Goal: Contribute content: Add original content to the website for others to see

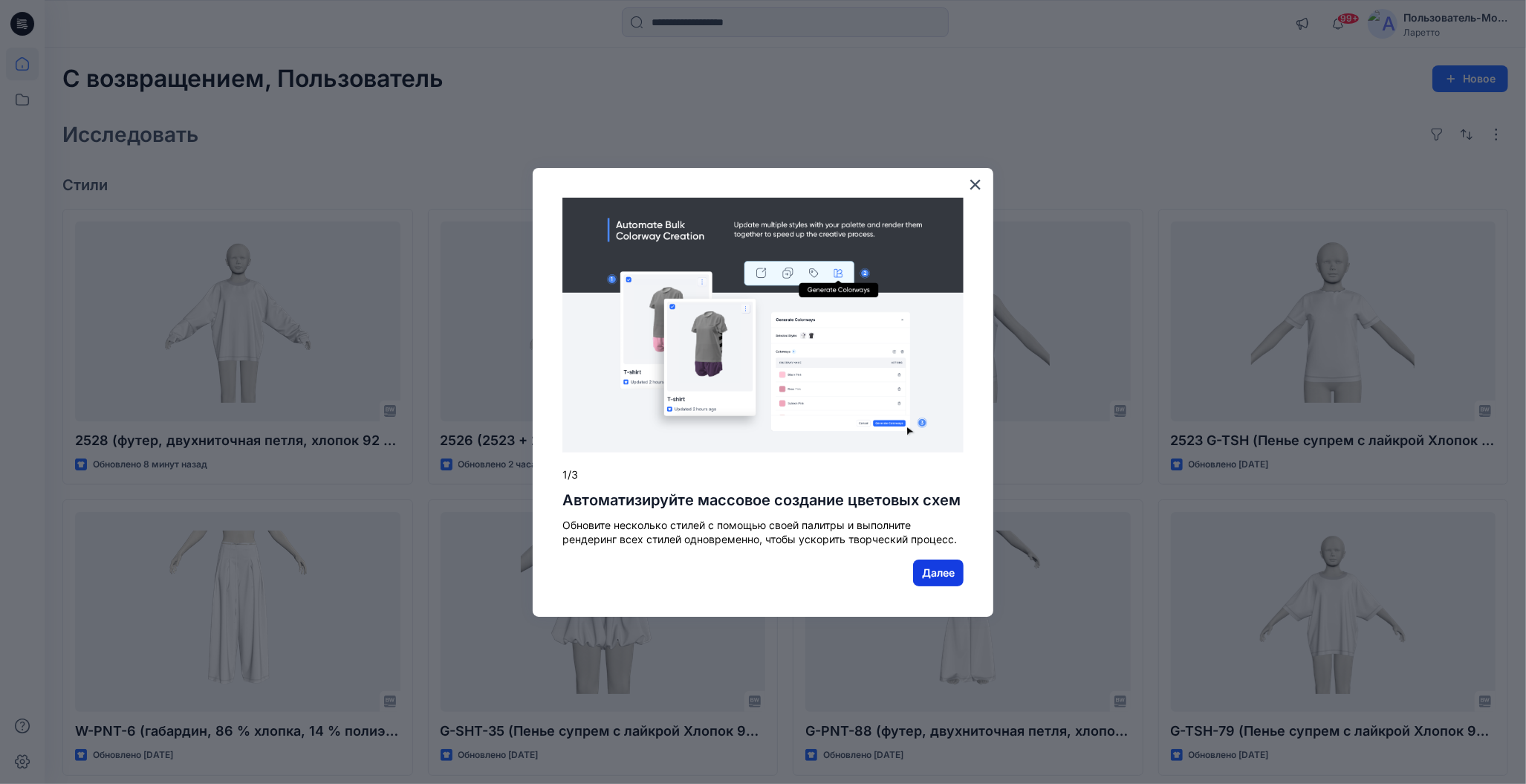
click at [932, 572] on ya-tr-span "Далее" at bounding box center [938, 572] width 33 height 12
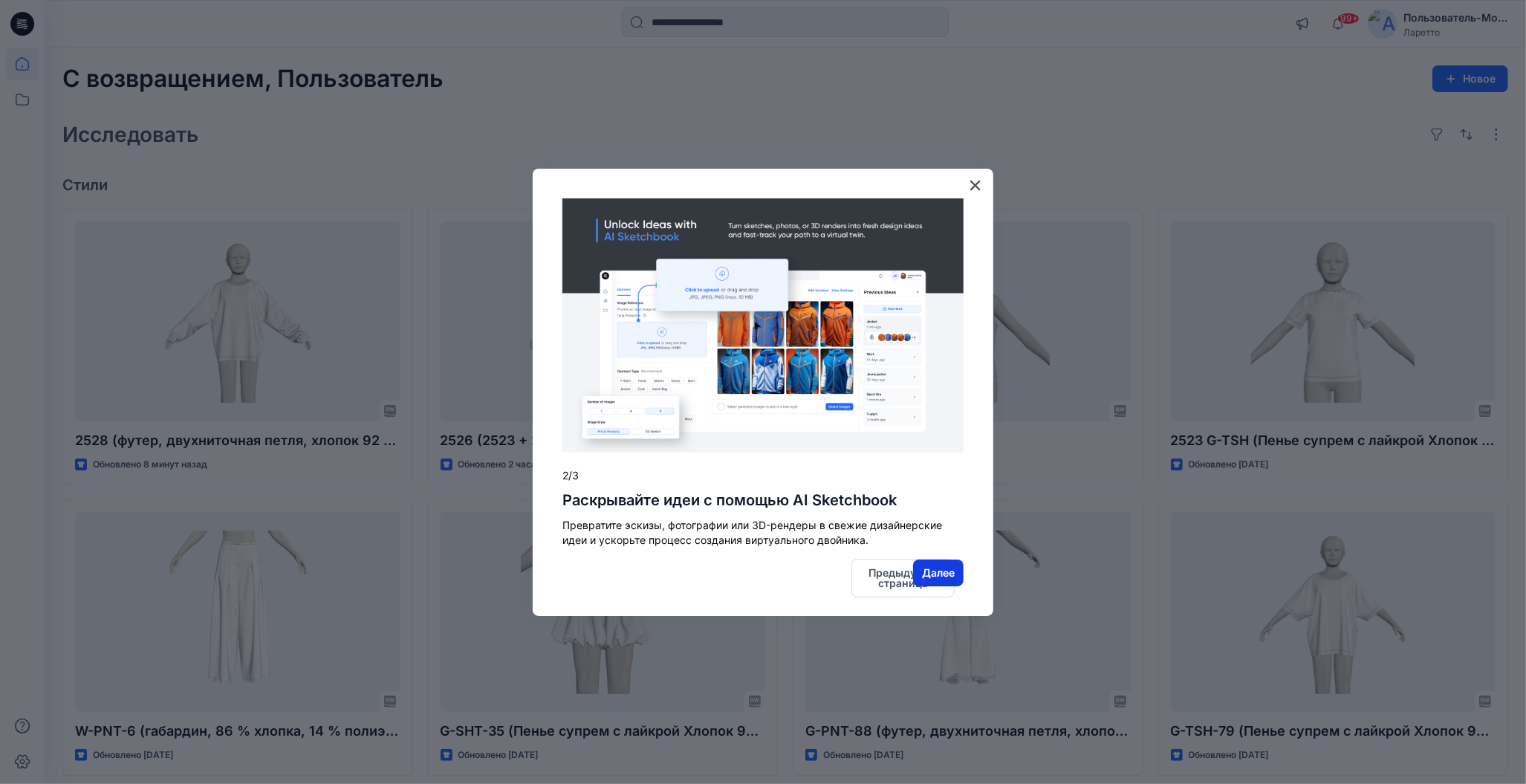
click at [937, 568] on ya-tr-span "Далее" at bounding box center [938, 572] width 33 height 12
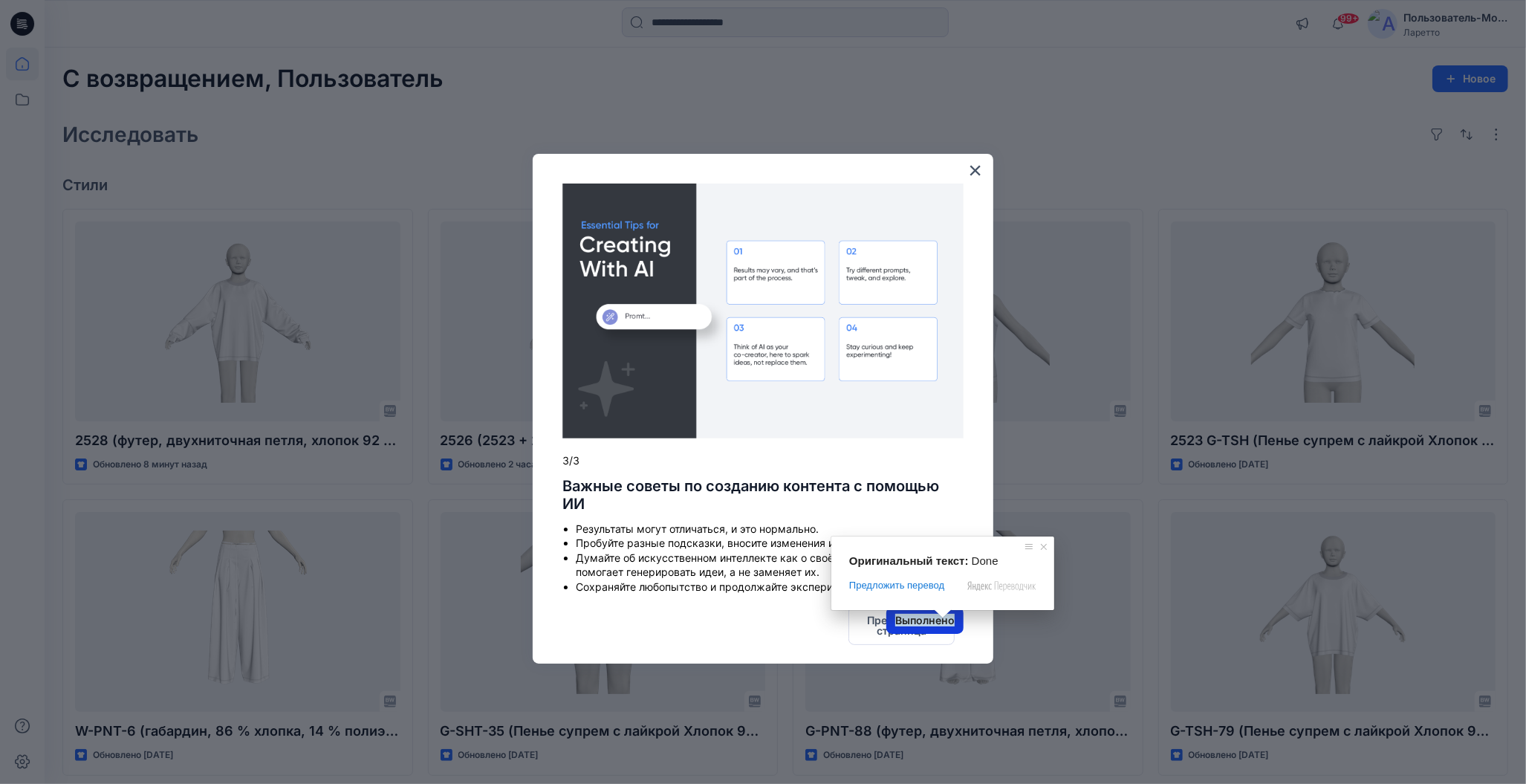
click at [941, 624] on ya-tr-span "Выполнено" at bounding box center [924, 620] width 59 height 12
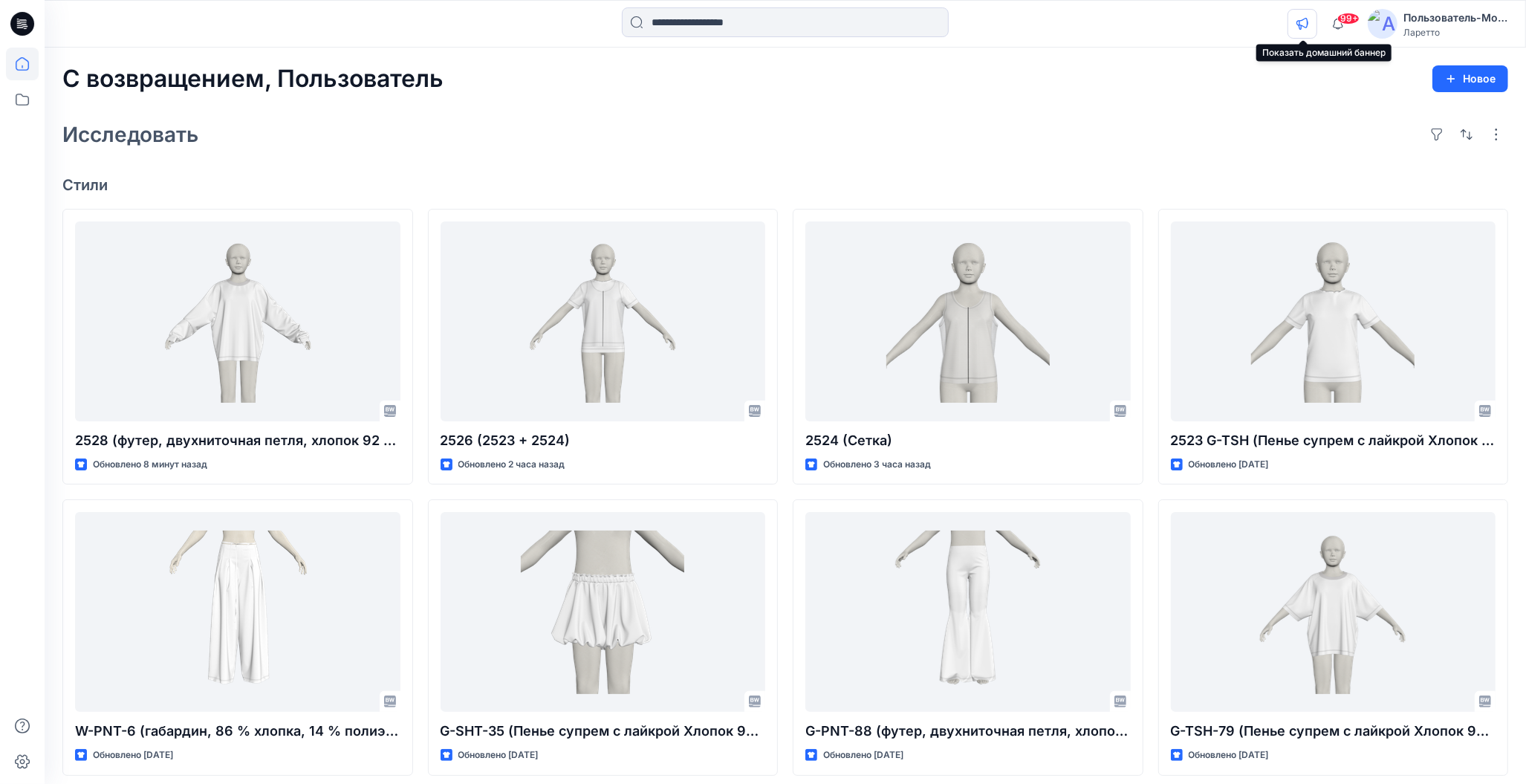
click at [1302, 26] on icon "button" at bounding box center [1302, 23] width 11 height 11
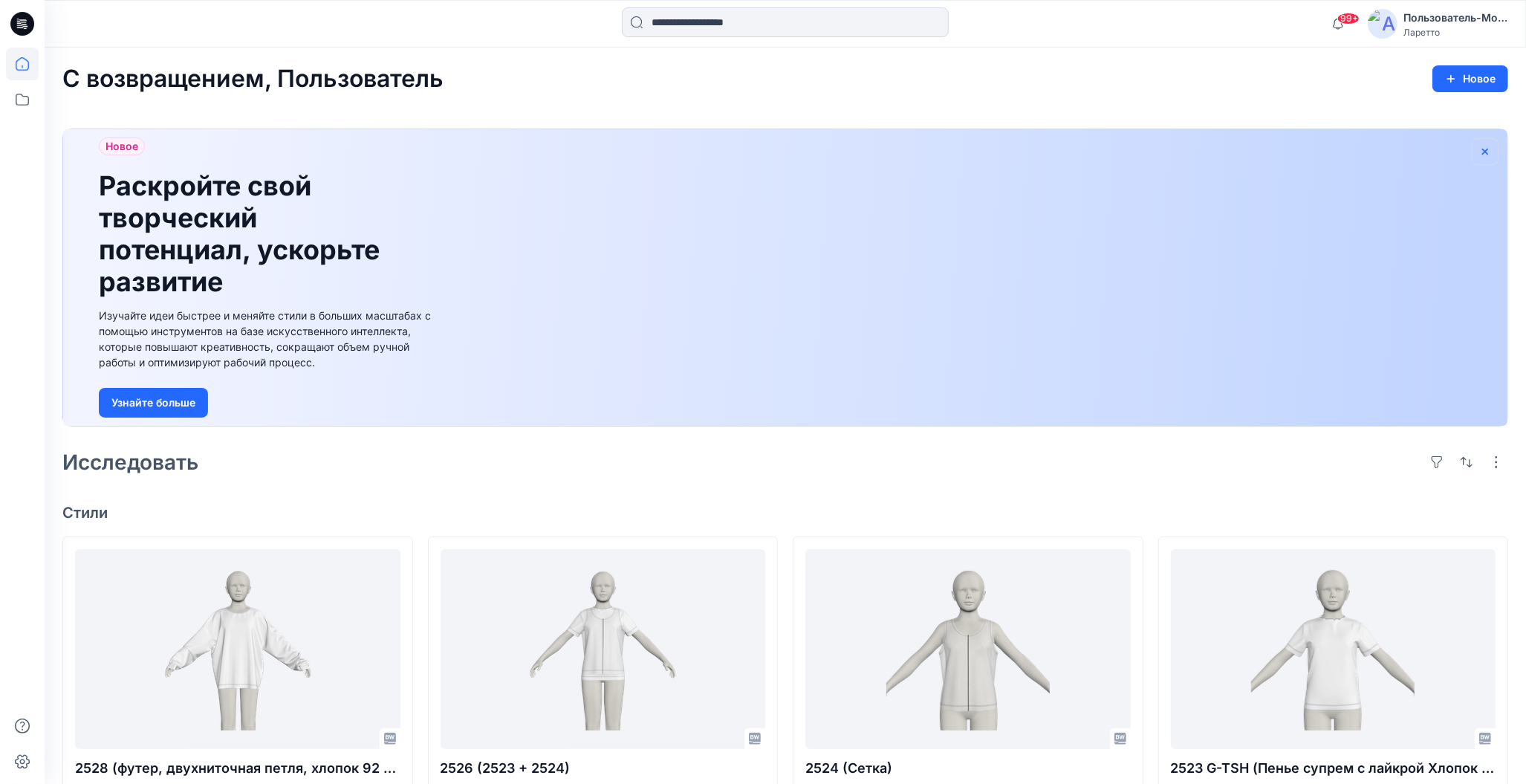
click at [1486, 152] on icon "button" at bounding box center [1485, 151] width 11 height 11
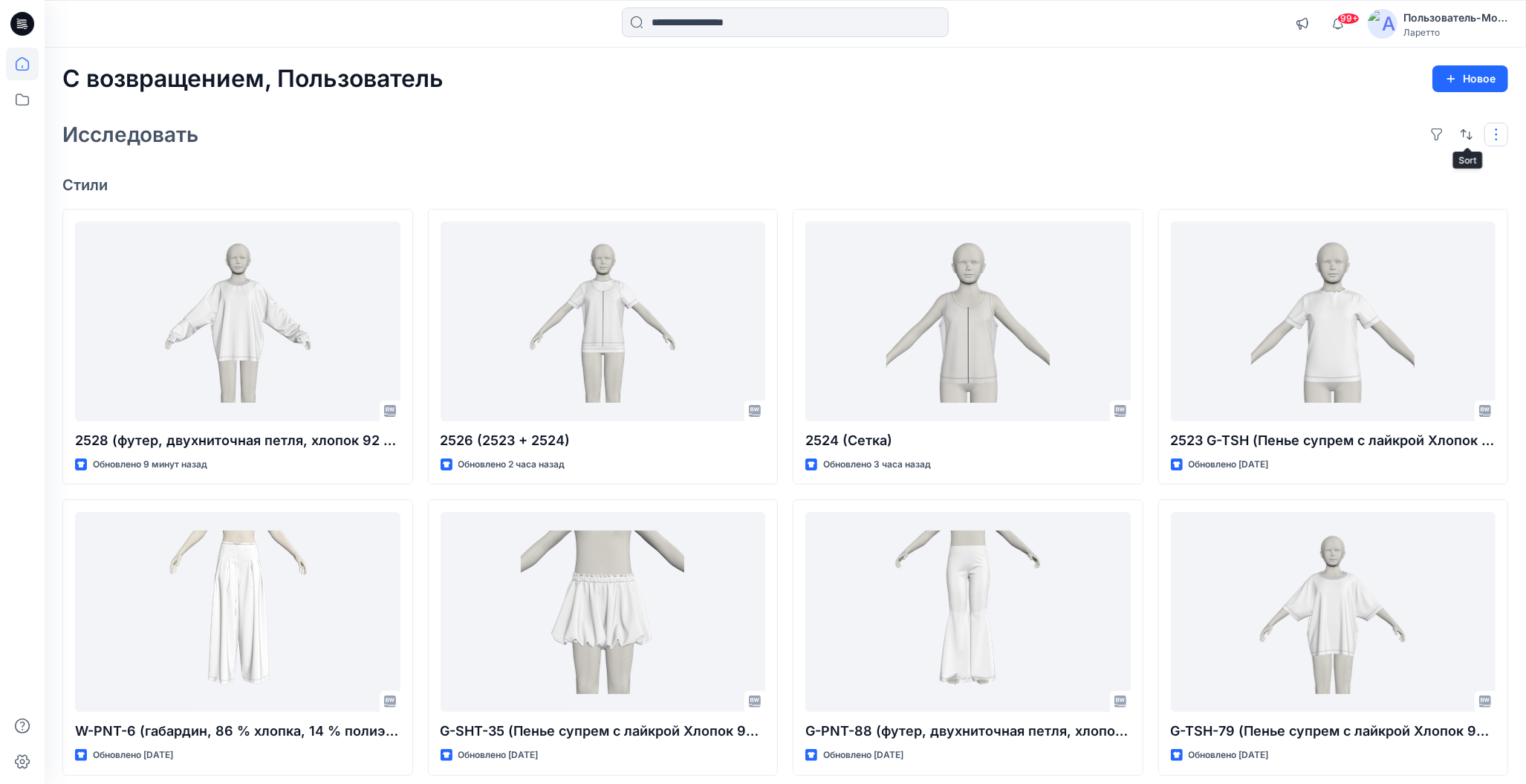
click at [1498, 134] on button "button" at bounding box center [1496, 134] width 24 height 24
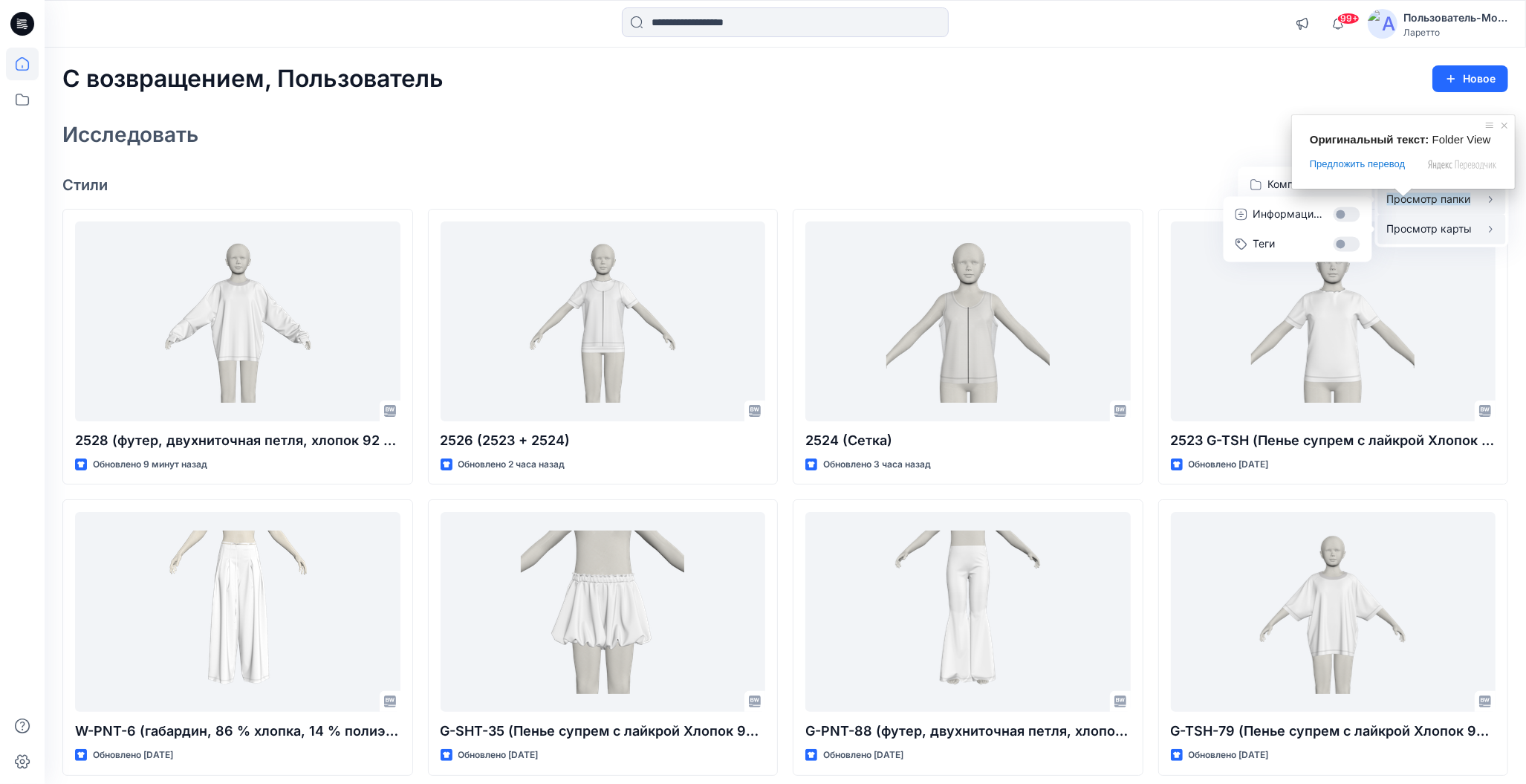
click at [1261, 109] on div "С возвращением, Пользователь Новое Исследовать Планировка Сетка Большая Сетка П…" at bounding box center [786, 593] width 1482 height 1090
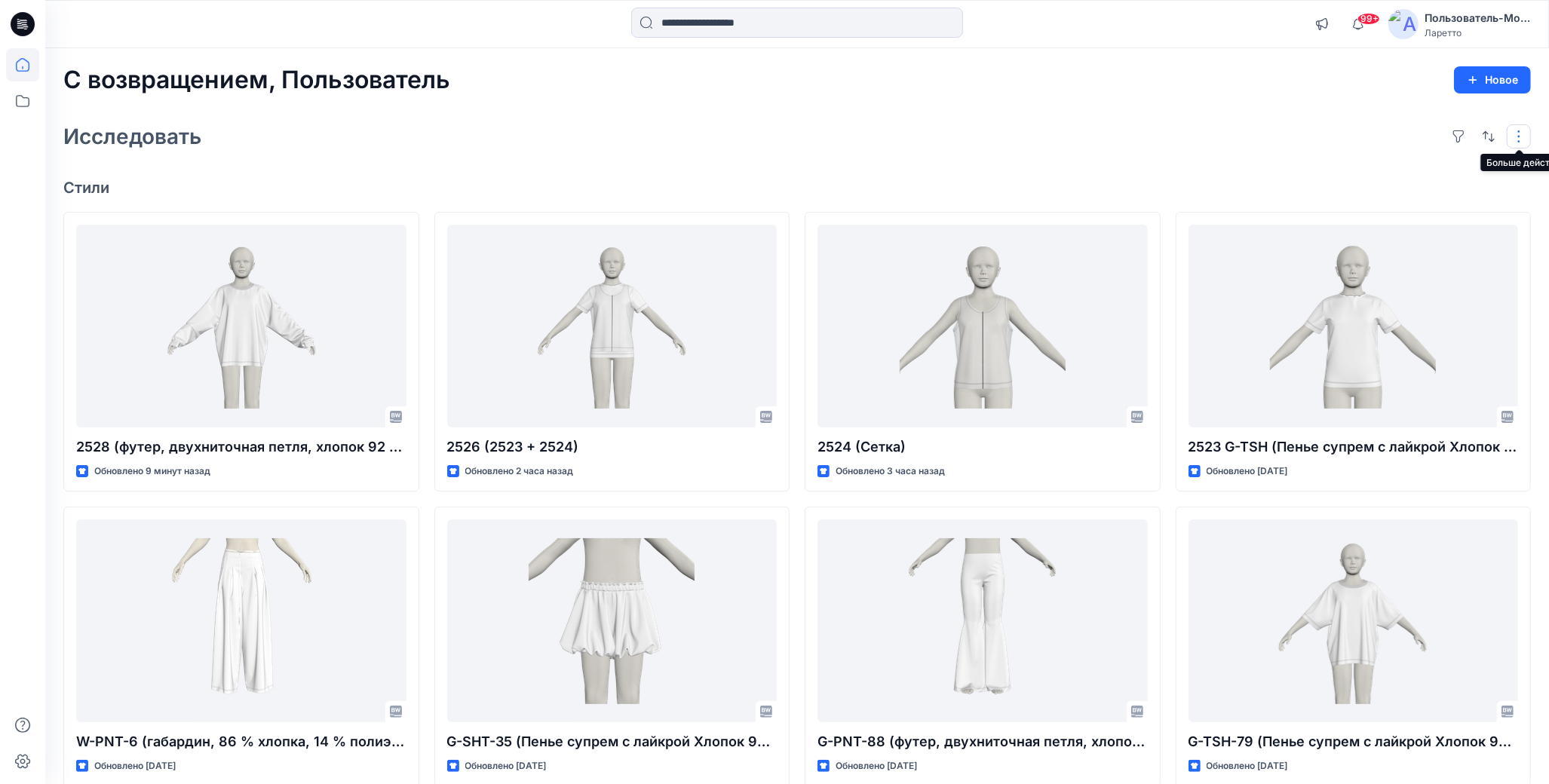
click at [1521, 133] on button "button" at bounding box center [1519, 136] width 24 height 24
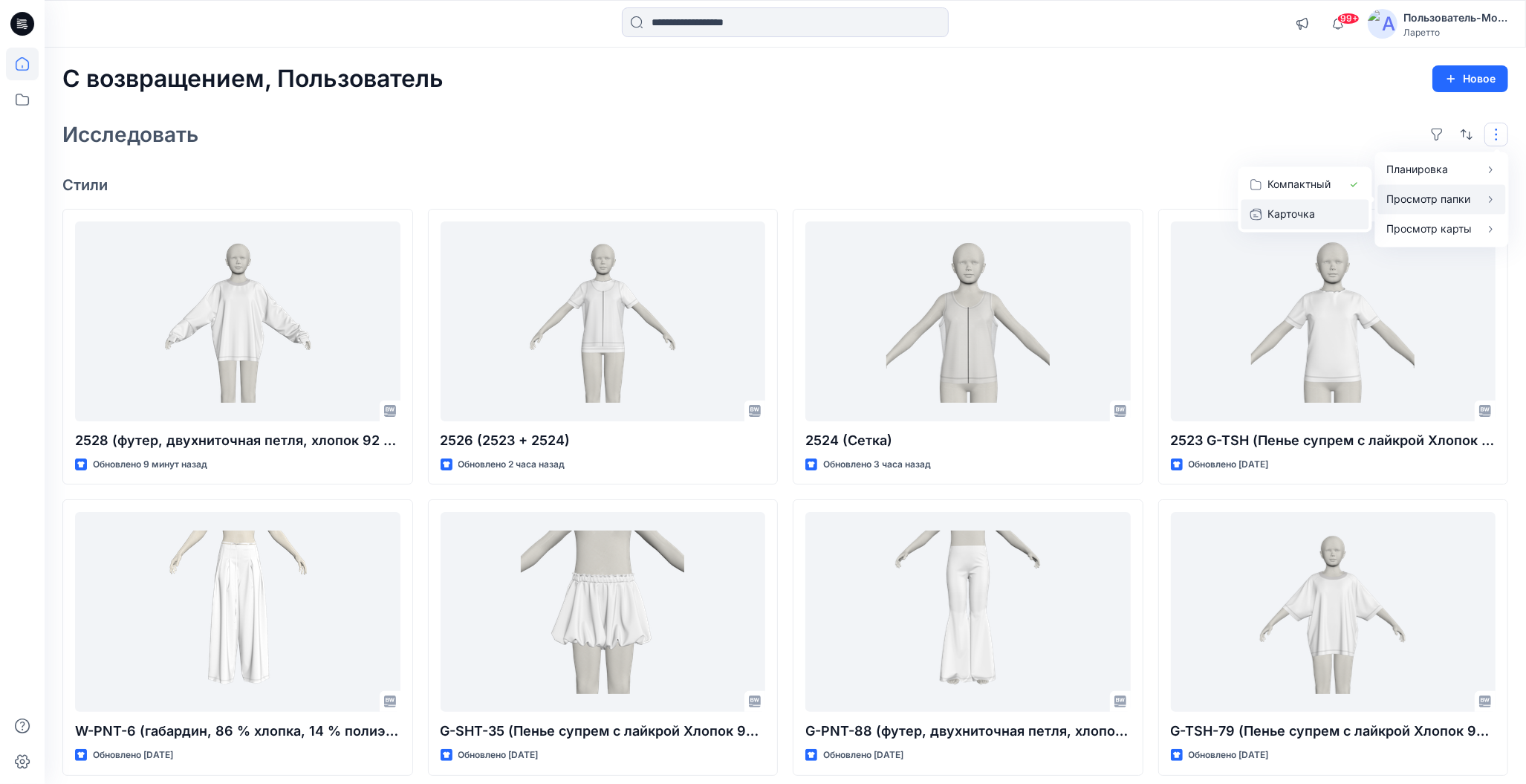
click at [1323, 213] on p "Карточка" at bounding box center [1305, 214] width 74 height 18
click at [1261, 215] on icon "button" at bounding box center [1256, 213] width 11 height 11
click at [1201, 92] on div "С возвращением, Пользователь Новое Исследовать Планировка Сетка Большая Сетка П…" at bounding box center [786, 593] width 1482 height 1090
click at [1497, 134] on button "button" at bounding box center [1496, 134] width 24 height 24
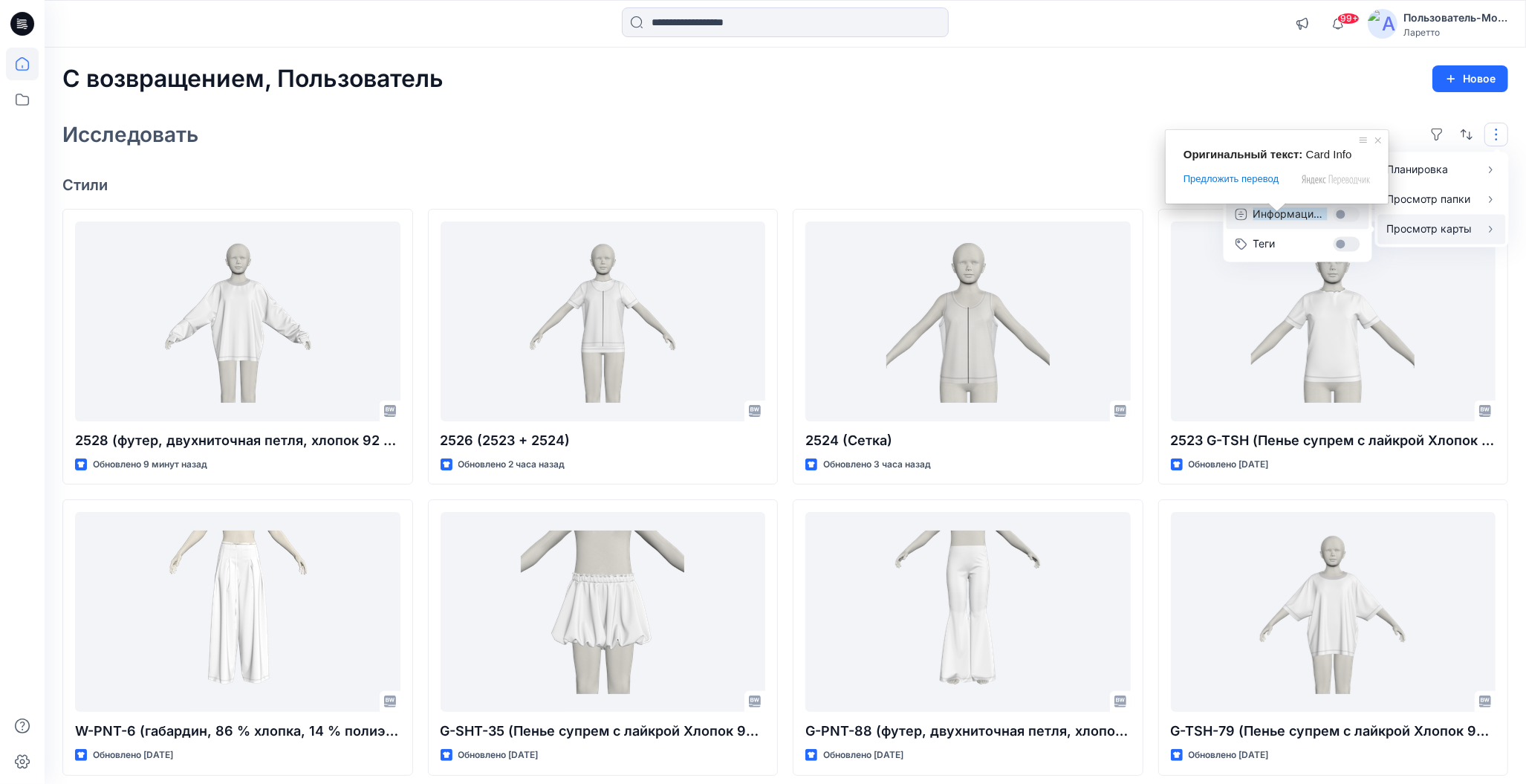
click at [1285, 212] on span at bounding box center [1277, 207] width 19 height 9
click at [1241, 69] on div "С возвращением, Пользователь Новое" at bounding box center [785, 78] width 1446 height 27
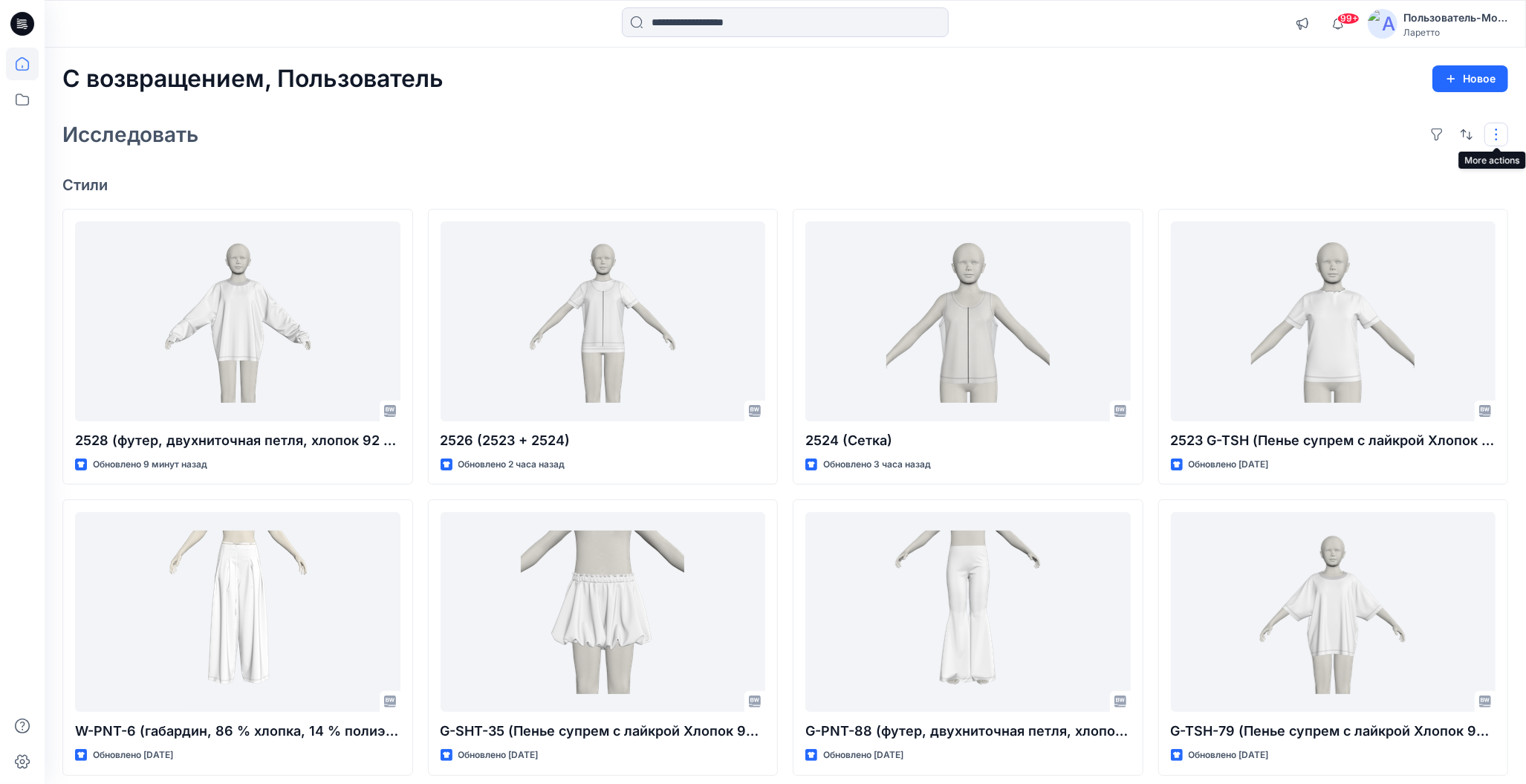
click at [1500, 134] on button "button" at bounding box center [1496, 134] width 24 height 24
click at [1349, 217] on button "Информация о карте" at bounding box center [1298, 214] width 143 height 30
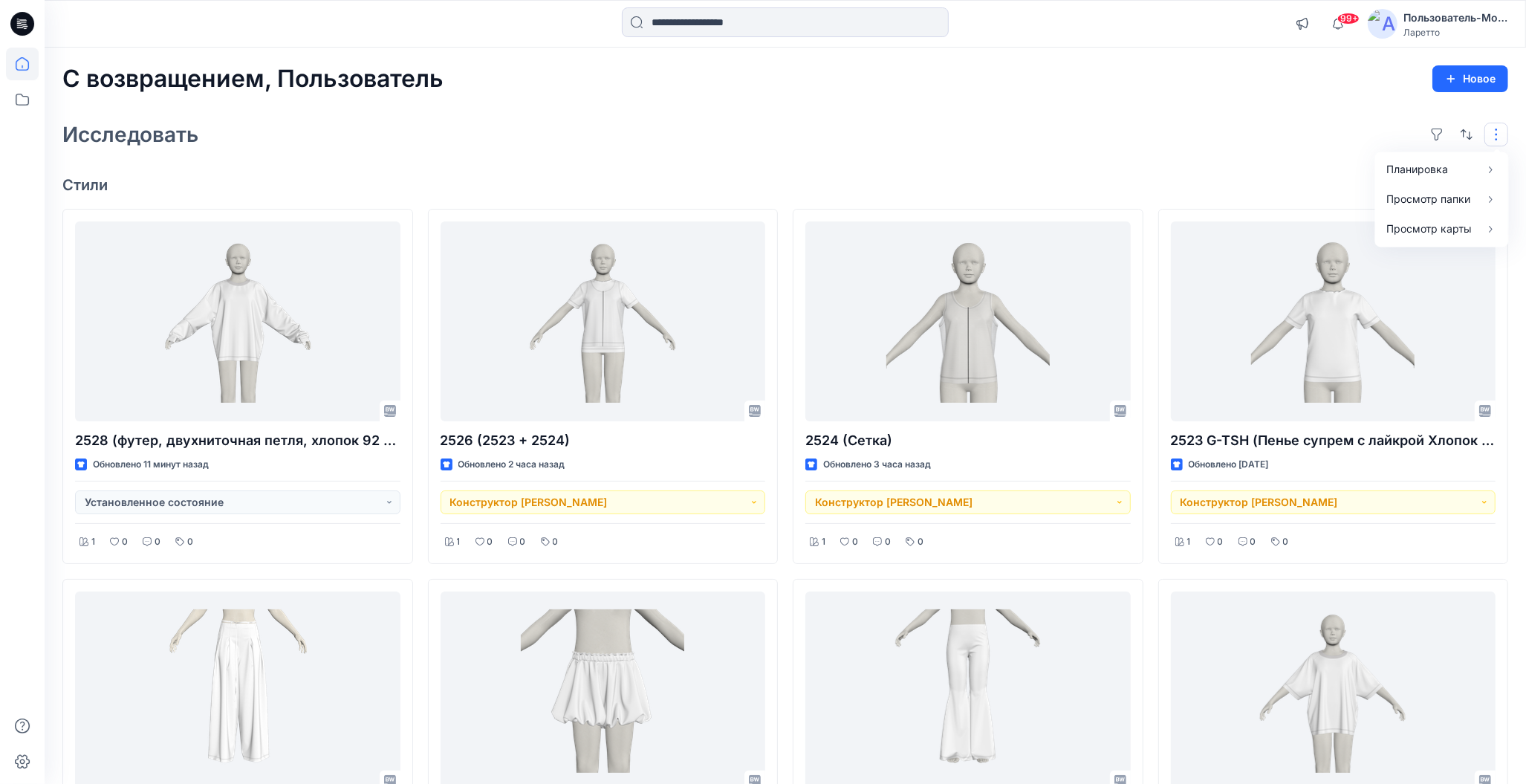
click at [1214, 97] on div "С возвращением, Пользователь Новое Исследовать Планировка Сетка Большая Сетка П…" at bounding box center [786, 711] width 1482 height 1327
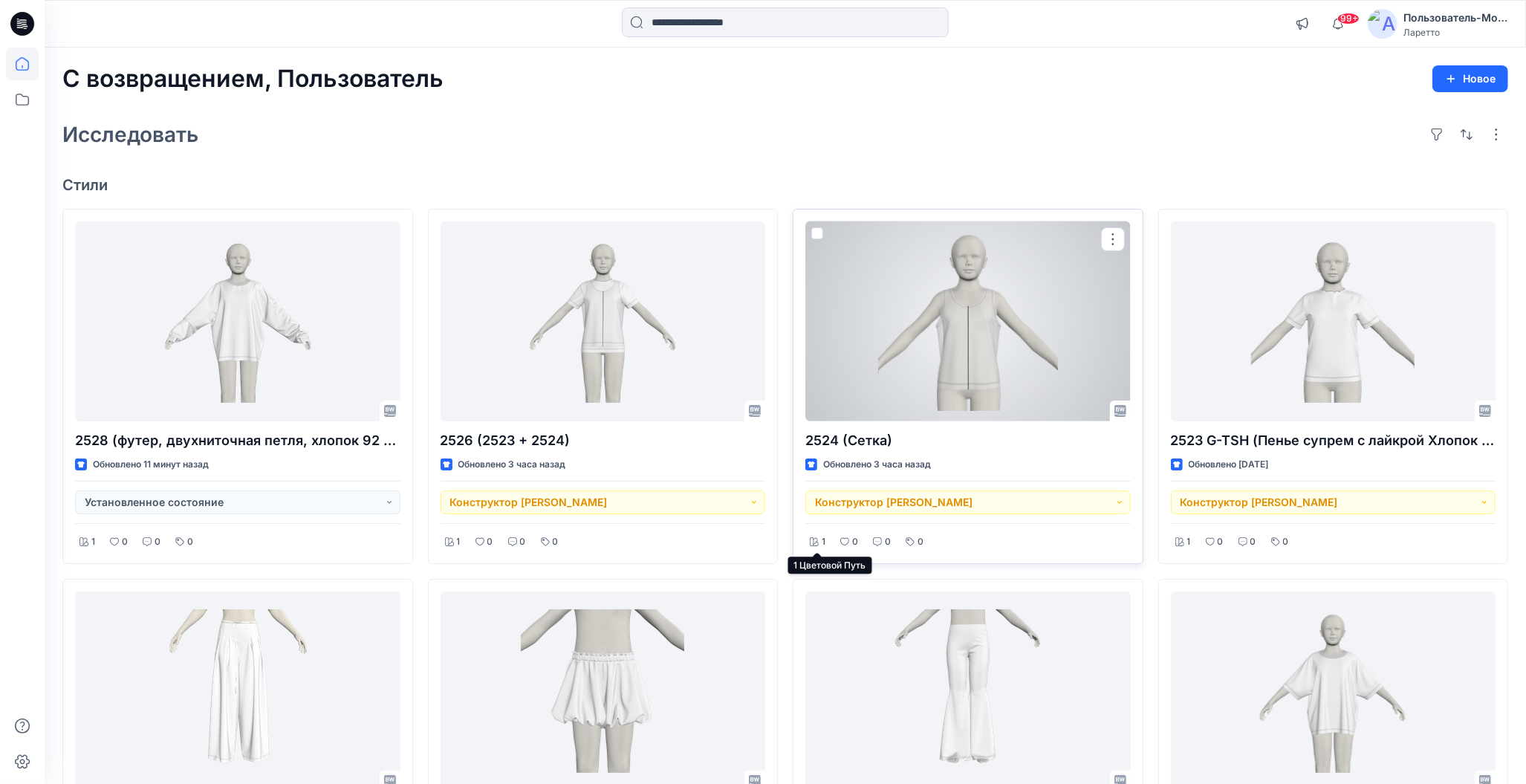
click at [818, 541] on icon at bounding box center [814, 541] width 9 height 9
click at [812, 543] on icon at bounding box center [814, 541] width 9 height 9
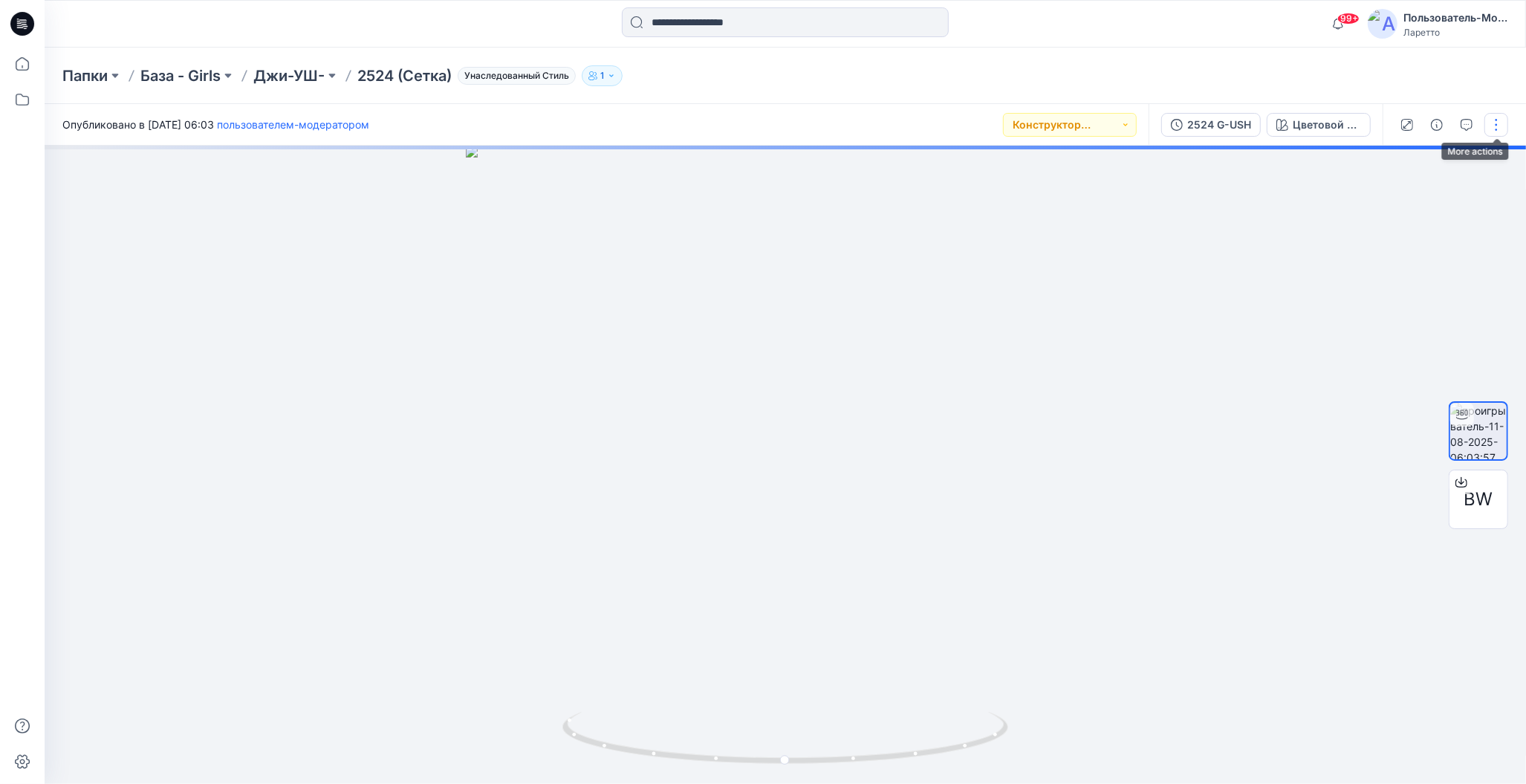
click at [1492, 122] on button "button" at bounding box center [1496, 124] width 24 height 24
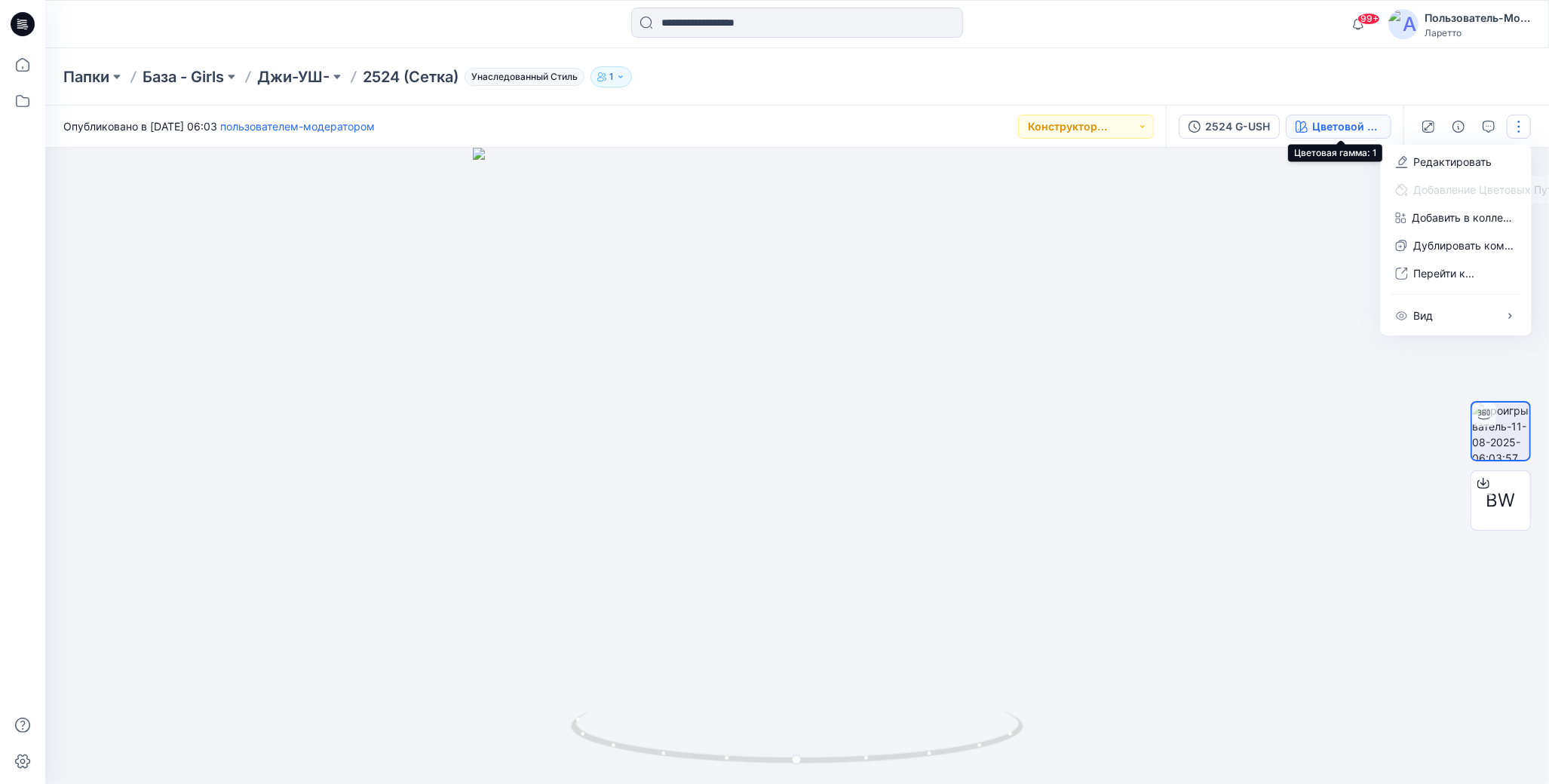
click at [1305, 124] on icon "button" at bounding box center [1301, 126] width 12 height 12
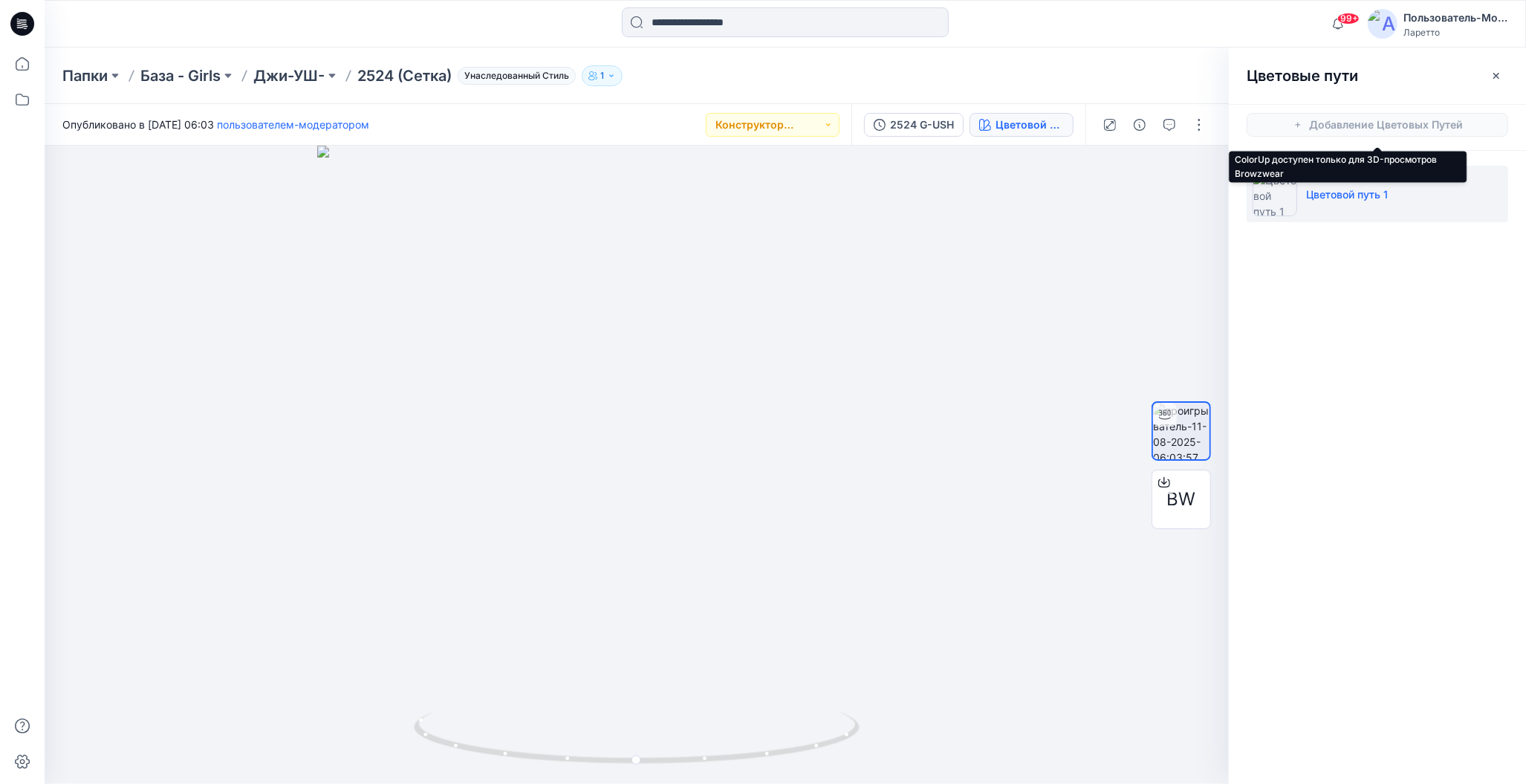
click at [1304, 121] on span "Добавление Цветовых Путей" at bounding box center [1377, 124] width 297 height 41
click at [1320, 194] on p "Цветовой путь 1" at bounding box center [1347, 194] width 82 height 16
click at [1201, 131] on button "button" at bounding box center [1199, 124] width 24 height 24
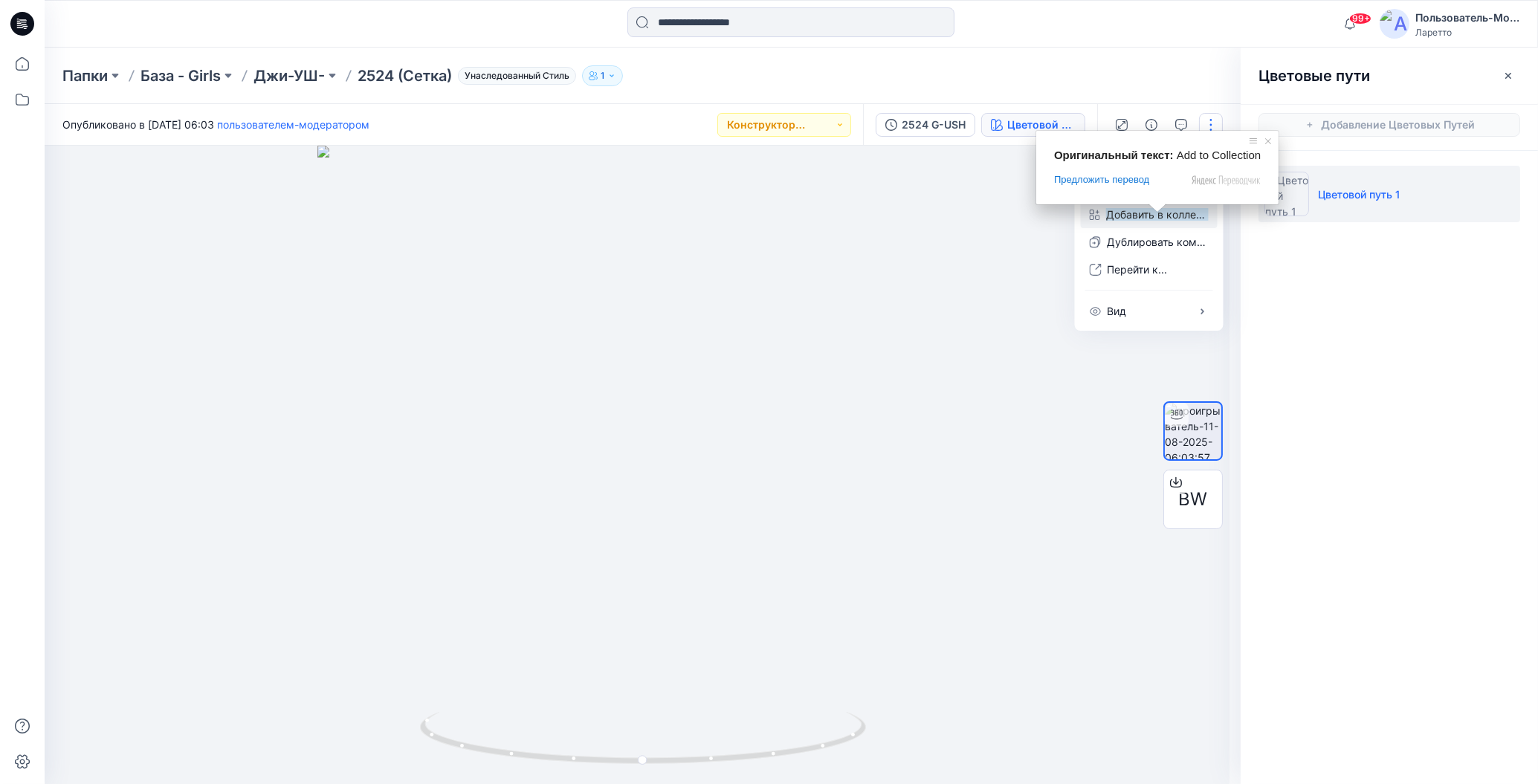
click at [1148, 217] on ya-tr-span "Добавить в коллекцию" at bounding box center [1165, 214] width 116 height 12
click at [979, 214] on ya-tr-span "Новая коллекция" at bounding box center [977, 218] width 91 height 16
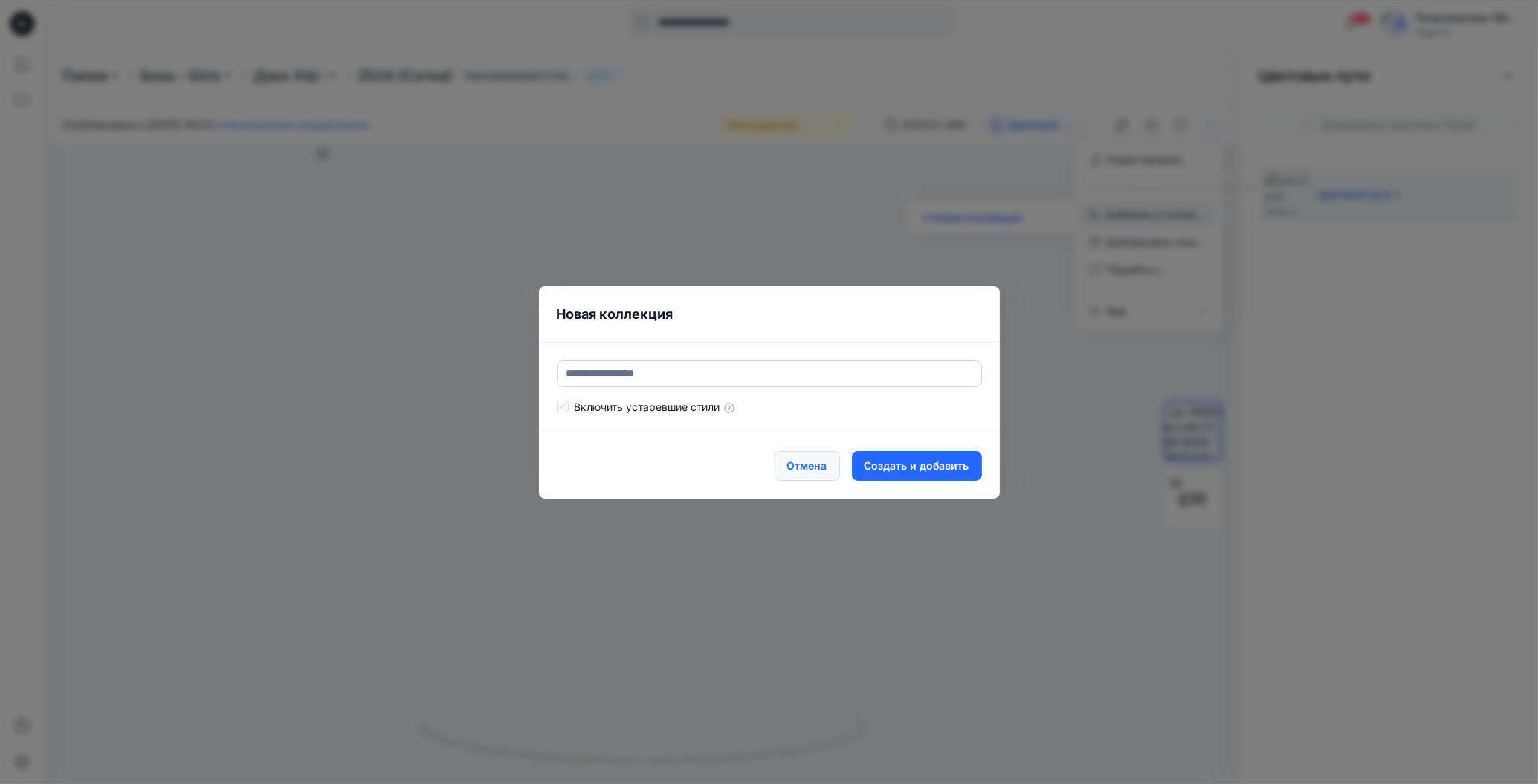
click at [822, 469] on ya-tr-span "Отмена" at bounding box center [807, 466] width 40 height 17
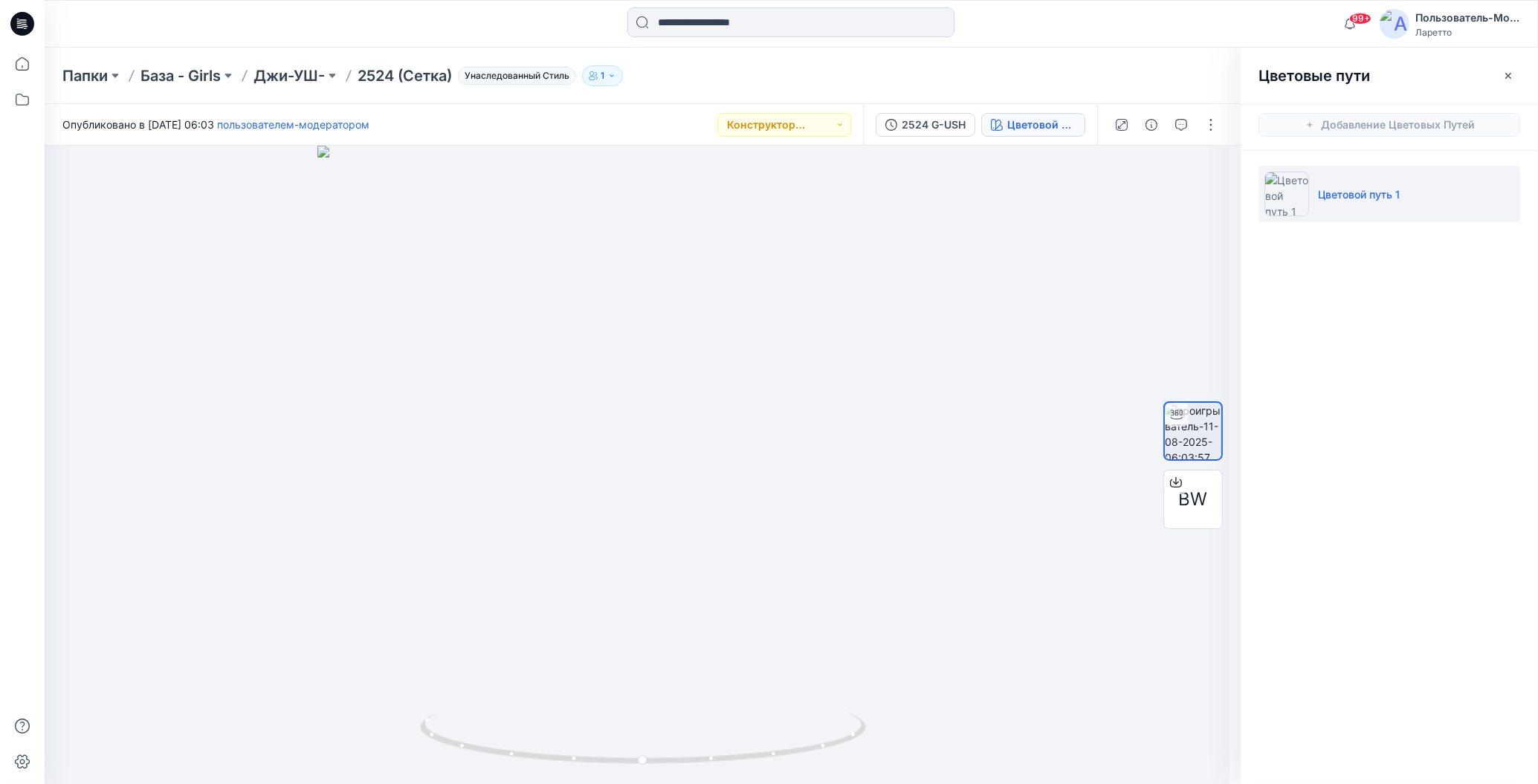
click at [1129, 57] on div "Папки База - Girls Джи-УШ- 2524 (Сетка) Унаследованный Стиль 1" at bounding box center [792, 76] width 1493 height 56
click at [1120, 77] on div "Папки База - Girls Джи-УШ- 2524 (Сетка) Унаследованный Стиль 1" at bounding box center [733, 76] width 1342 height 21
click at [1204, 125] on button "button" at bounding box center [1211, 124] width 24 height 24
click at [1097, 218] on icon "button" at bounding box center [1094, 214] width 11 height 11
click at [973, 217] on ya-tr-span "Новая коллекция" at bounding box center [977, 218] width 91 height 16
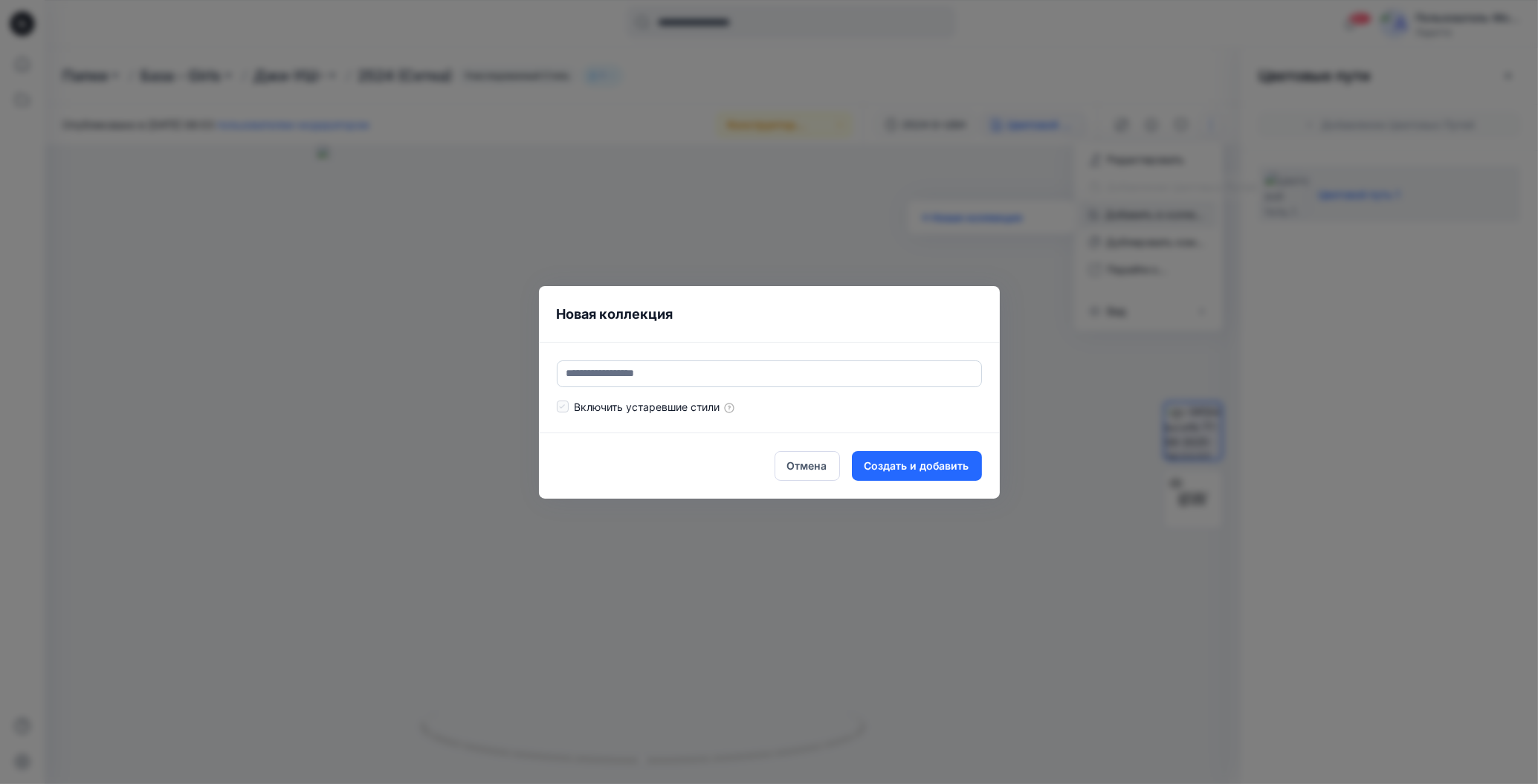
type input "*"
type input "****"
click at [919, 463] on ya-tr-span "Создать и добавить" at bounding box center [917, 466] width 105 height 17
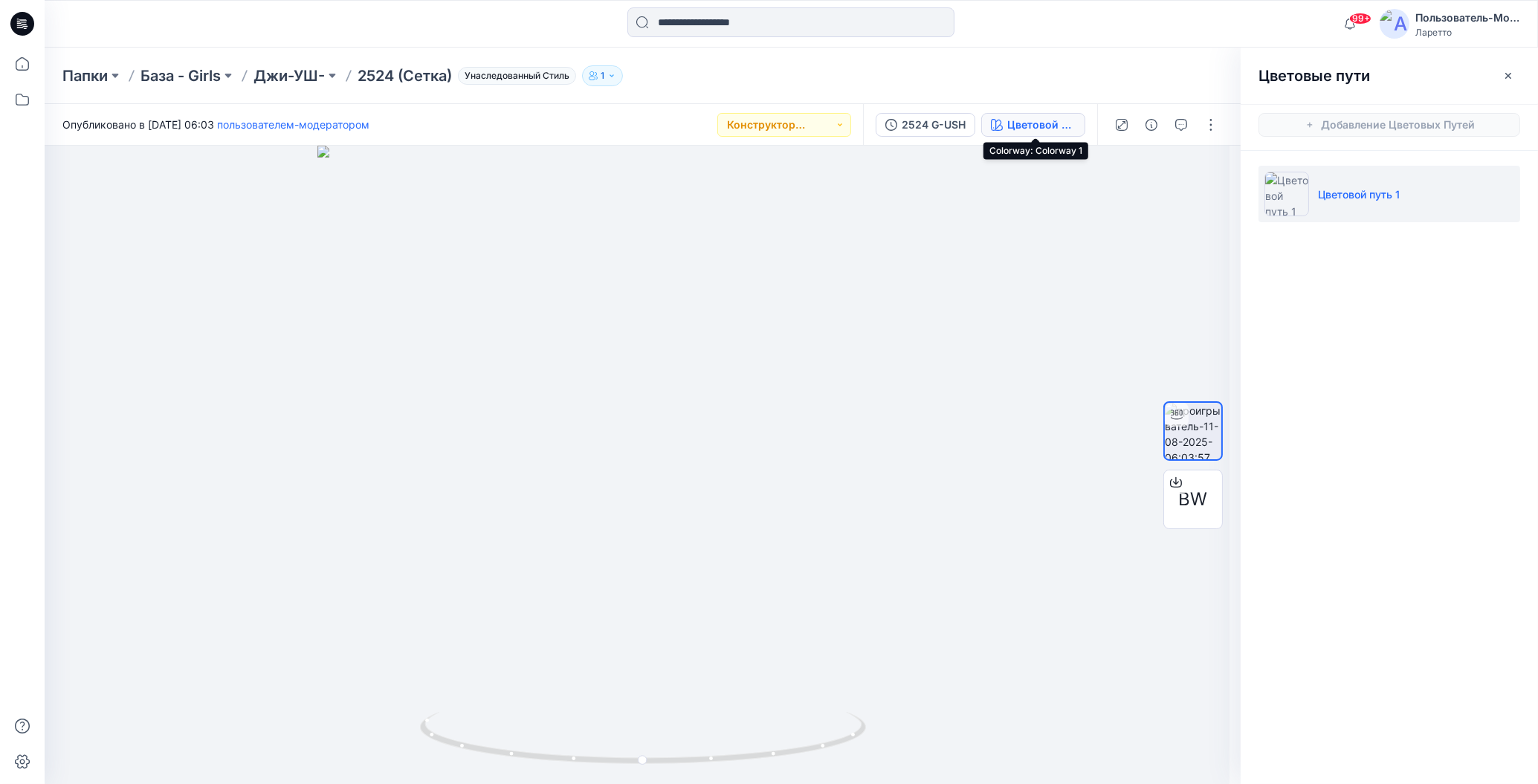
click at [1031, 125] on ya-tr-span "Цветовой путь 1" at bounding box center [1050, 124] width 85 height 12
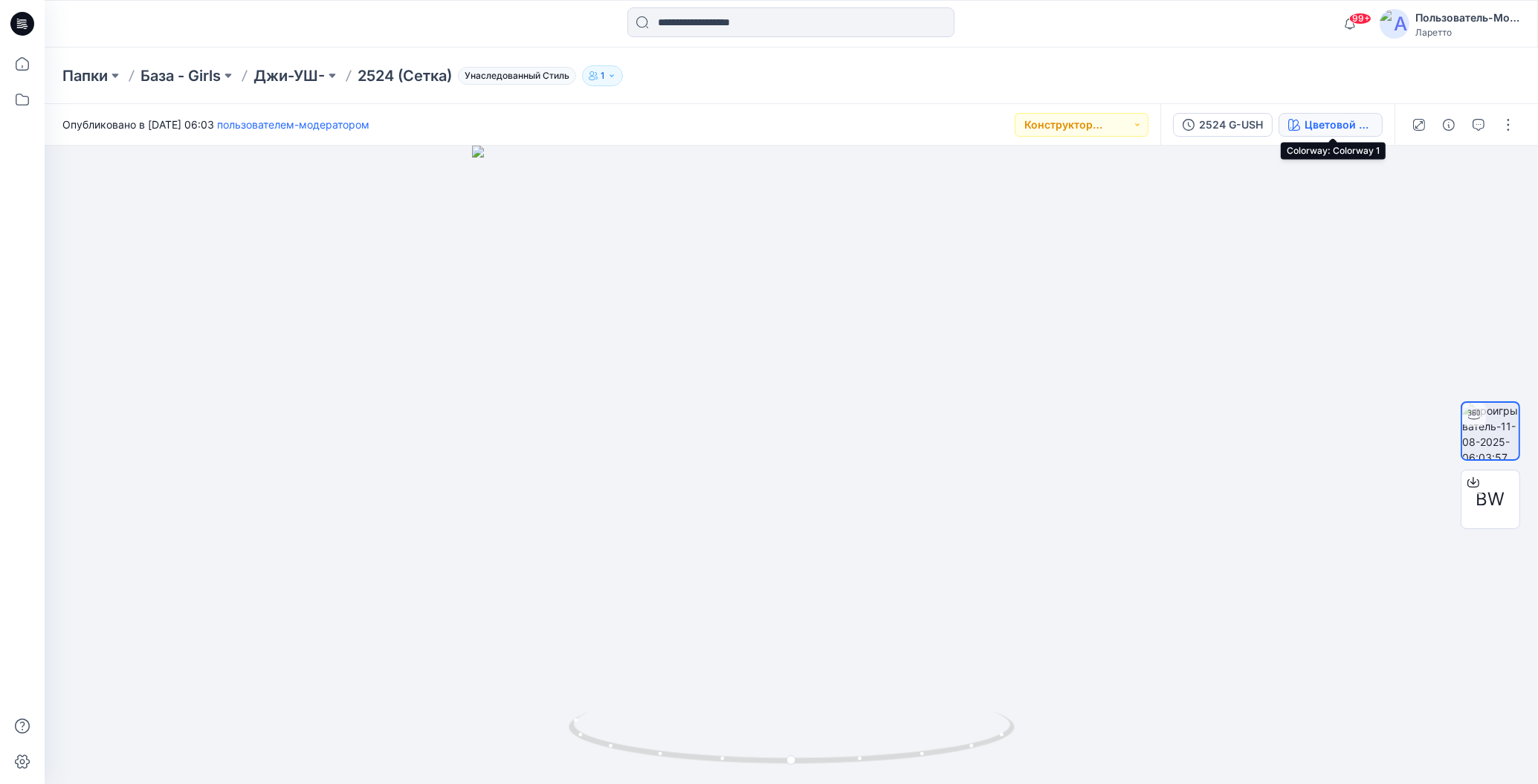
click at [1309, 126] on ya-tr-span "Цветовой путь 1" at bounding box center [1347, 124] width 85 height 12
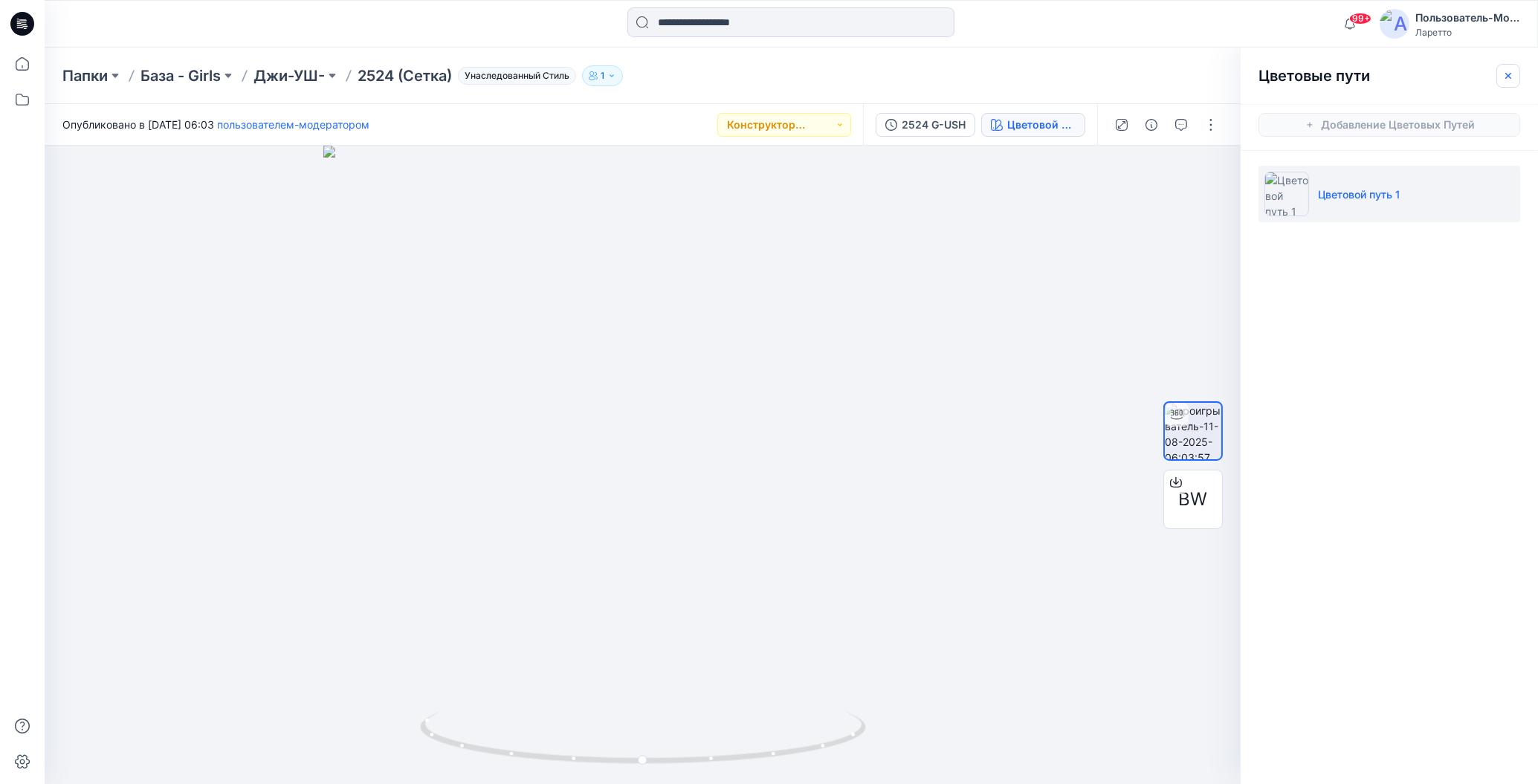
click at [1507, 71] on icon "button" at bounding box center [1508, 75] width 11 height 11
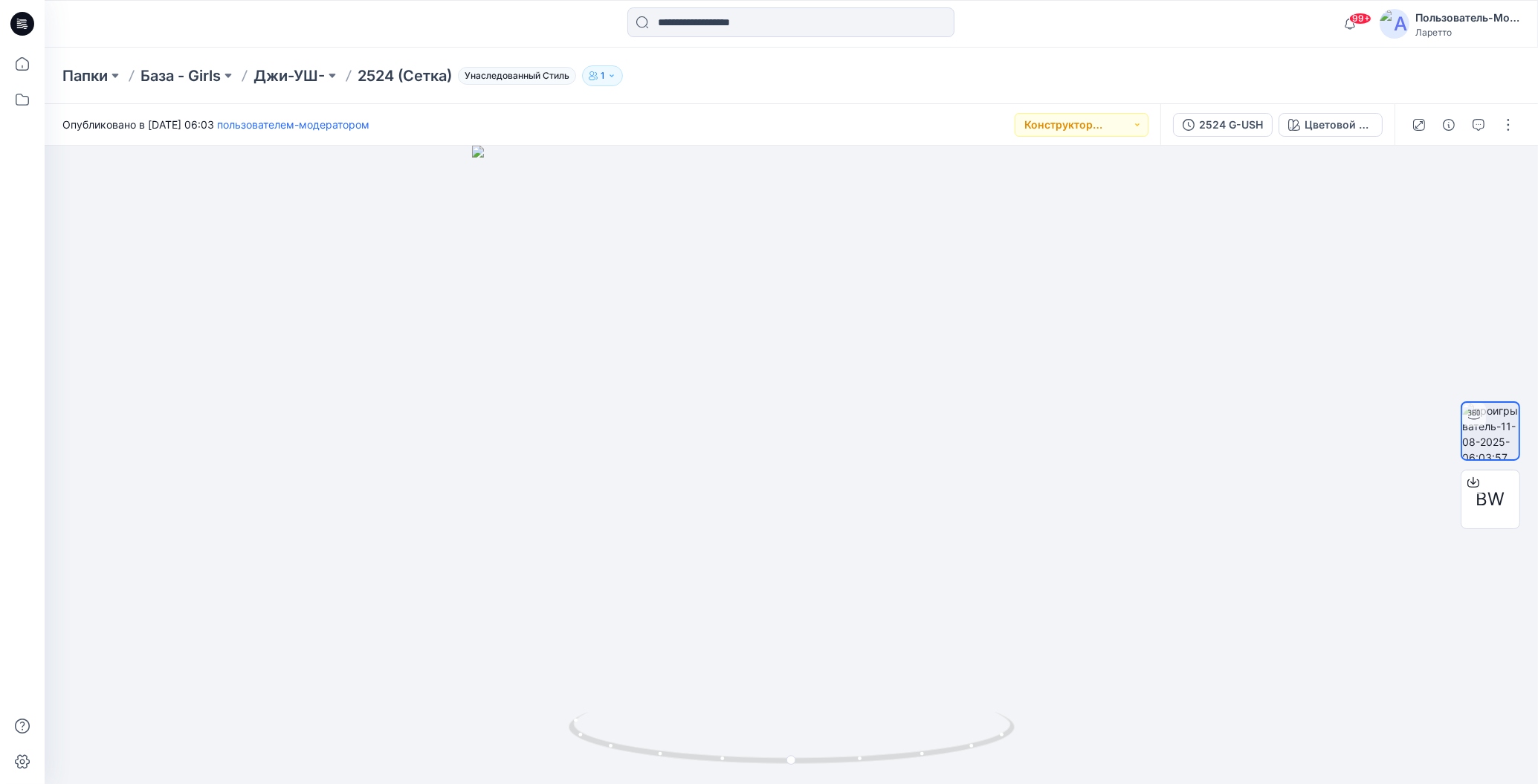
click at [1185, 68] on div "Папки База - Girls Джи-УШ- 2524 (Сетка) Унаследованный Стиль 1" at bounding box center [733, 76] width 1342 height 21
click at [21, 23] on icon at bounding box center [19, 23] width 4 height 1
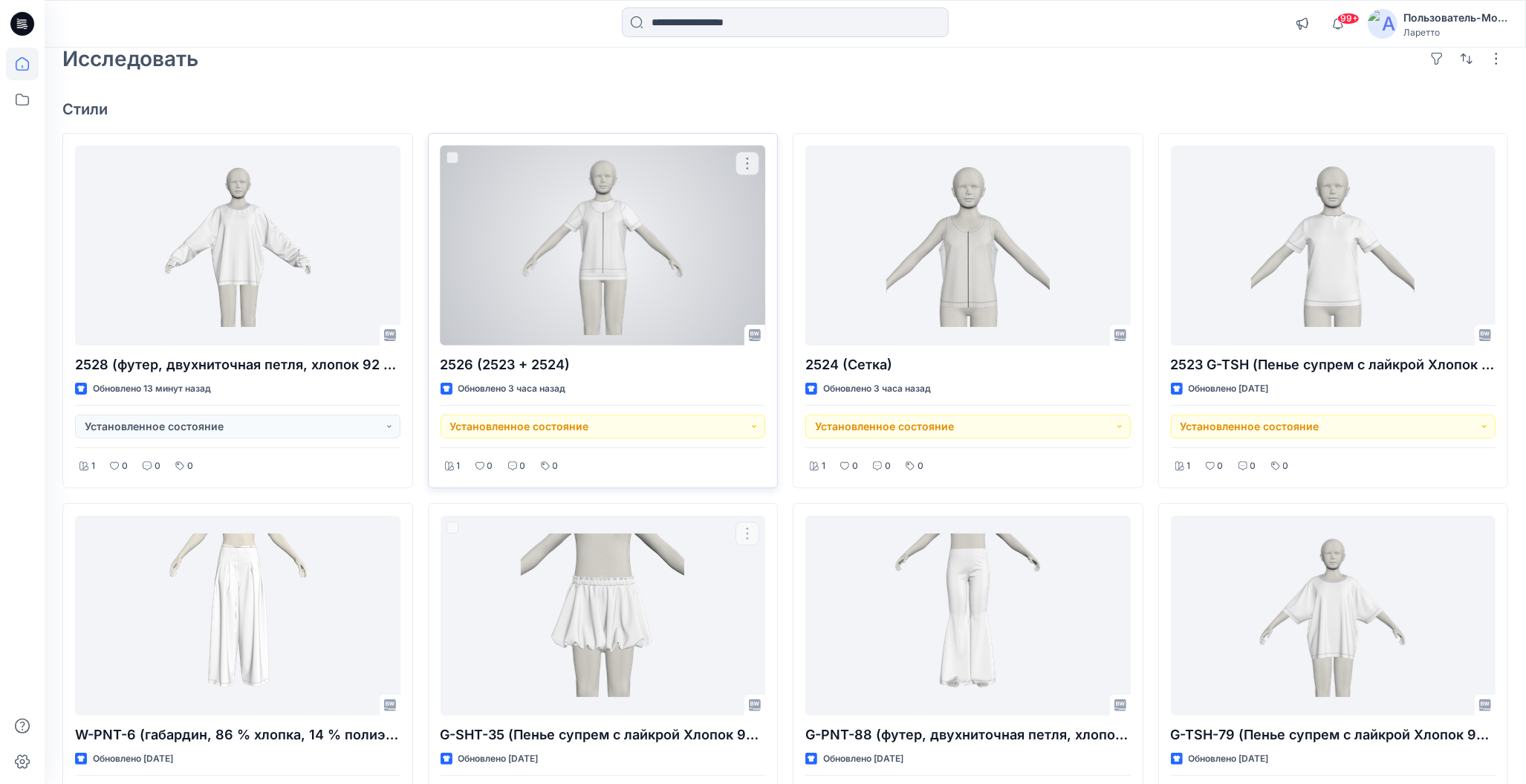
scroll to position [74, 0]
click at [743, 429] on button "Установленное состояние" at bounding box center [603, 428] width 325 height 24
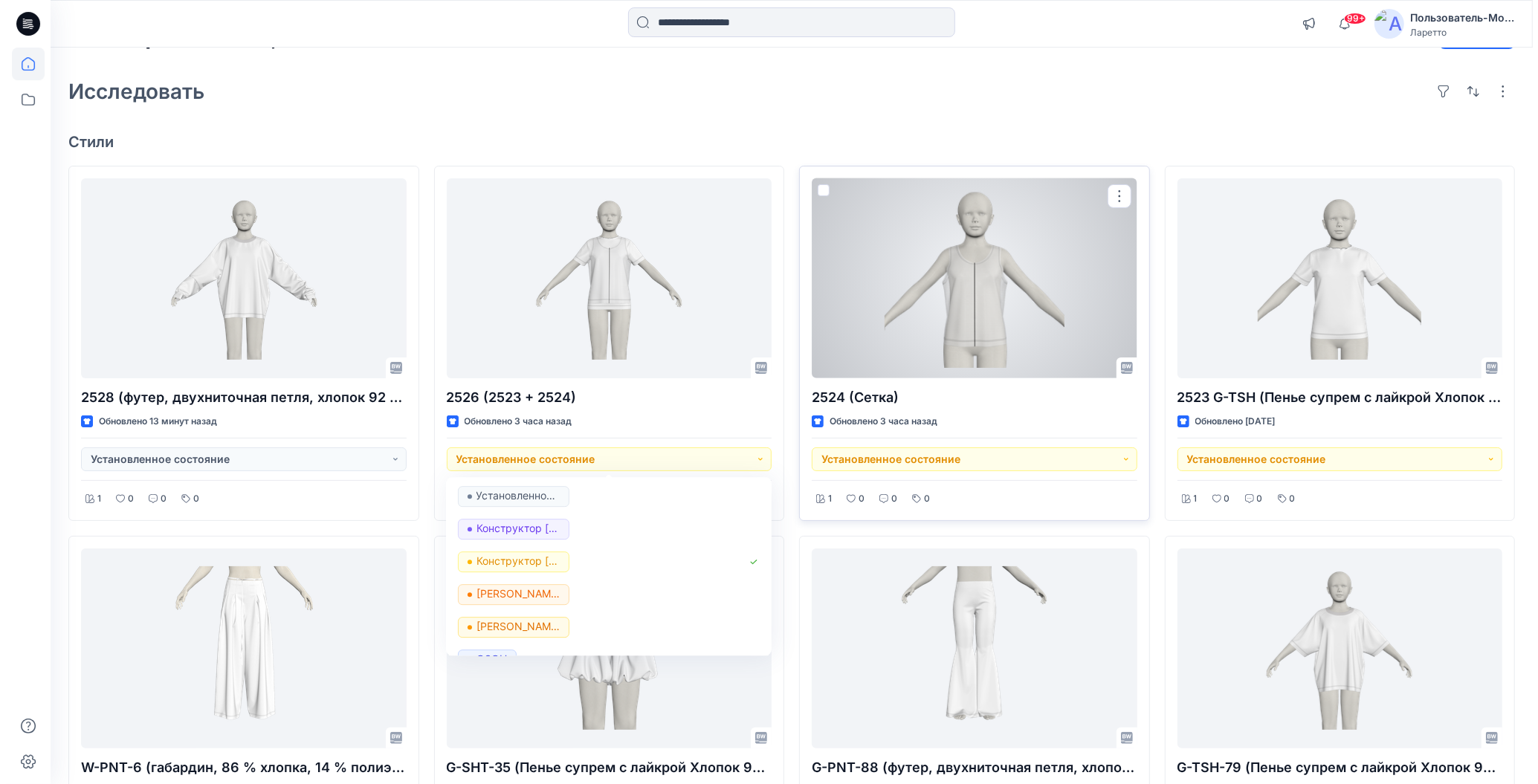
scroll to position [0, 0]
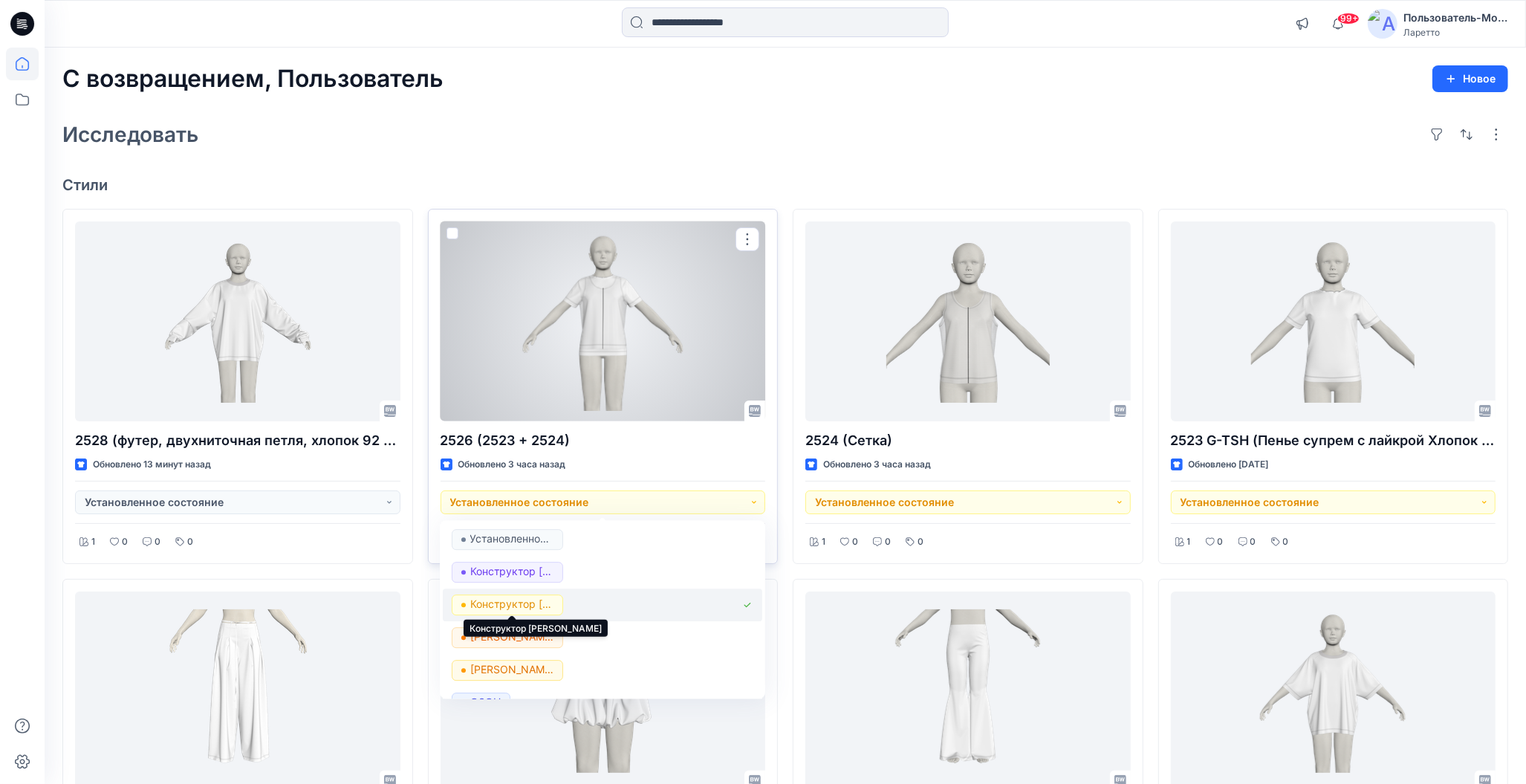
click at [535, 602] on ya-tr-span "Конструктор [PERSON_NAME]" at bounding box center [546, 603] width 153 height 12
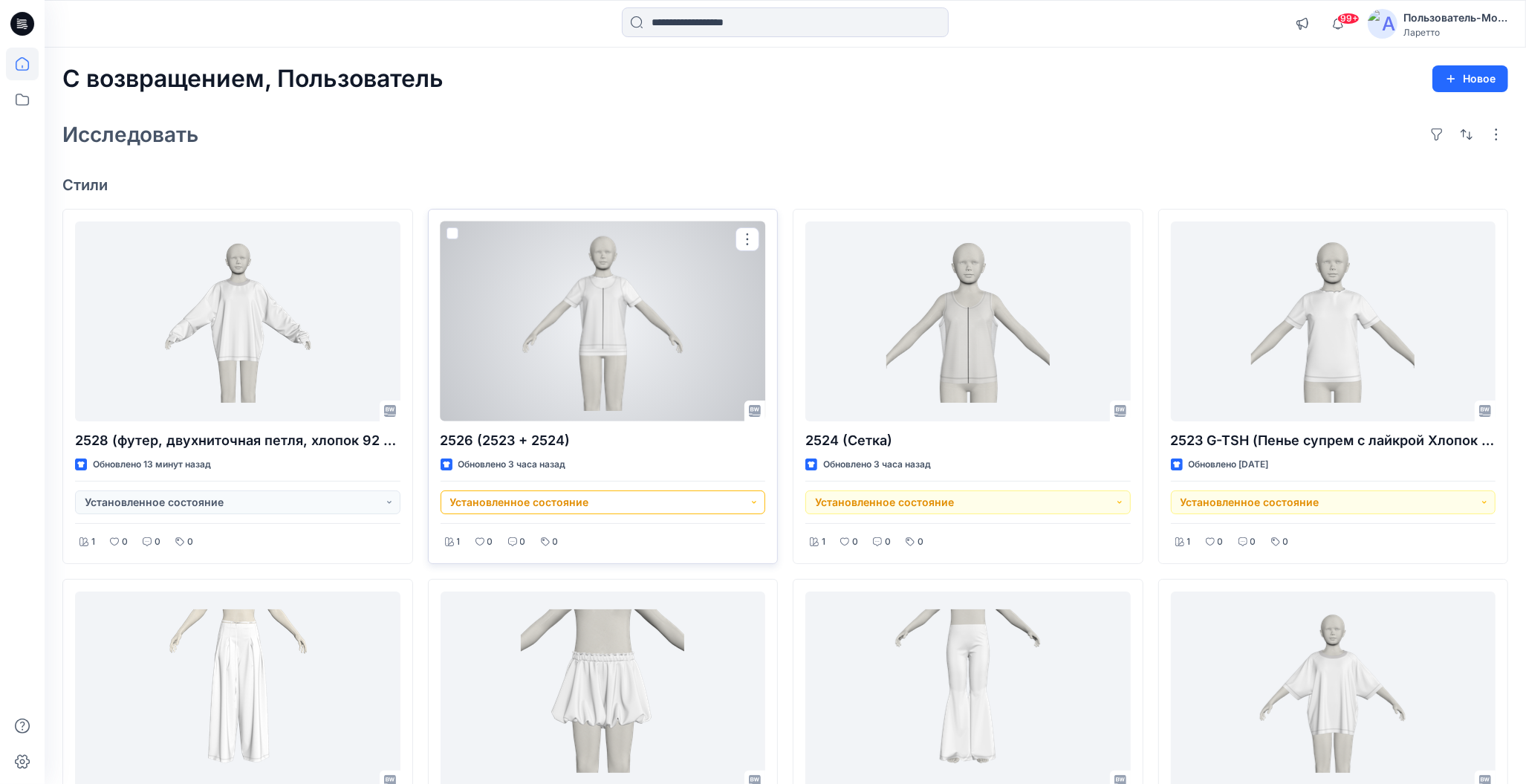
click at [660, 502] on button "Установленное состояние" at bounding box center [603, 502] width 325 height 24
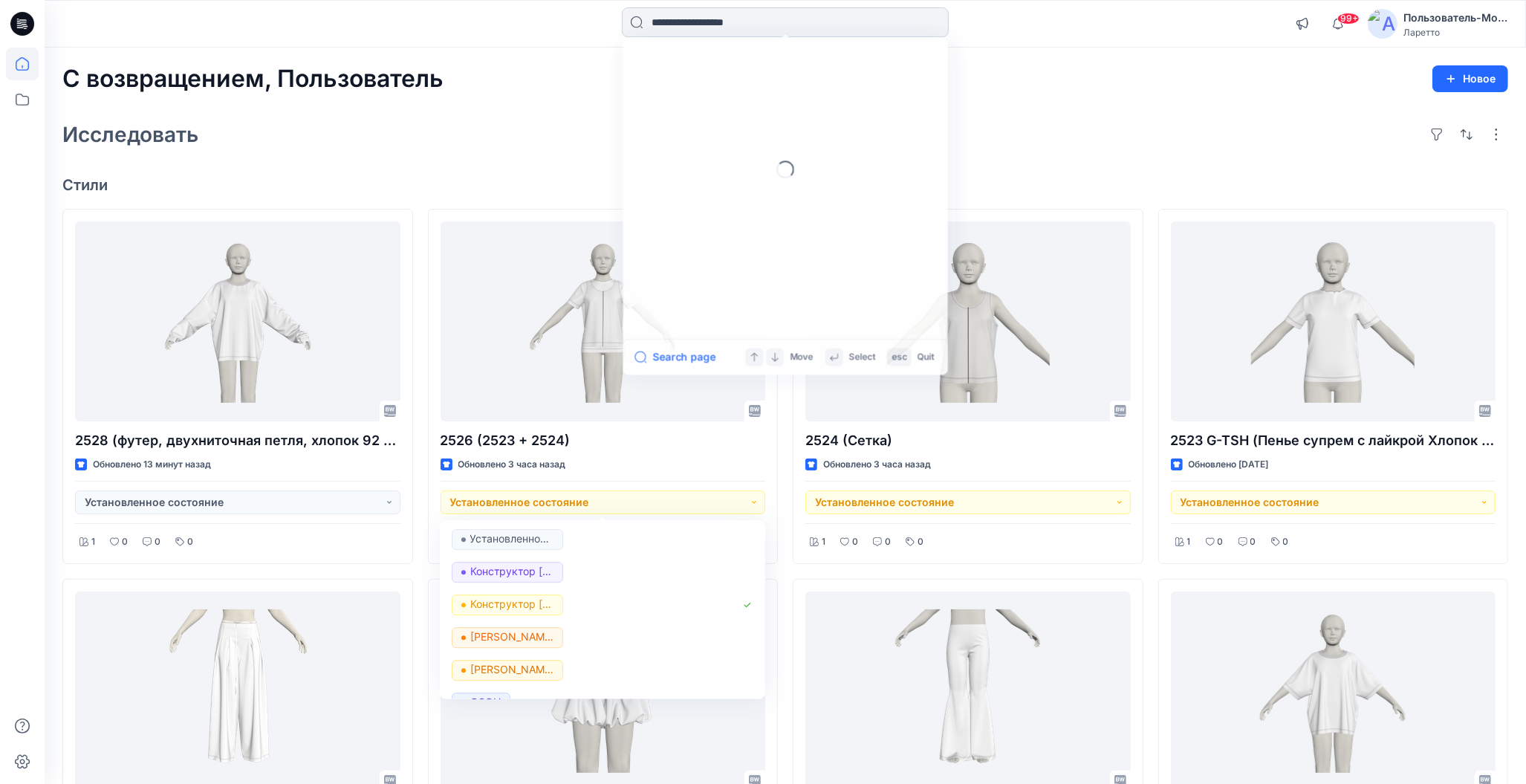
click at [913, 28] on input at bounding box center [785, 22] width 327 height 30
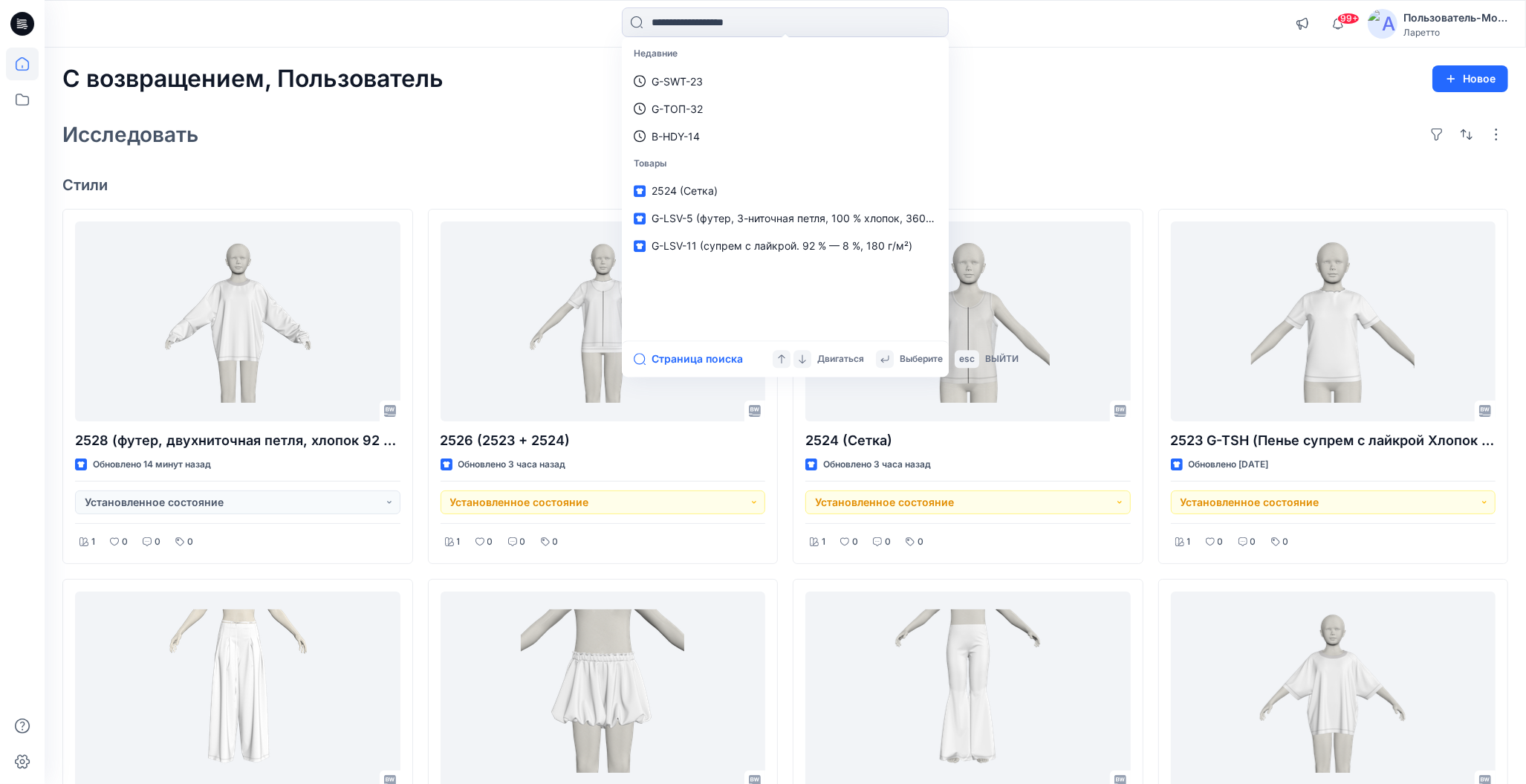
click at [1036, 112] on div "С возвращением, Пользователь Новое Исследовать Стили 2528 (футер, двухниточная …" at bounding box center [786, 711] width 1482 height 1327
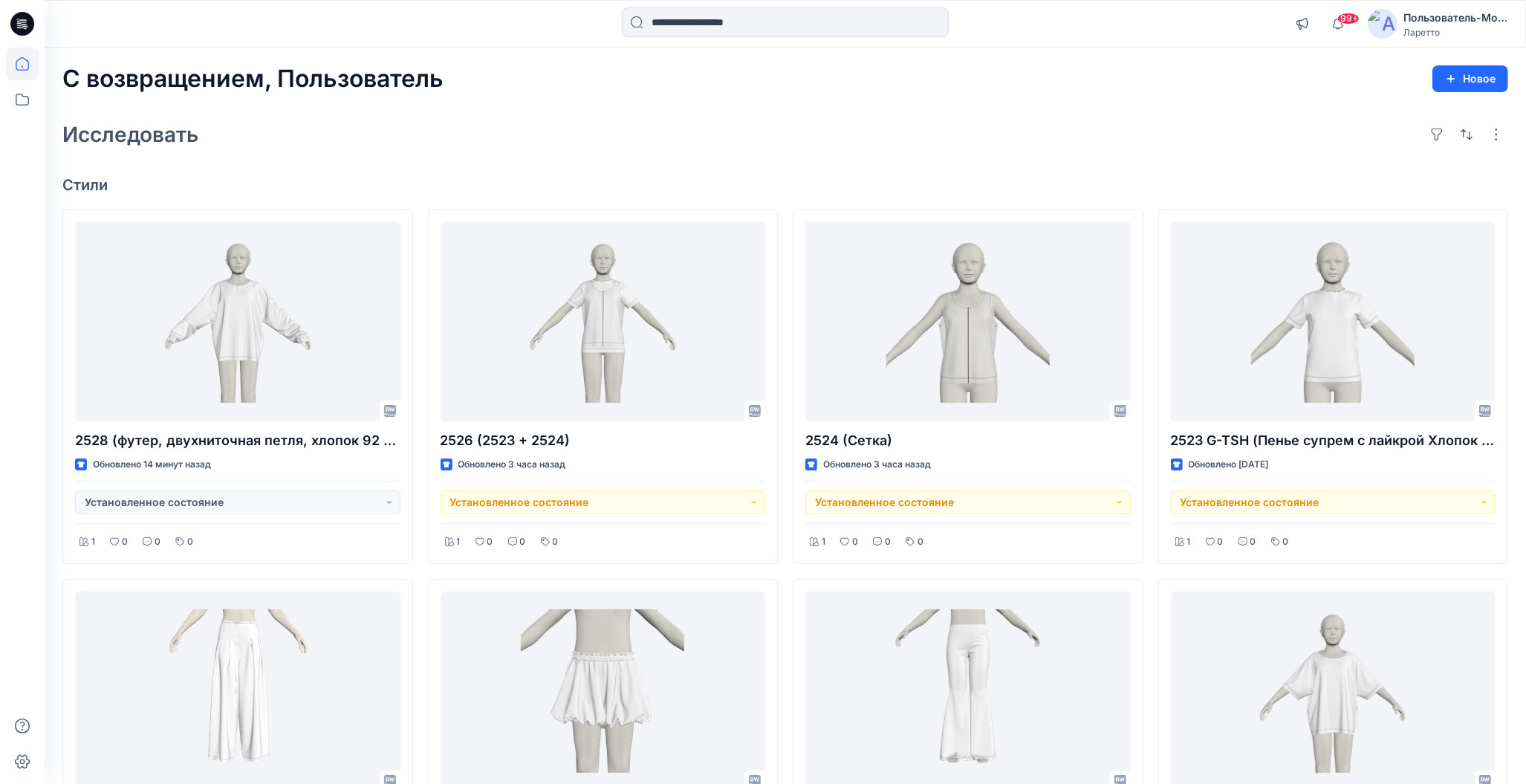
click at [1002, 159] on div "С возвращением, Пользователь Новое Исследовать Стили 2528 (футер, двухниточная …" at bounding box center [786, 711] width 1482 height 1327
click at [1500, 128] on button "button" at bounding box center [1496, 134] width 24 height 24
click at [1235, 154] on div "С возвращением, Пользователь Новое Исследовать Планировка Сетка Большая Сетка П…" at bounding box center [786, 711] width 1482 height 1327
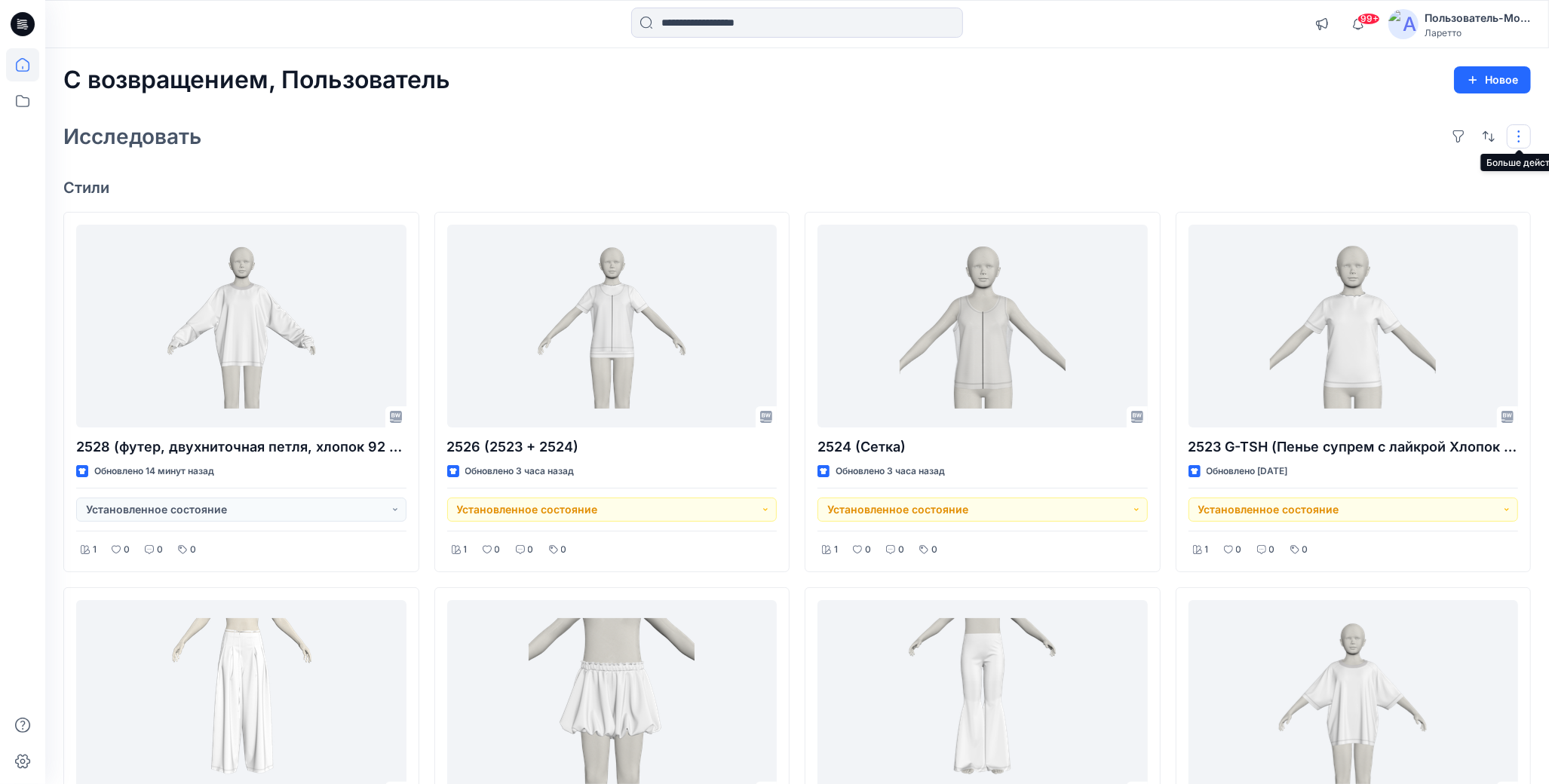
click at [1519, 132] on button "button" at bounding box center [1519, 136] width 24 height 24
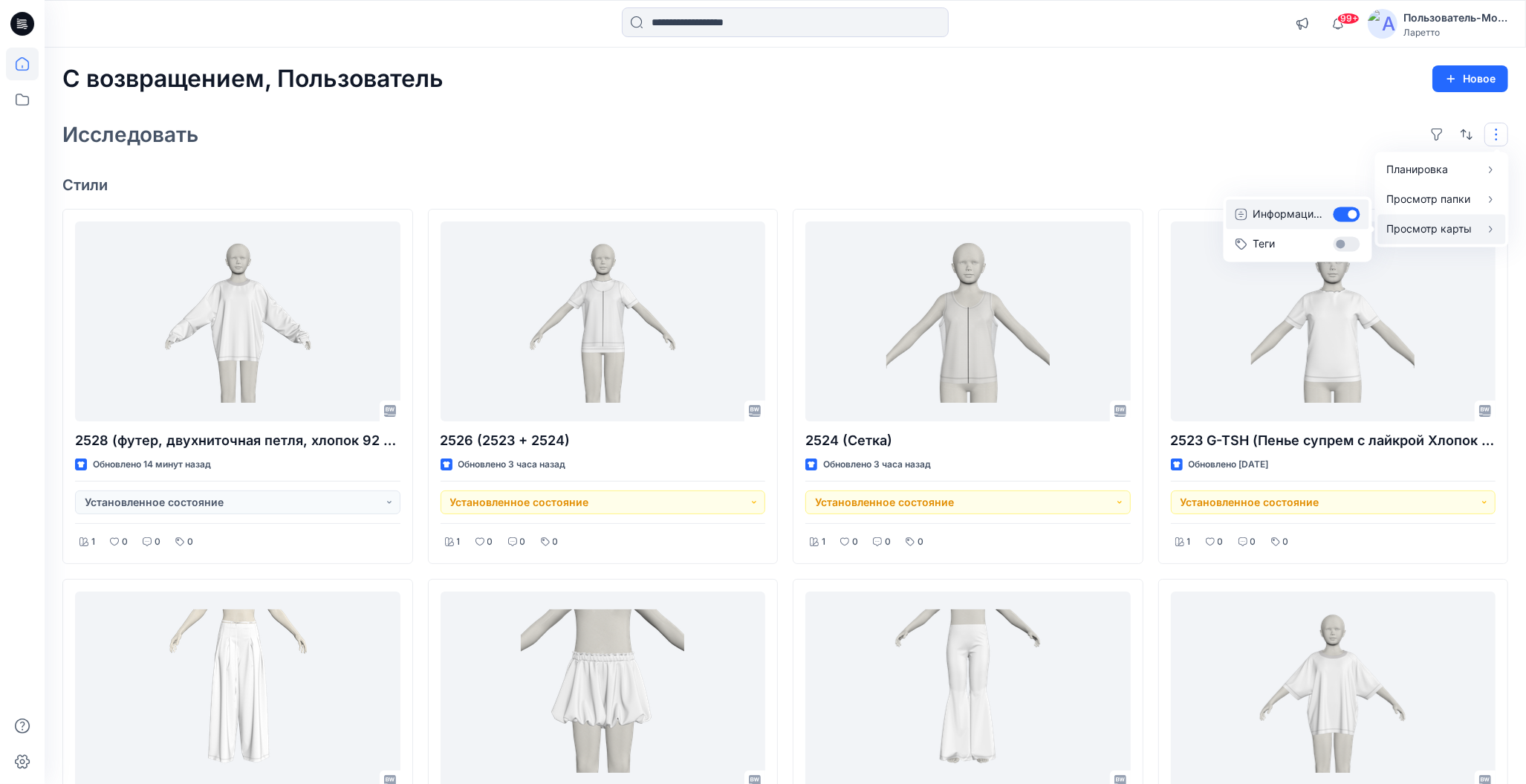
click at [1338, 217] on button "Информация о карте" at bounding box center [1298, 214] width 143 height 30
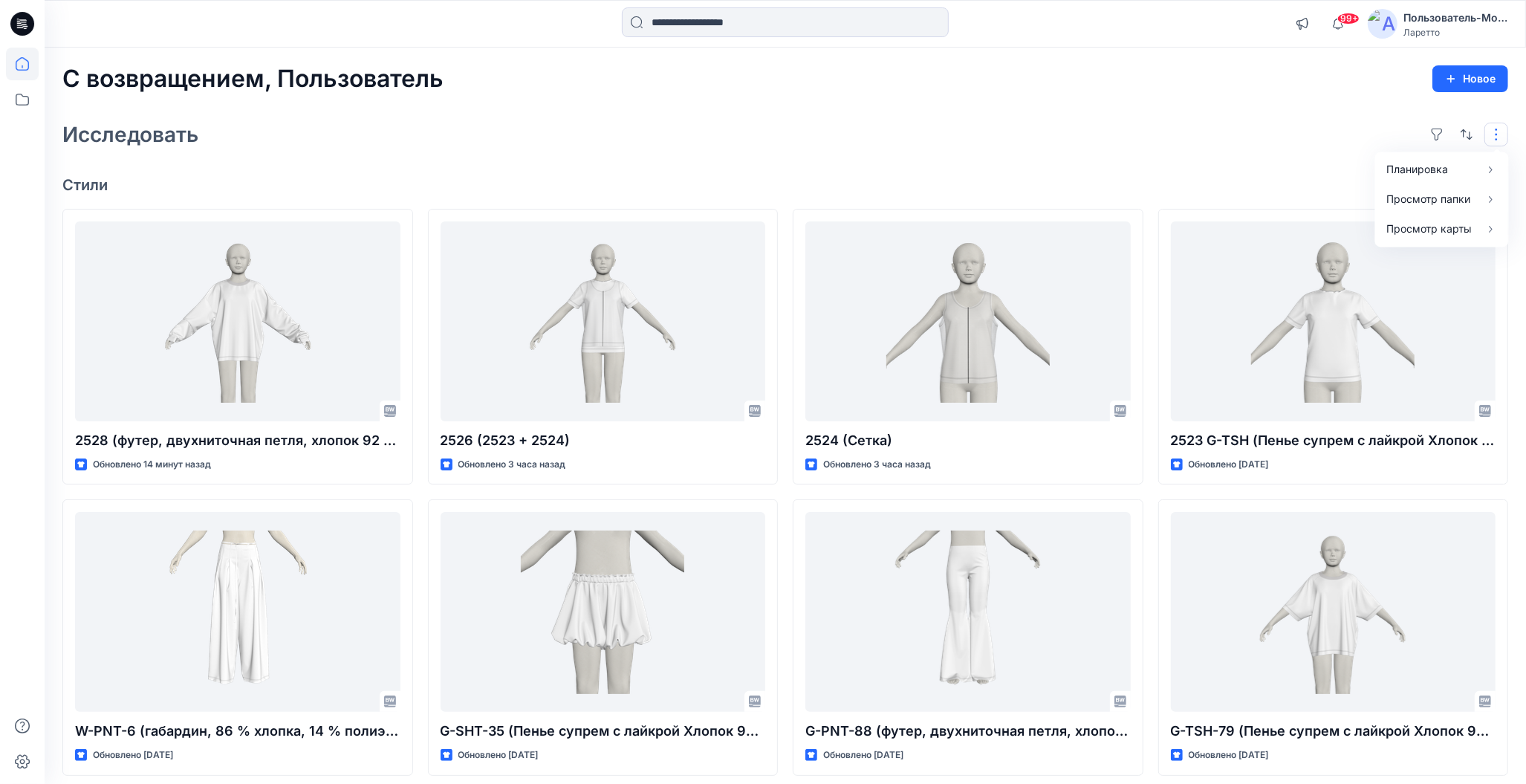
click at [965, 116] on div "Исследовать Планировка Сетка Большая Сетка Просмотр папки Компактный Карточка П…" at bounding box center [785, 134] width 1446 height 35
click at [11, 101] on icon at bounding box center [22, 99] width 33 height 33
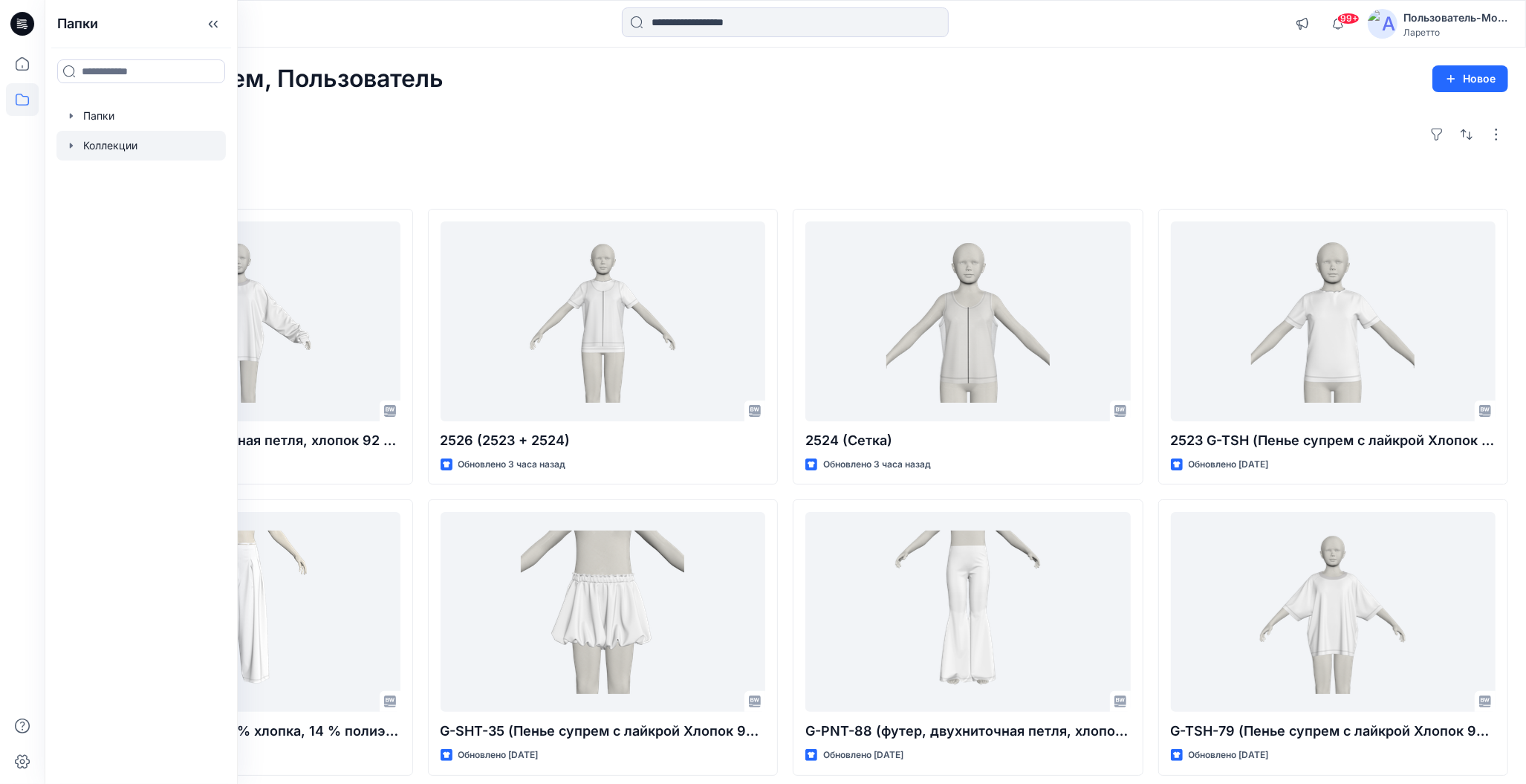
click at [86, 145] on div at bounding box center [141, 146] width 169 height 30
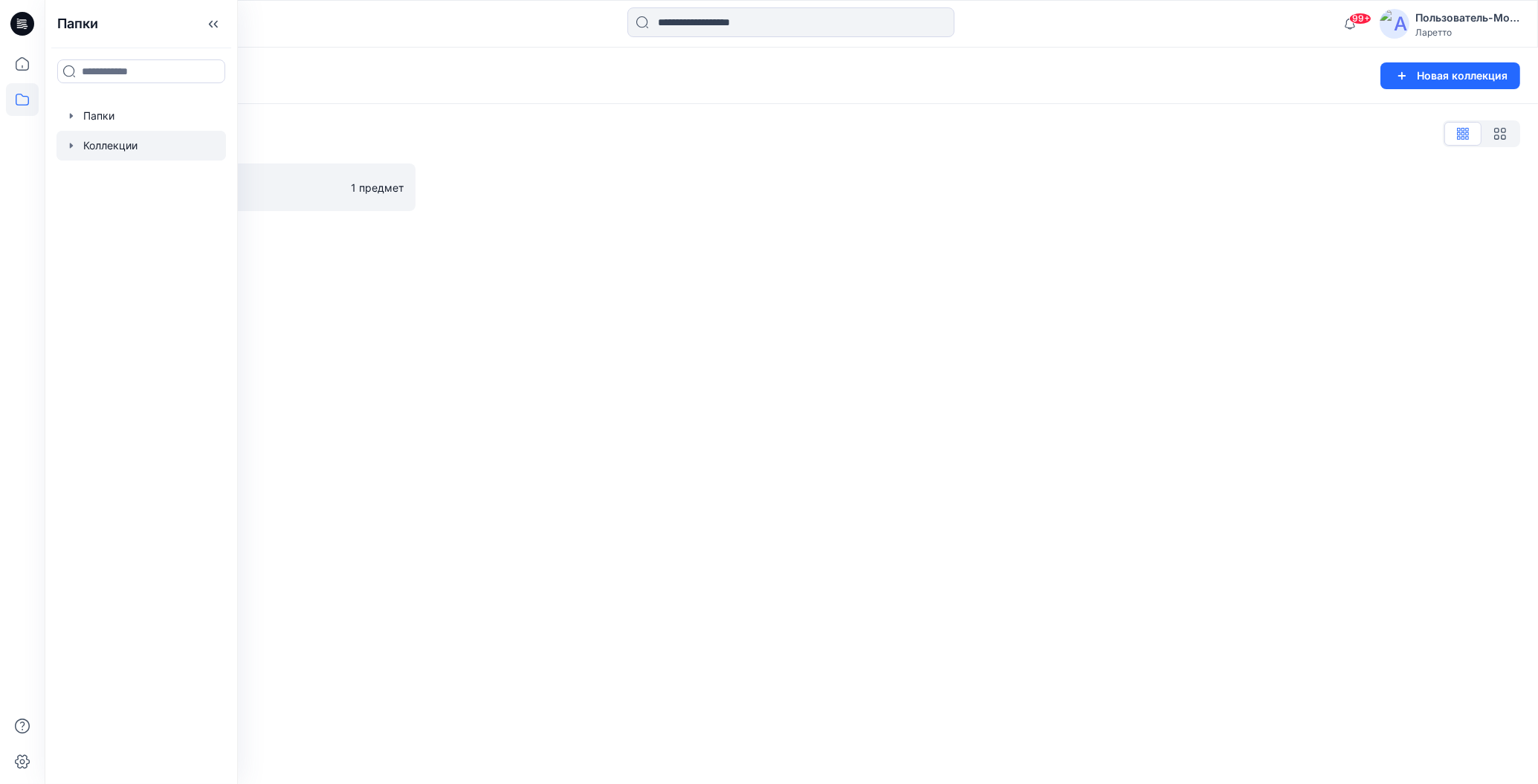
click at [530, 437] on div "Коллекции Новая коллекция Список Коллекций ТЕСТ 1 предмет" at bounding box center [792, 415] width 1493 height 736
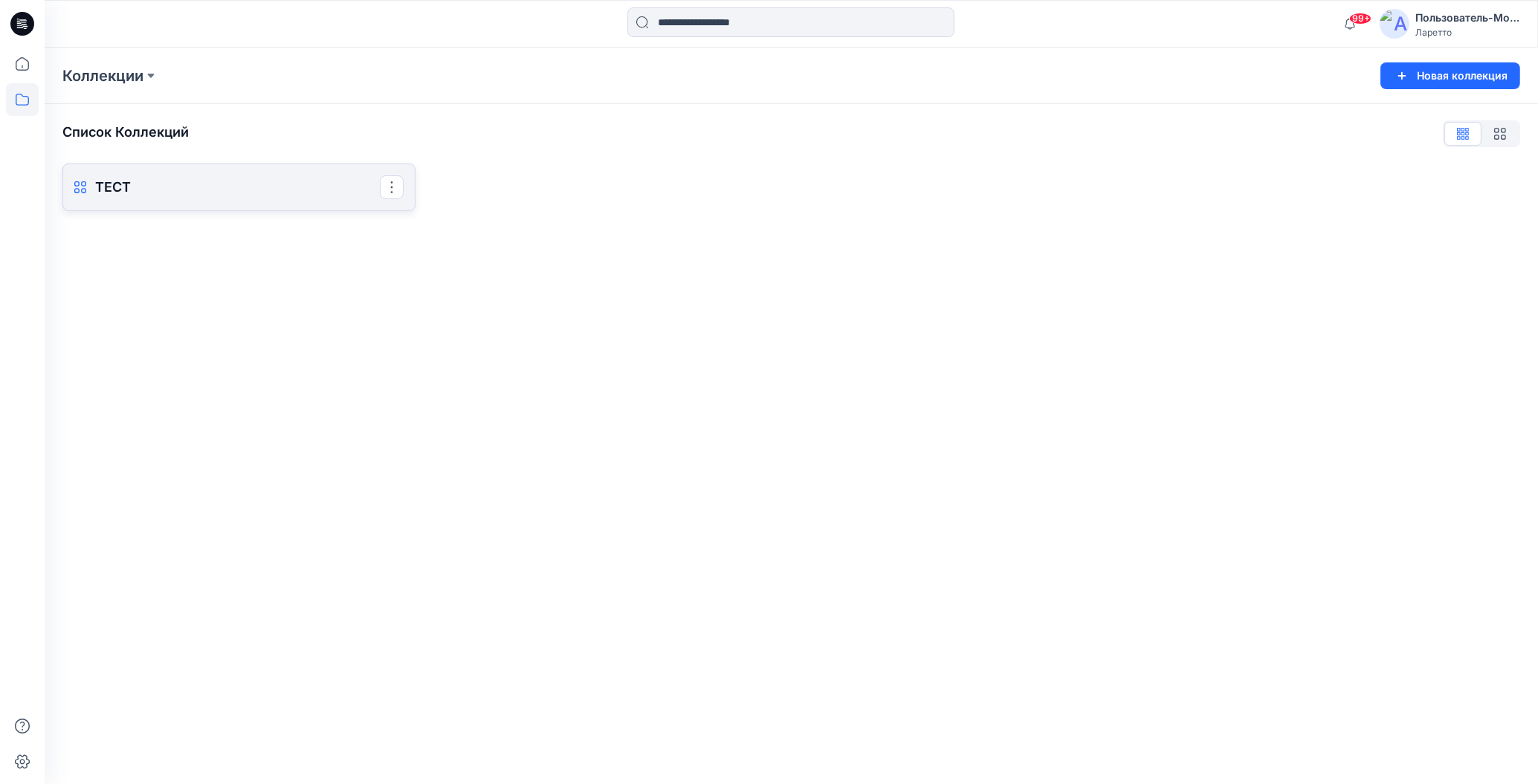
click at [183, 187] on p "ТЕСТ" at bounding box center [237, 188] width 285 height 21
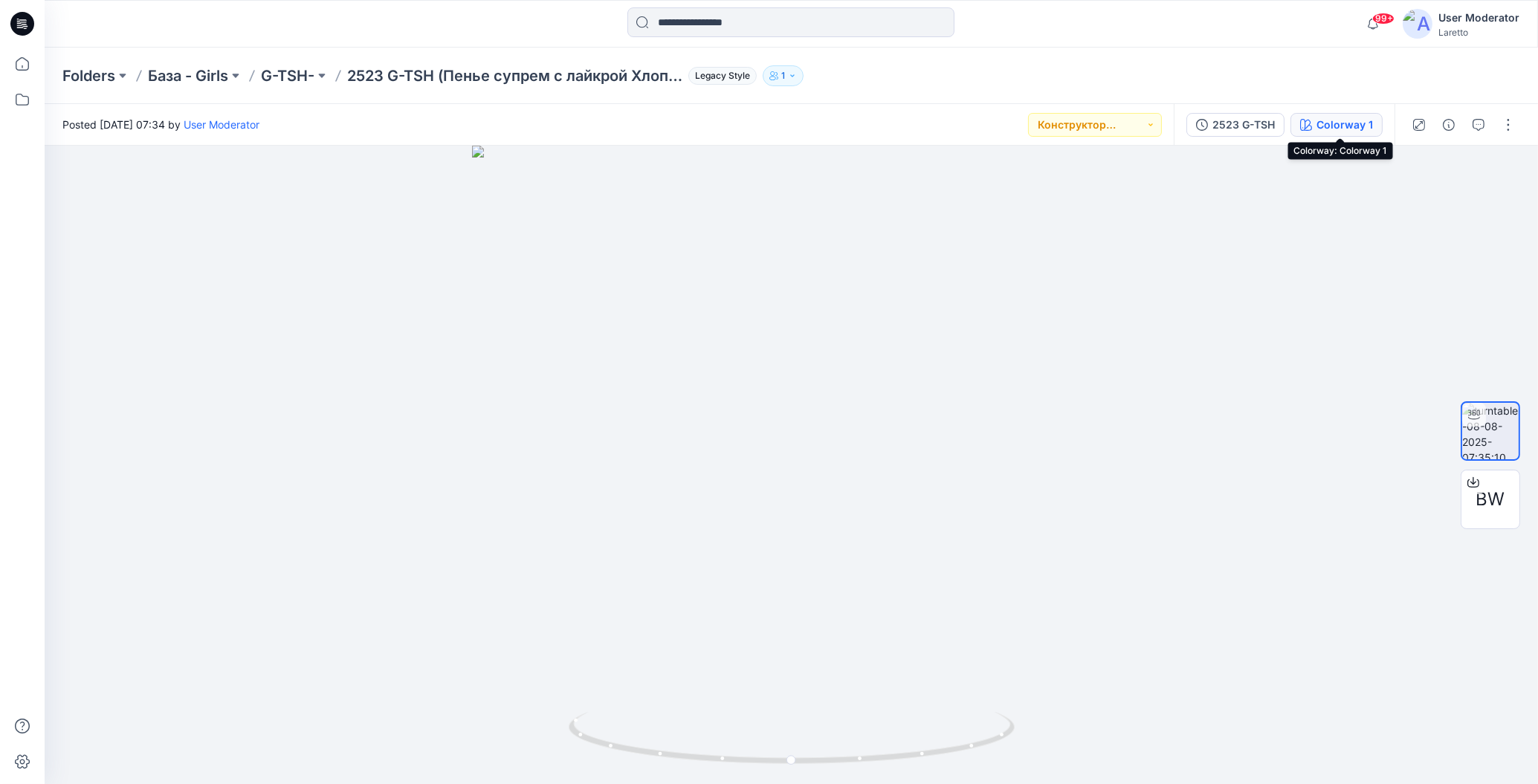
click at [1309, 124] on icon "button" at bounding box center [1305, 124] width 11 height 11
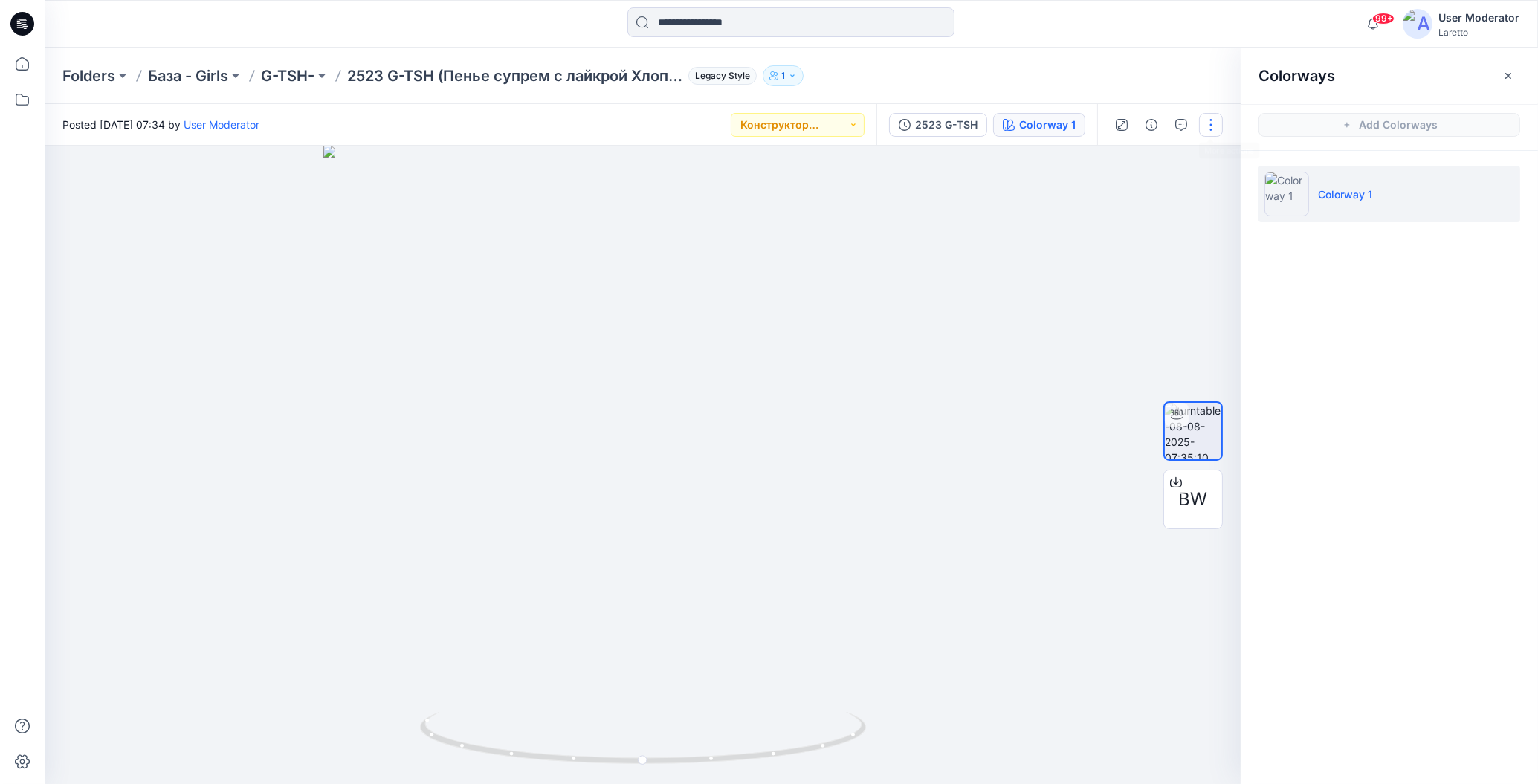
click at [1209, 122] on button "button" at bounding box center [1211, 124] width 24 height 24
click at [1100, 210] on icon "button" at bounding box center [1094, 214] width 11 height 11
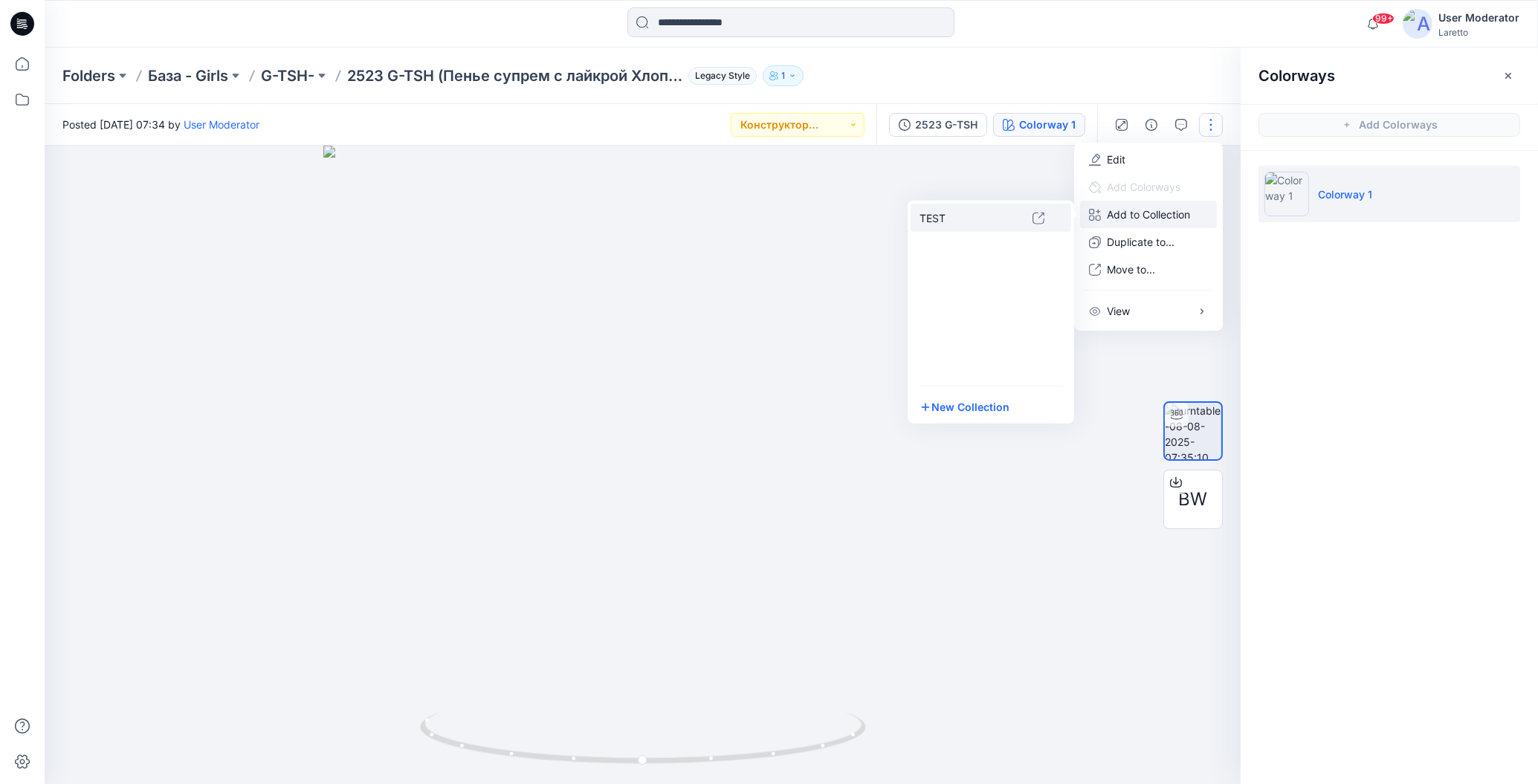
click at [927, 216] on p "TEST" at bounding box center [976, 218] width 113 height 16
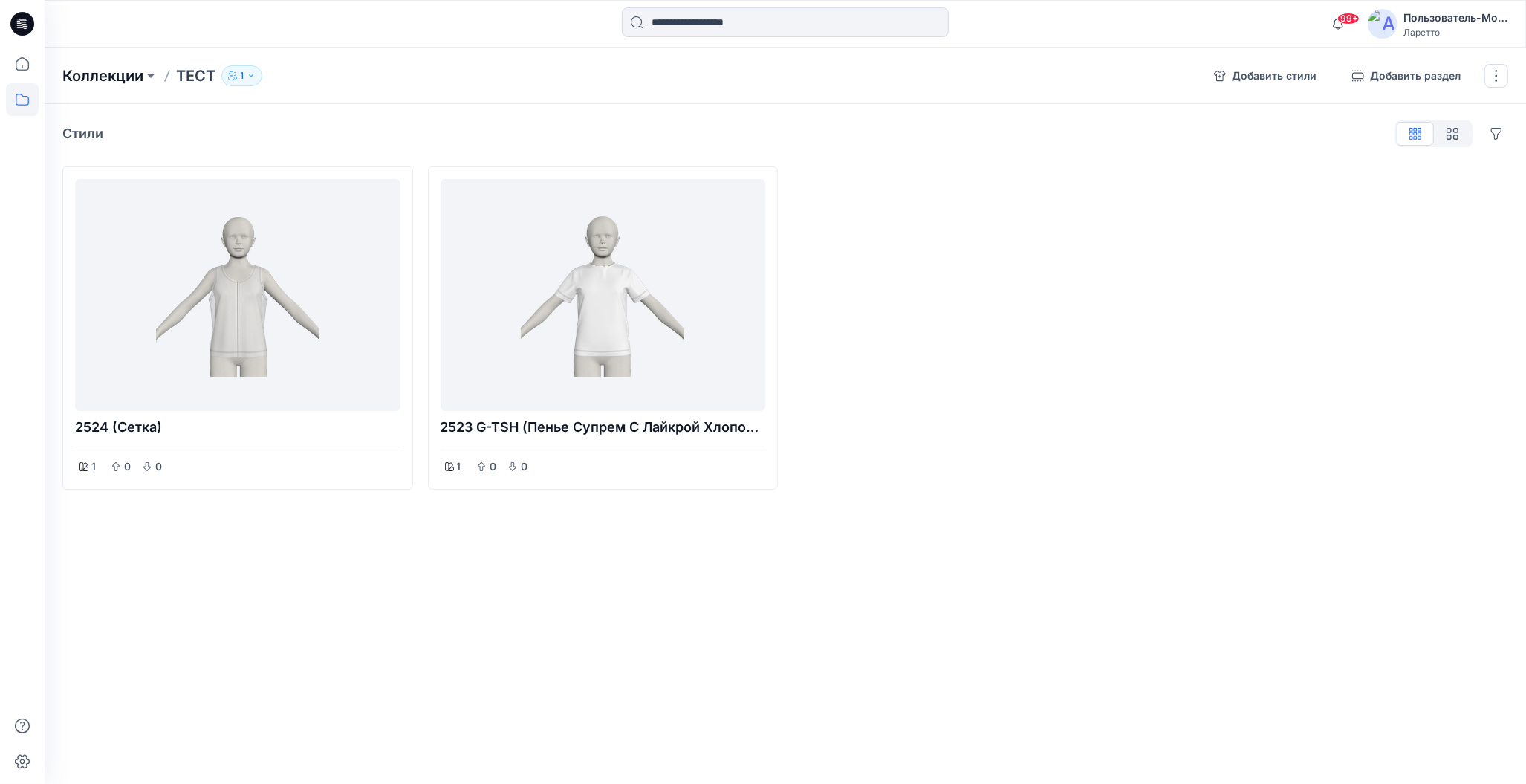
click at [118, 75] on ya-tr-span "Коллекции" at bounding box center [103, 76] width 81 height 18
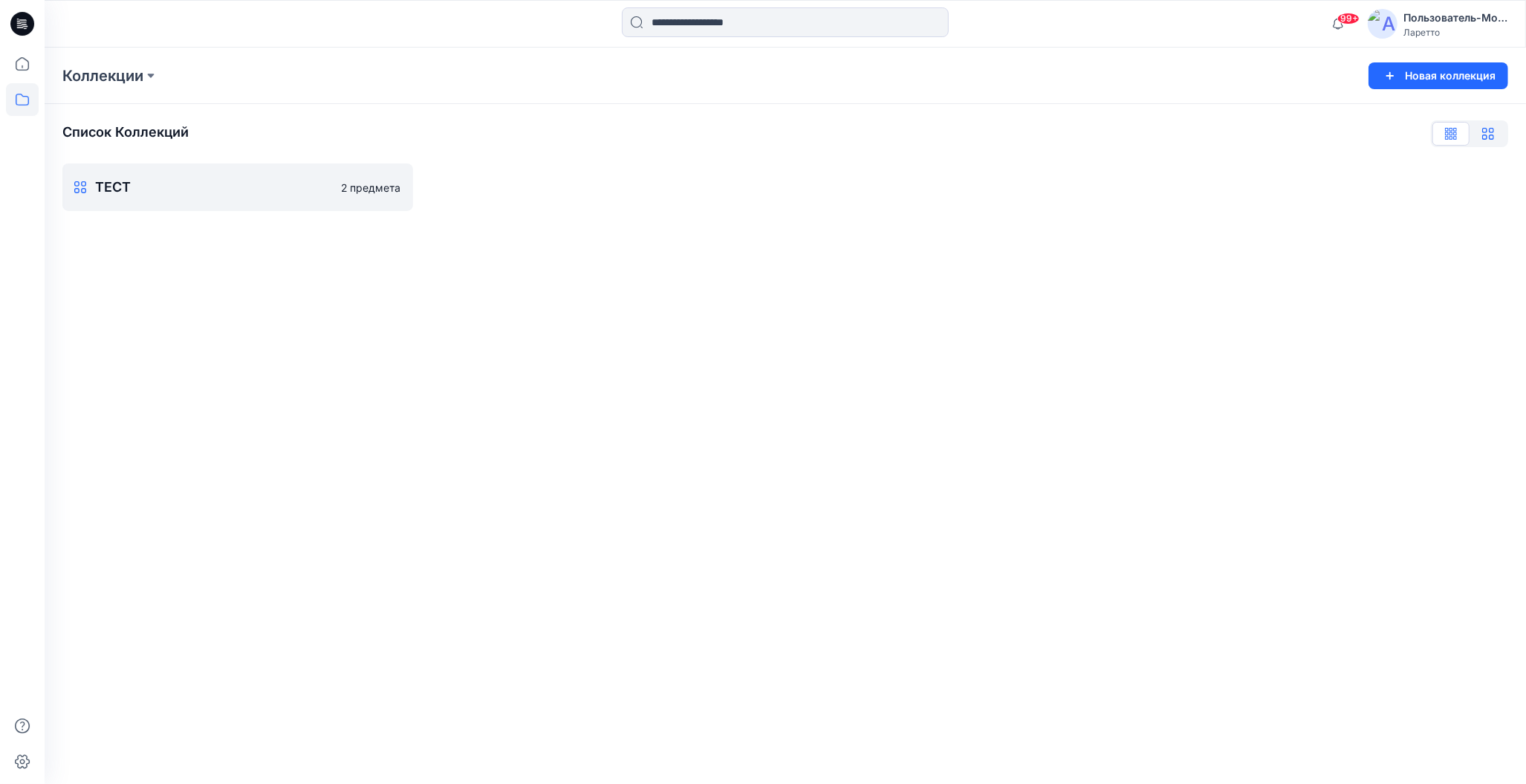
click at [1490, 130] on icon "button" at bounding box center [1488, 133] width 11 height 11
click at [1448, 134] on icon "button" at bounding box center [1447, 131] width 4 height 7
click at [17, 20] on icon at bounding box center [22, 23] width 24 height 24
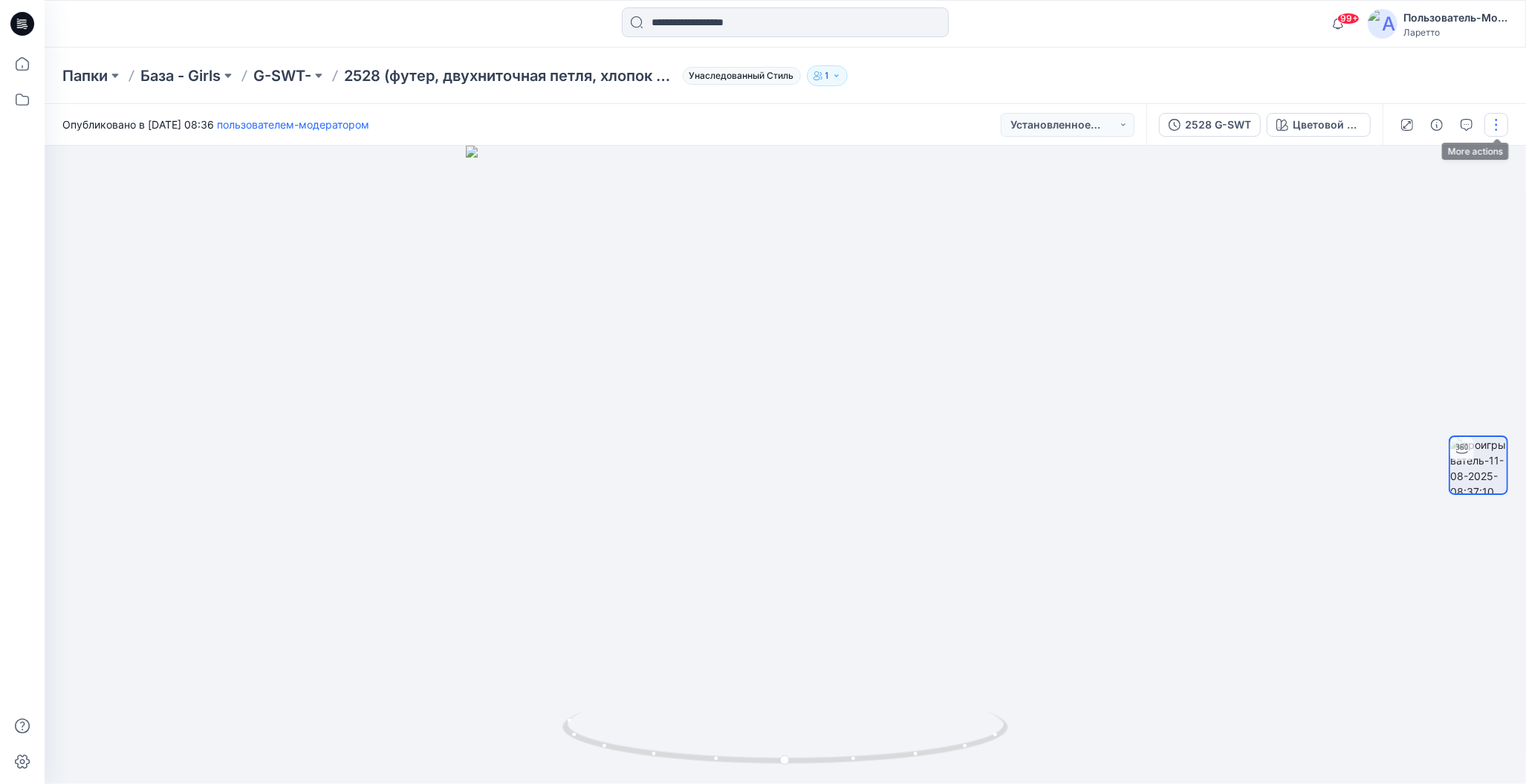
click at [1495, 128] on button "button" at bounding box center [1496, 124] width 24 height 24
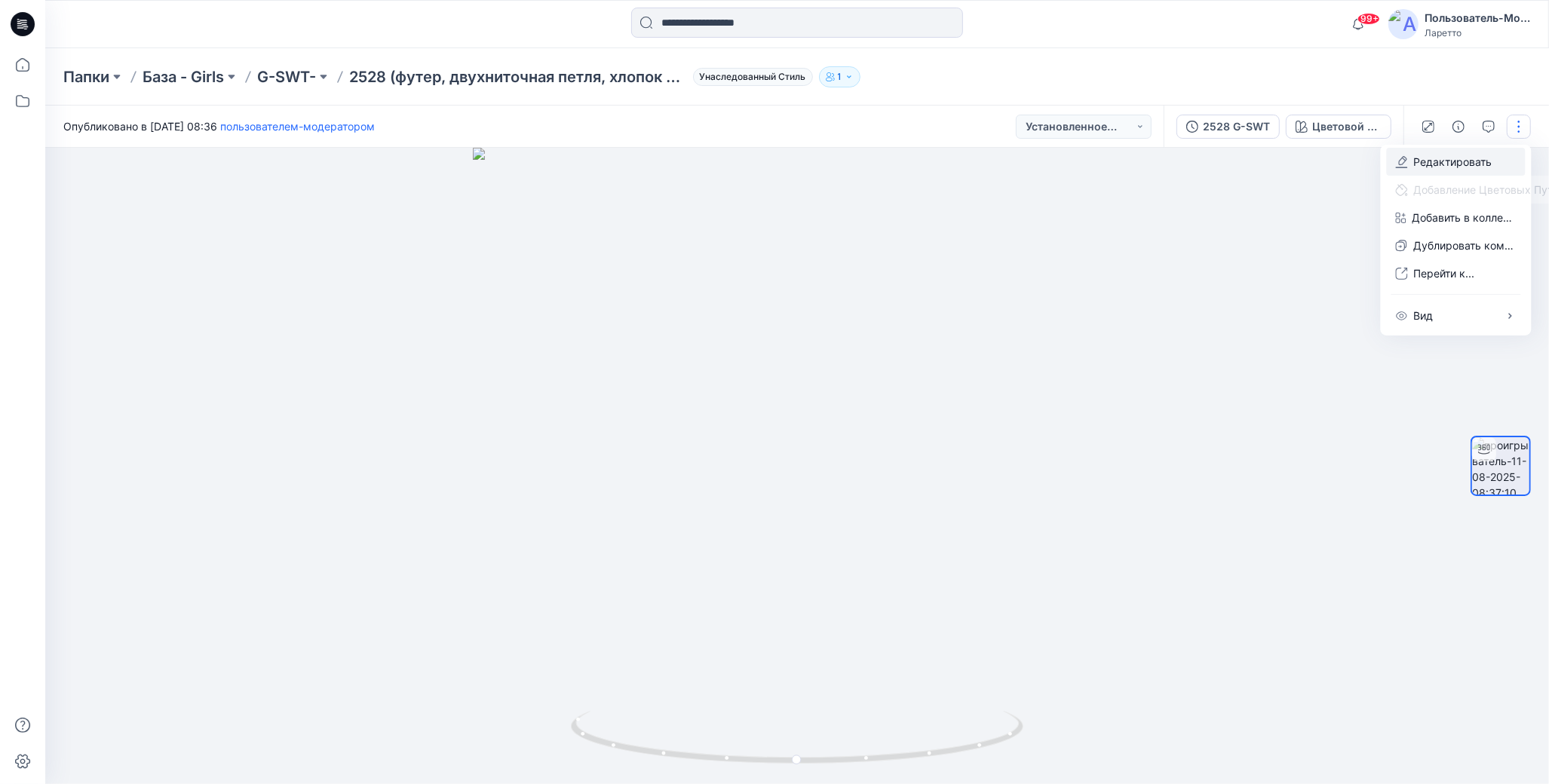
click at [1399, 160] on icon "button" at bounding box center [1401, 161] width 12 height 12
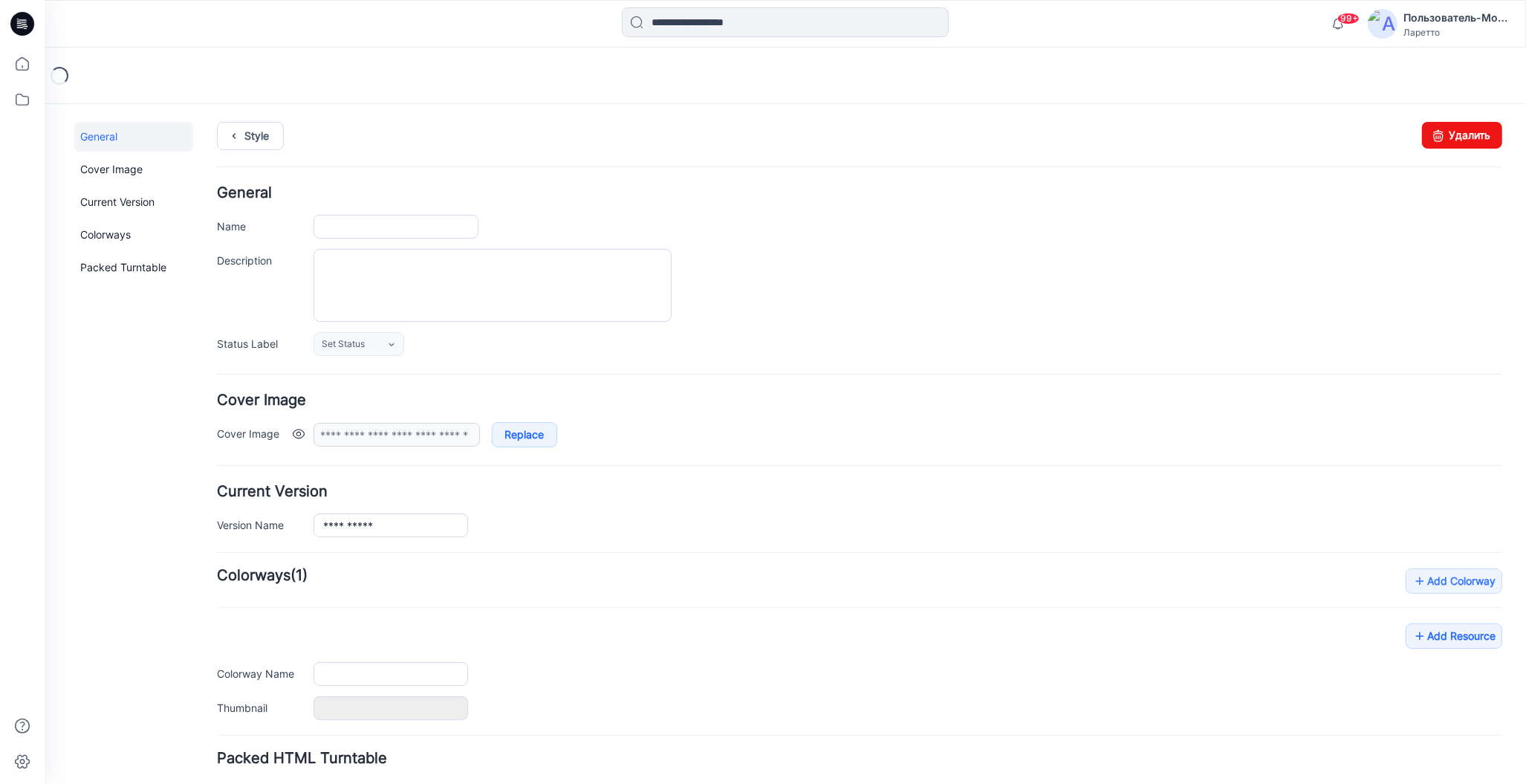
type input "**********"
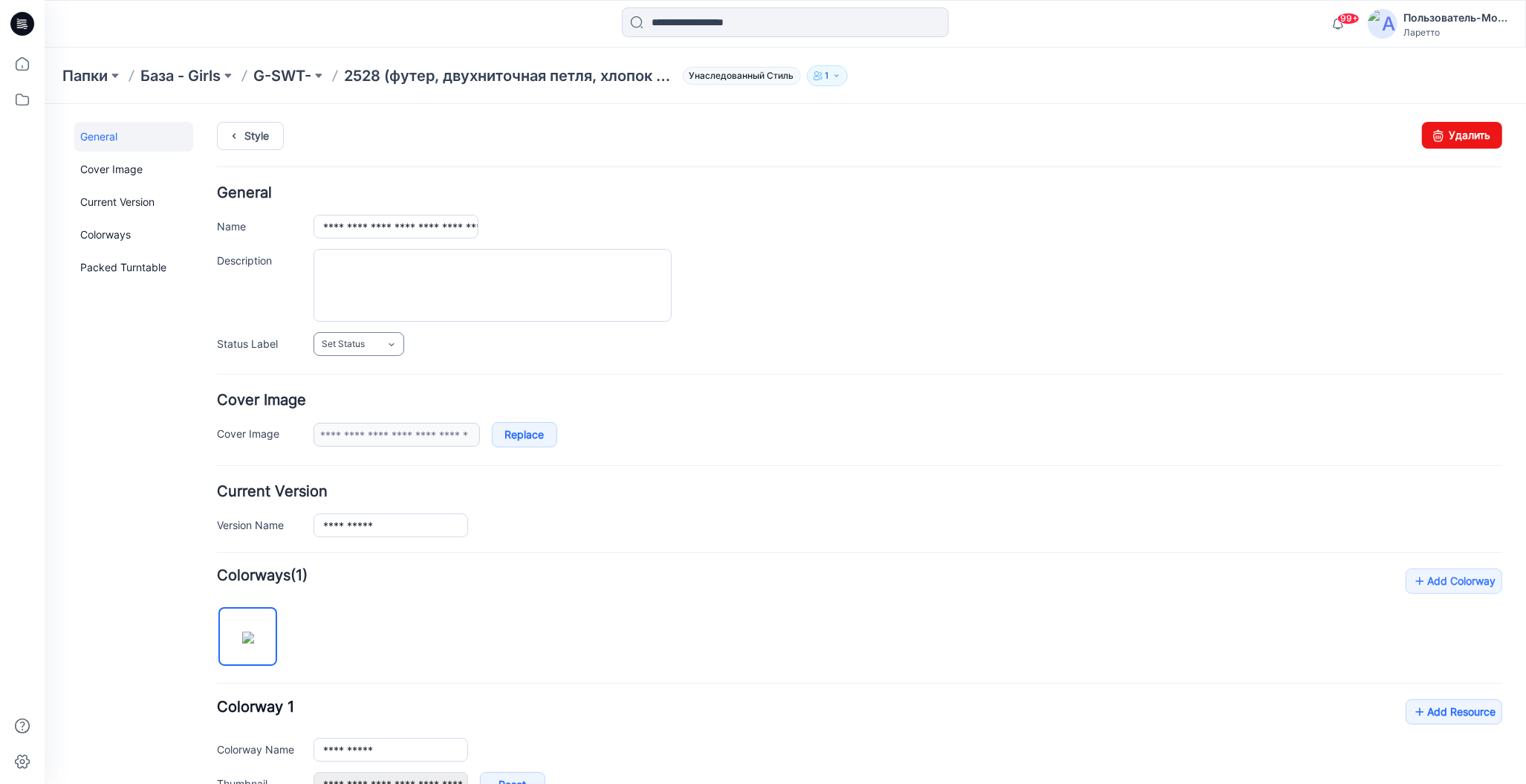
click at [389, 338] on icon at bounding box center [390, 343] width 11 height 11
click at [378, 444] on link "Конструктор [PERSON_NAME]" at bounding box center [391, 439] width 148 height 31
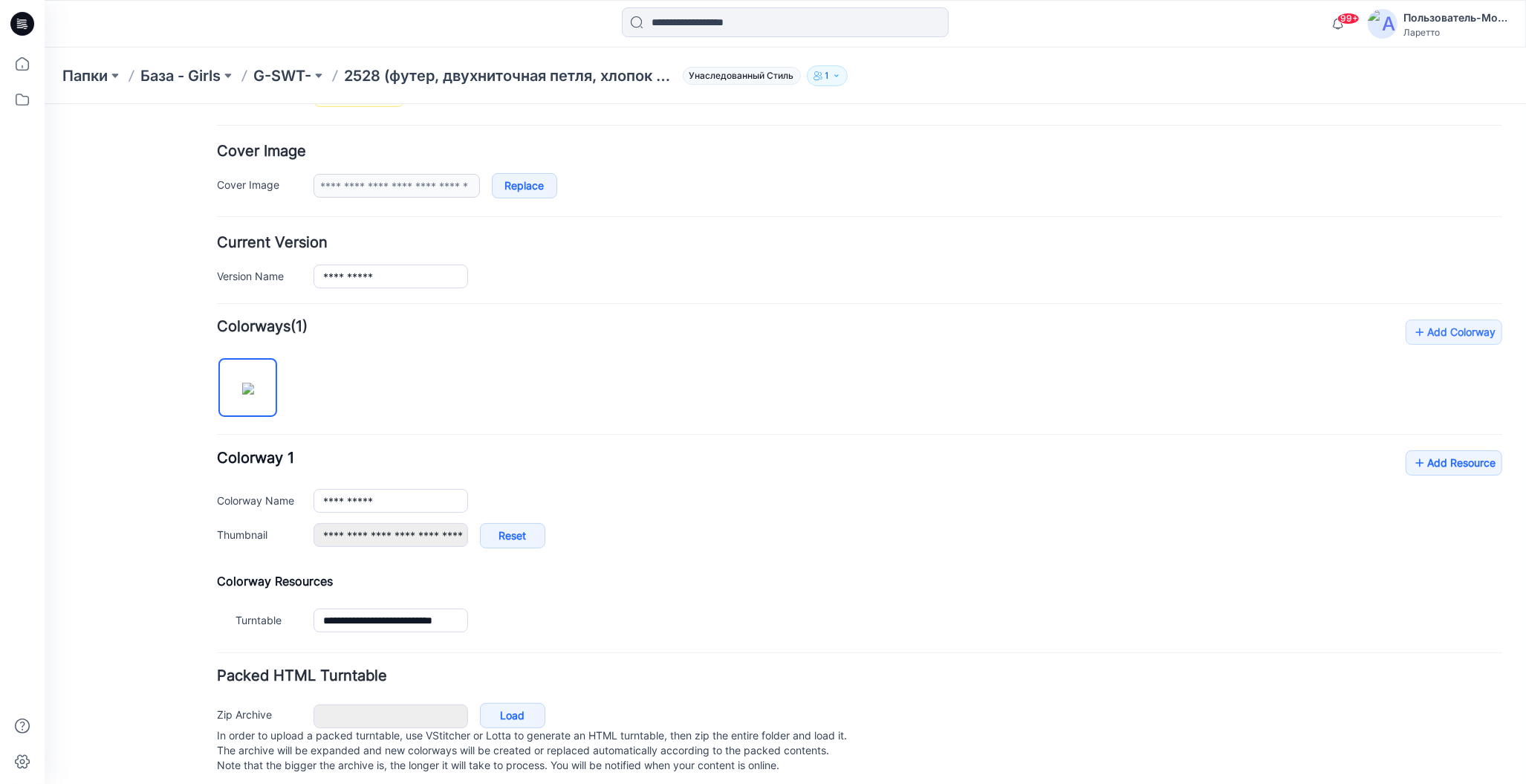
scroll to position [266, 0]
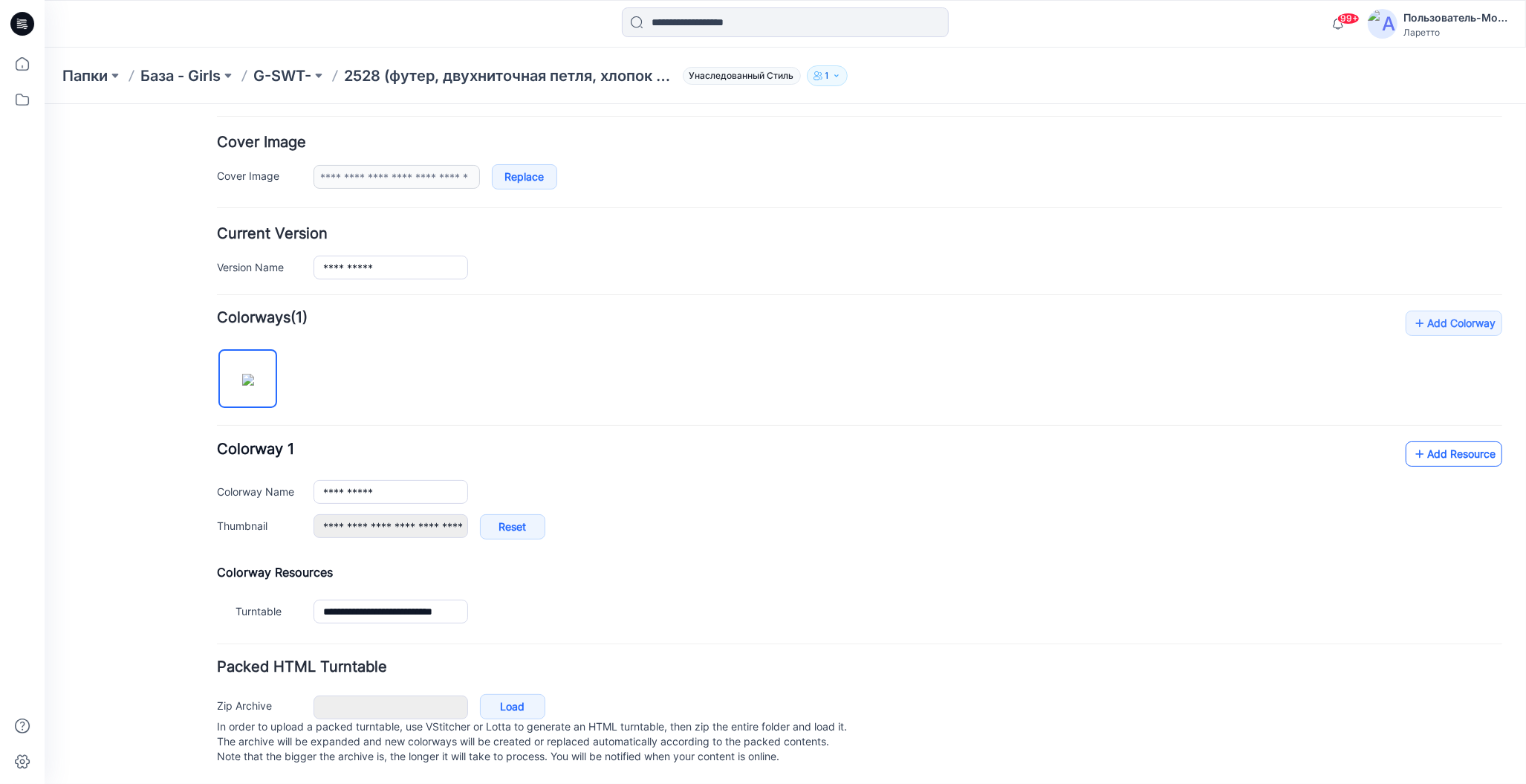
click at [1414, 445] on icon at bounding box center [1419, 452] width 15 height 24
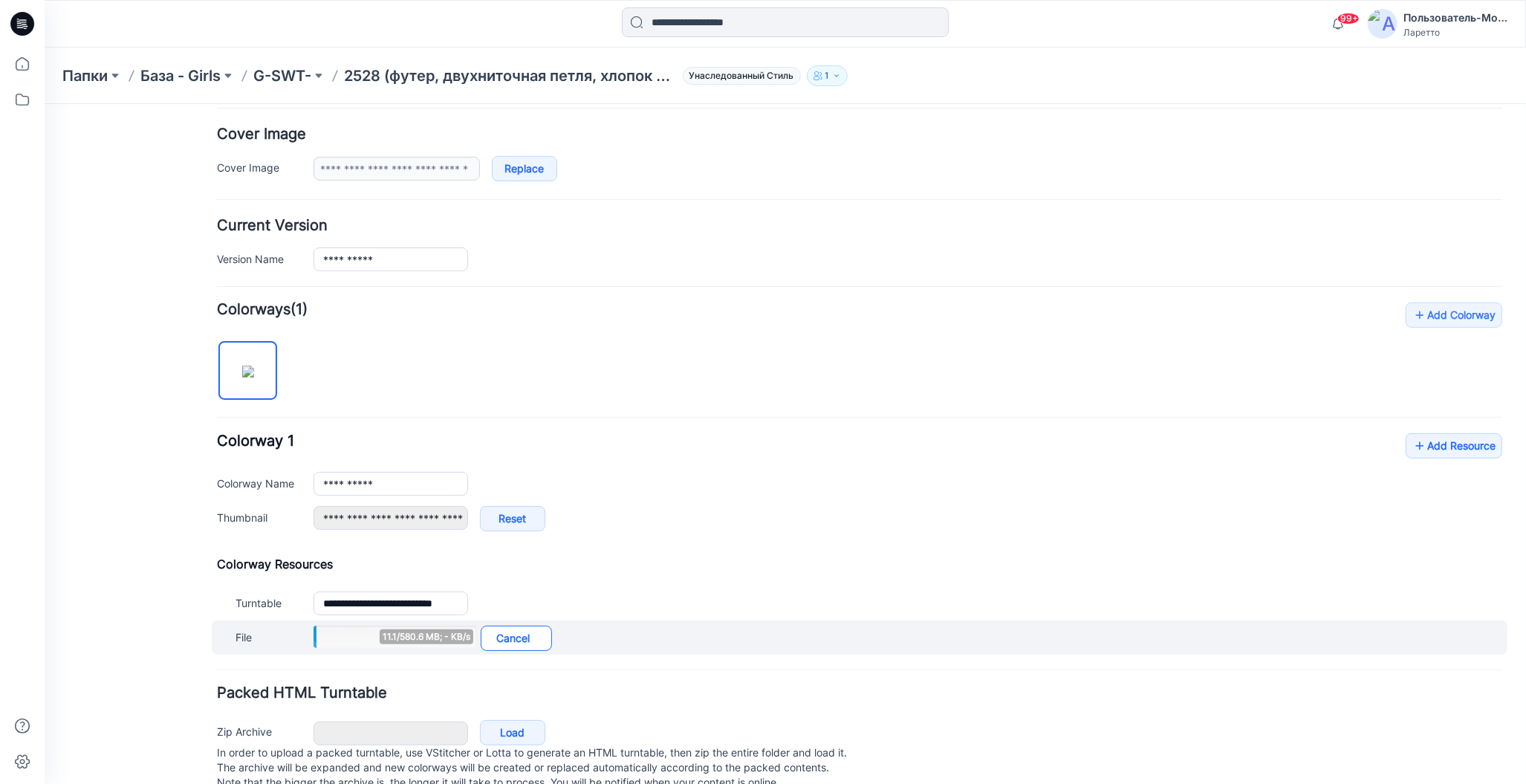
click at [507, 632] on link "Cancel" at bounding box center [515, 637] width 71 height 26
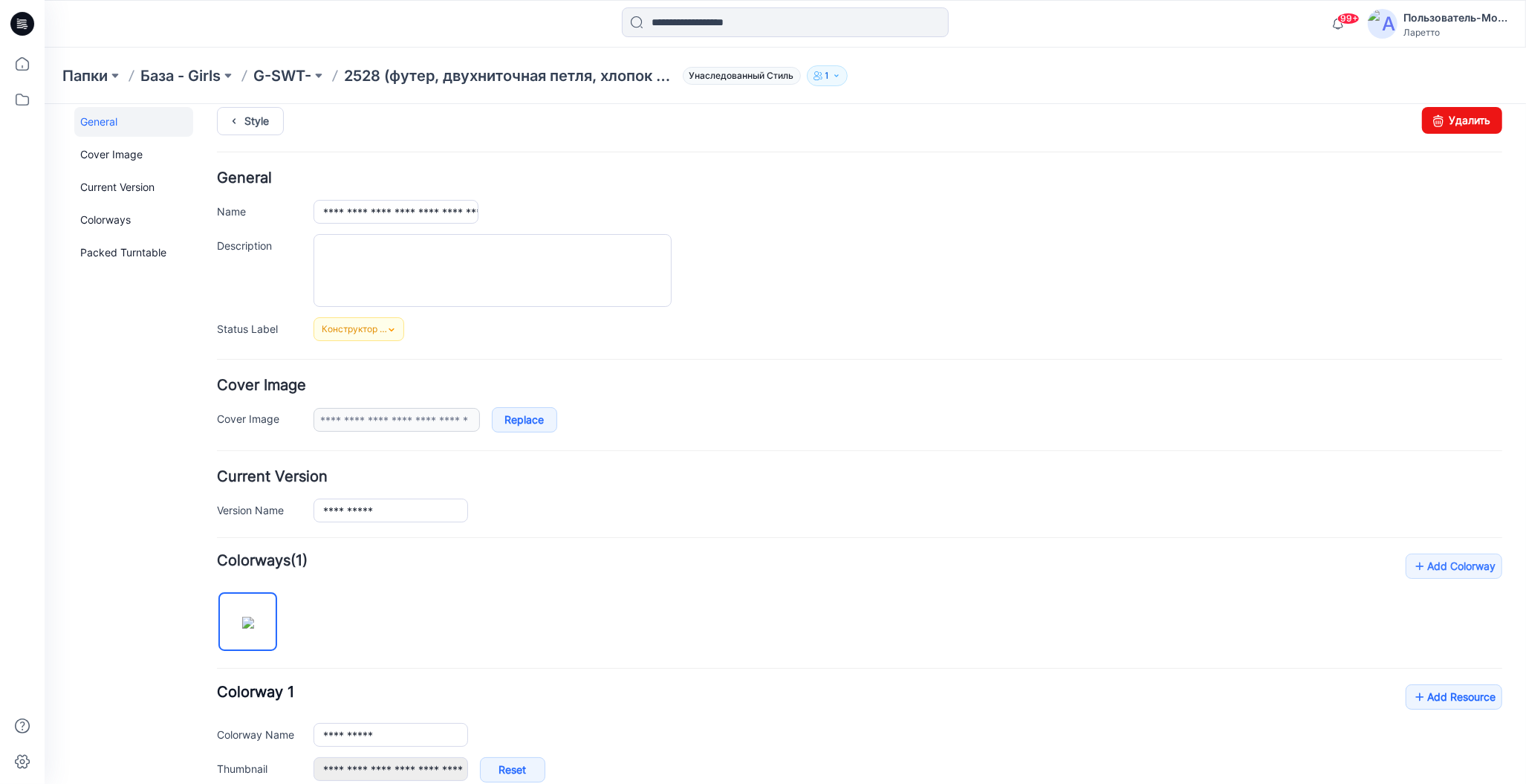
scroll to position [0, 0]
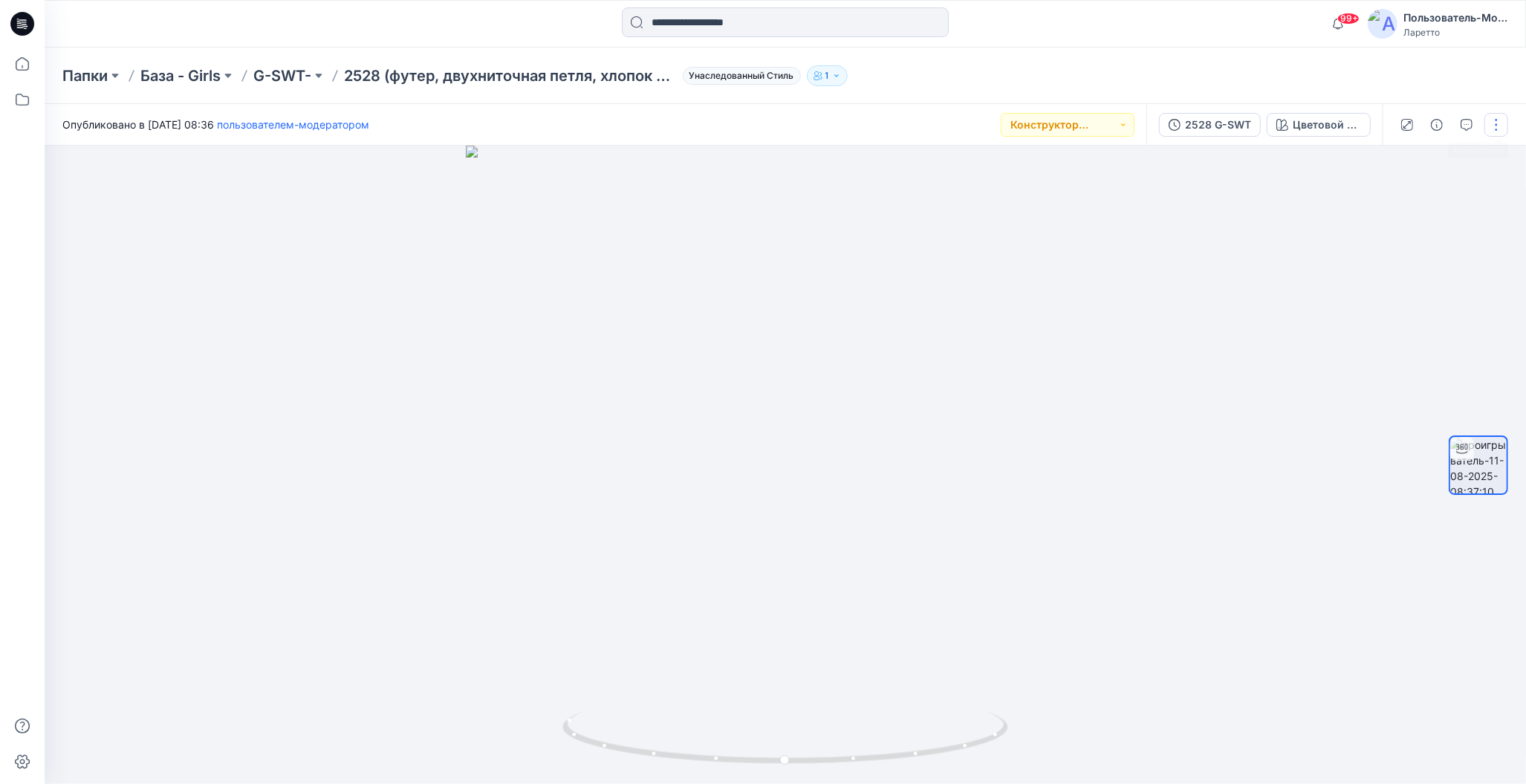
click at [1498, 127] on button "button" at bounding box center [1496, 124] width 24 height 24
click at [1442, 242] on ya-tr-span "Дублировать кому..." at bounding box center [1445, 242] width 105 height 12
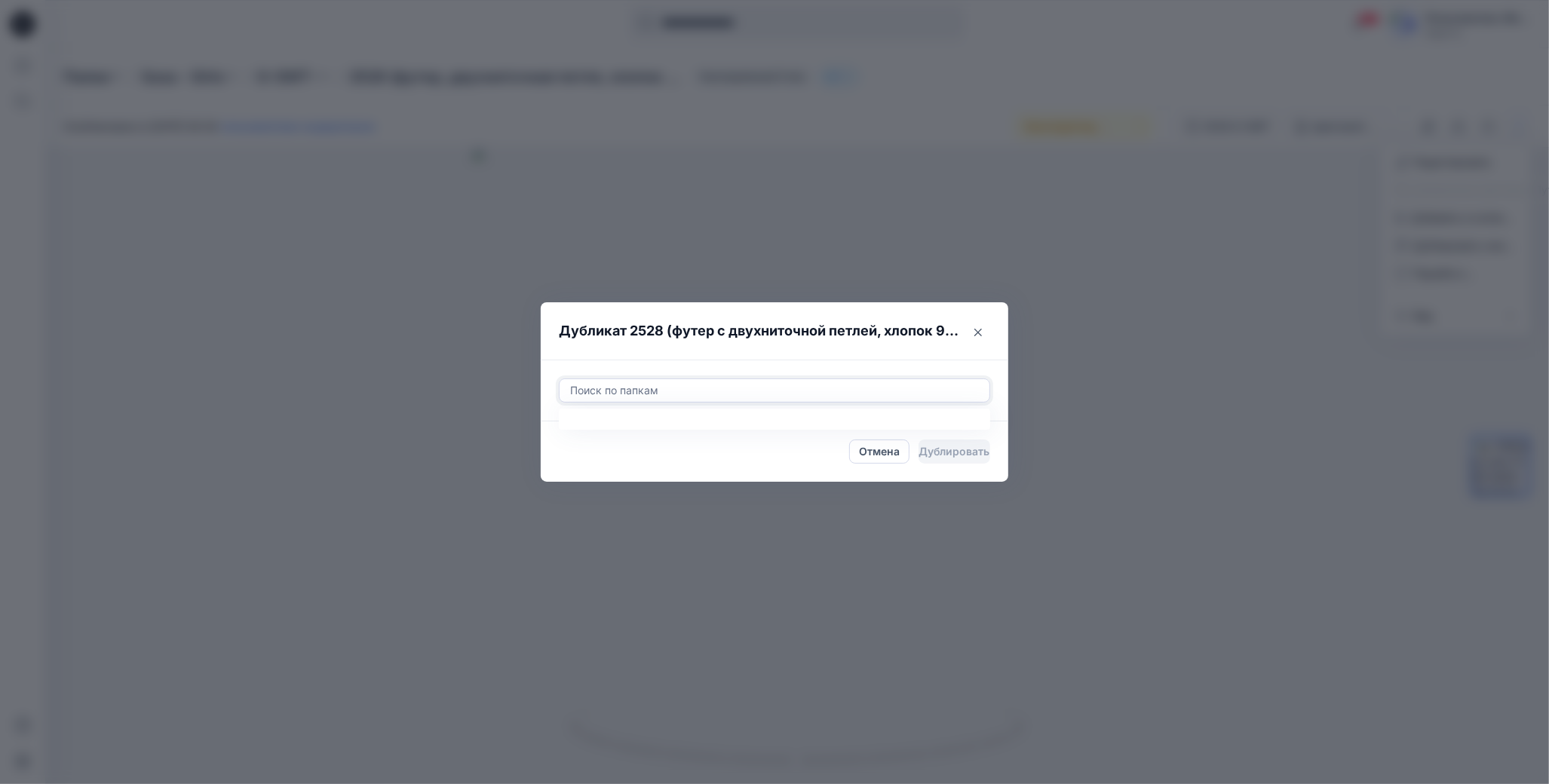
click at [780, 396] on div at bounding box center [774, 390] width 412 height 18
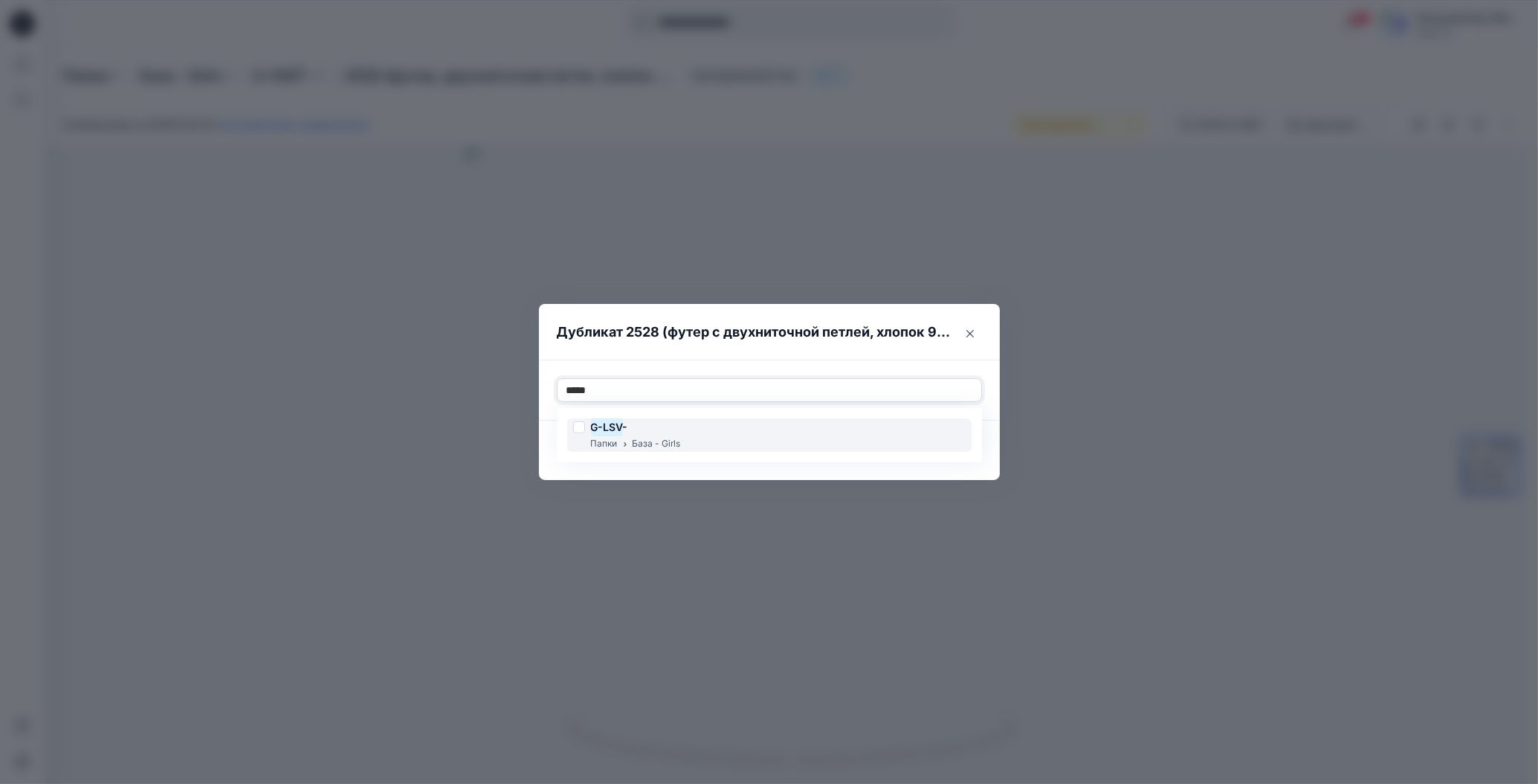
click at [701, 444] on div "G-LSV - Папки База - Girls" at bounding box center [769, 435] width 404 height 34
type input "*"
click at [757, 357] on header "Дубликат 2528 (футер с двухниточной петлей, хлопок 92 %, эластан 8 %)" at bounding box center [754, 332] width 431 height 56
click at [940, 452] on ya-tr-span "Дублировать" at bounding box center [946, 450] width 70 height 17
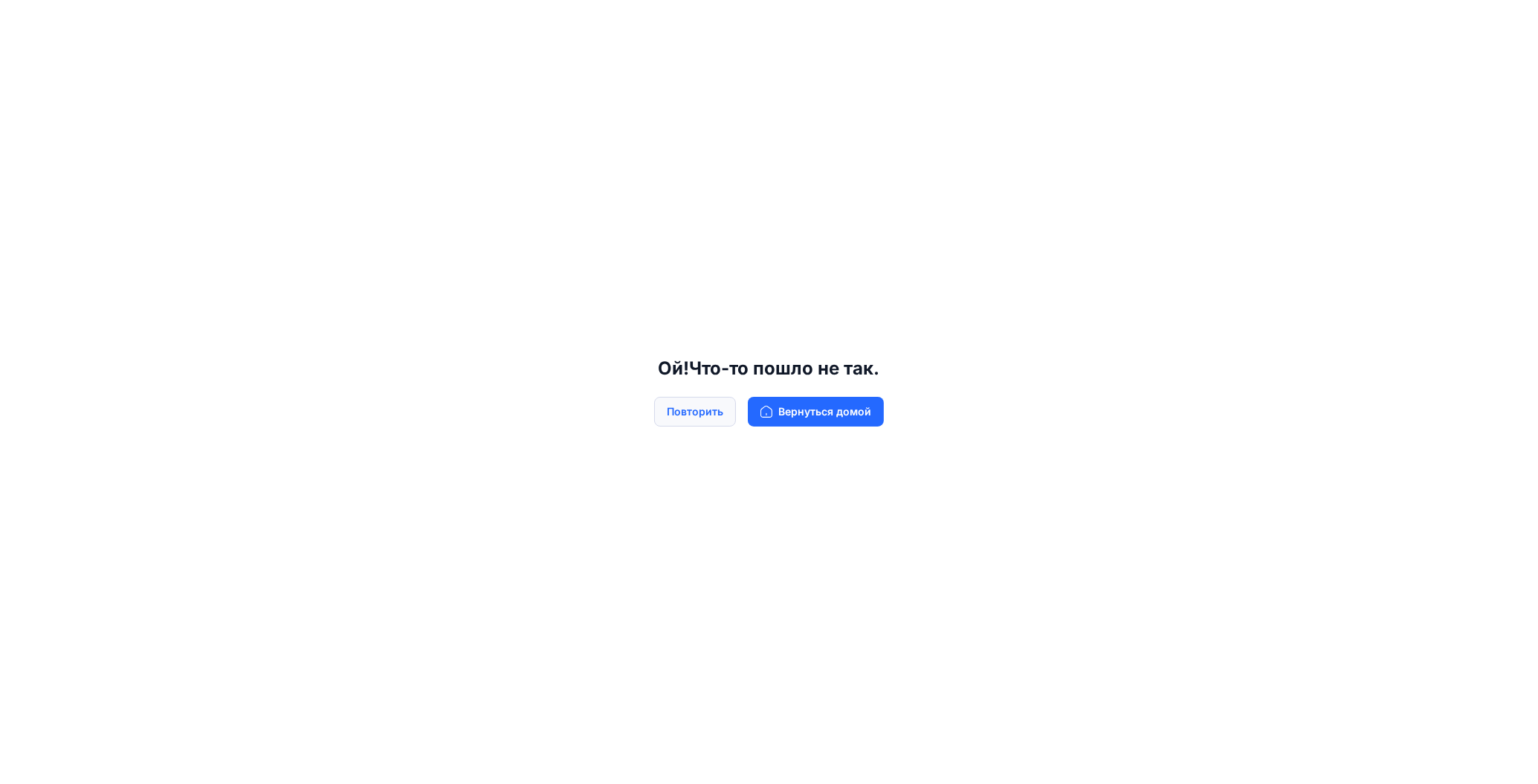
click at [679, 418] on ya-tr-span "Повторить" at bounding box center [695, 411] width 56 height 17
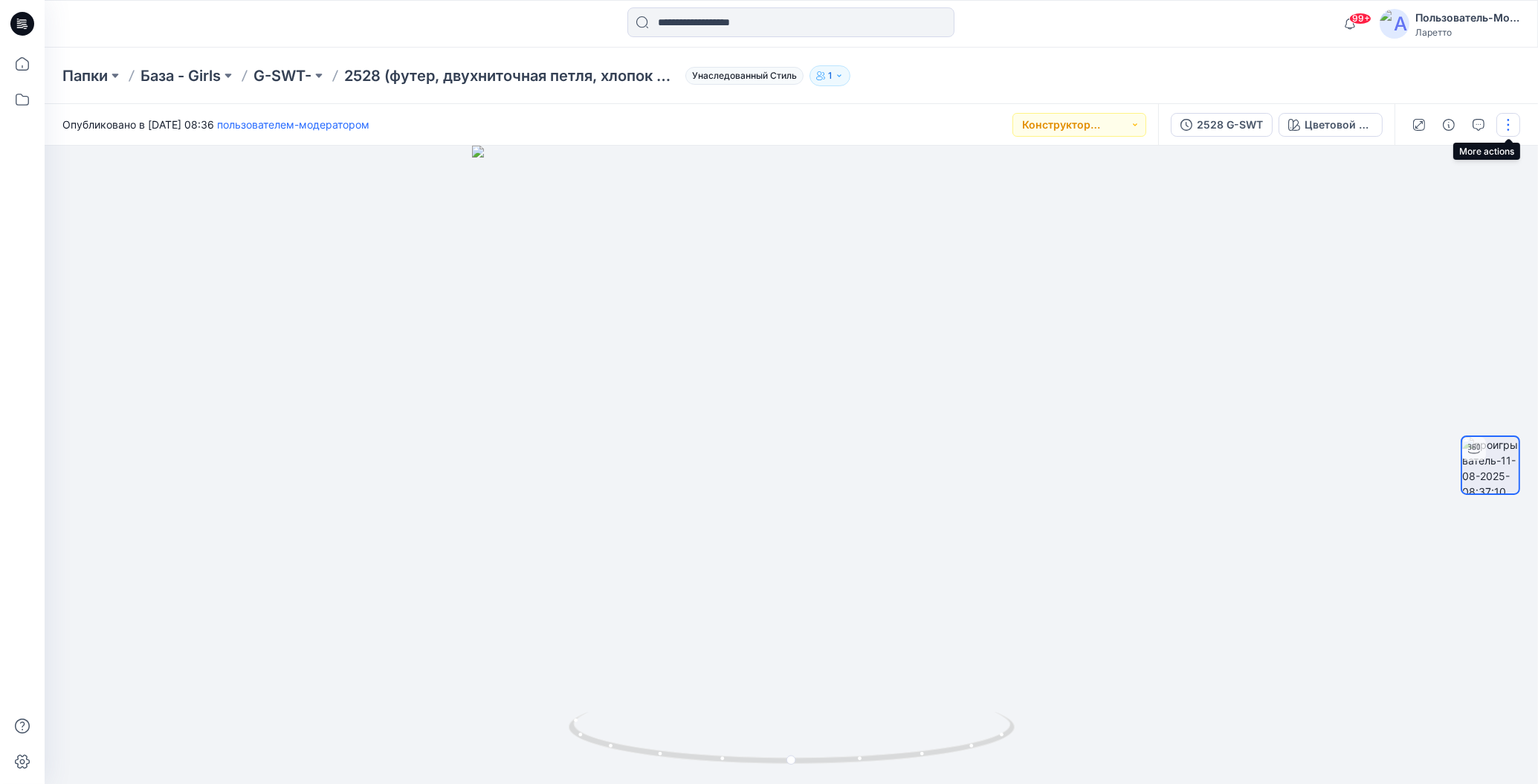
click at [1512, 130] on button "button" at bounding box center [1508, 124] width 24 height 24
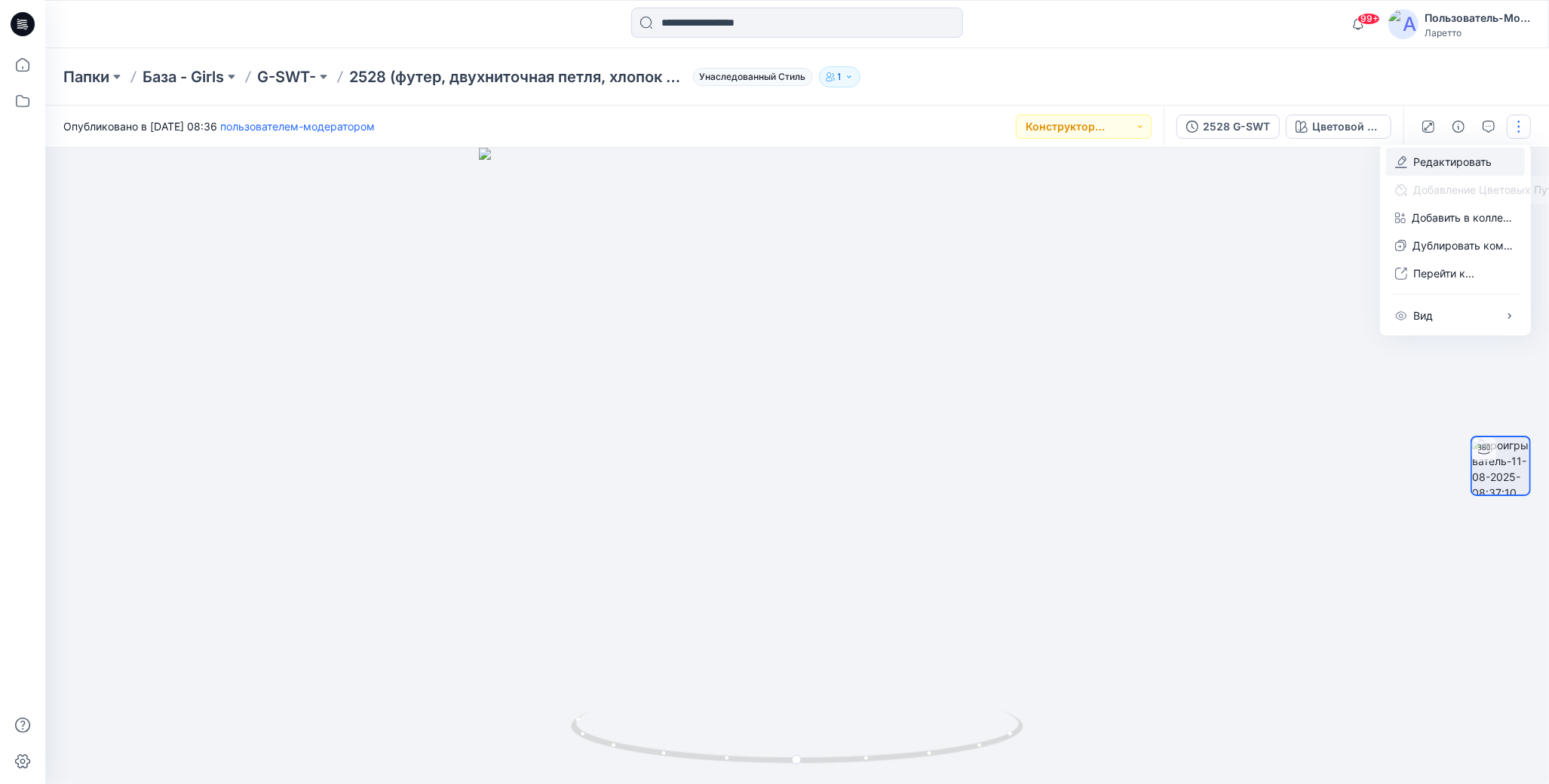
click at [1429, 160] on ya-tr-span "Редактировать" at bounding box center [1453, 162] width 79 height 13
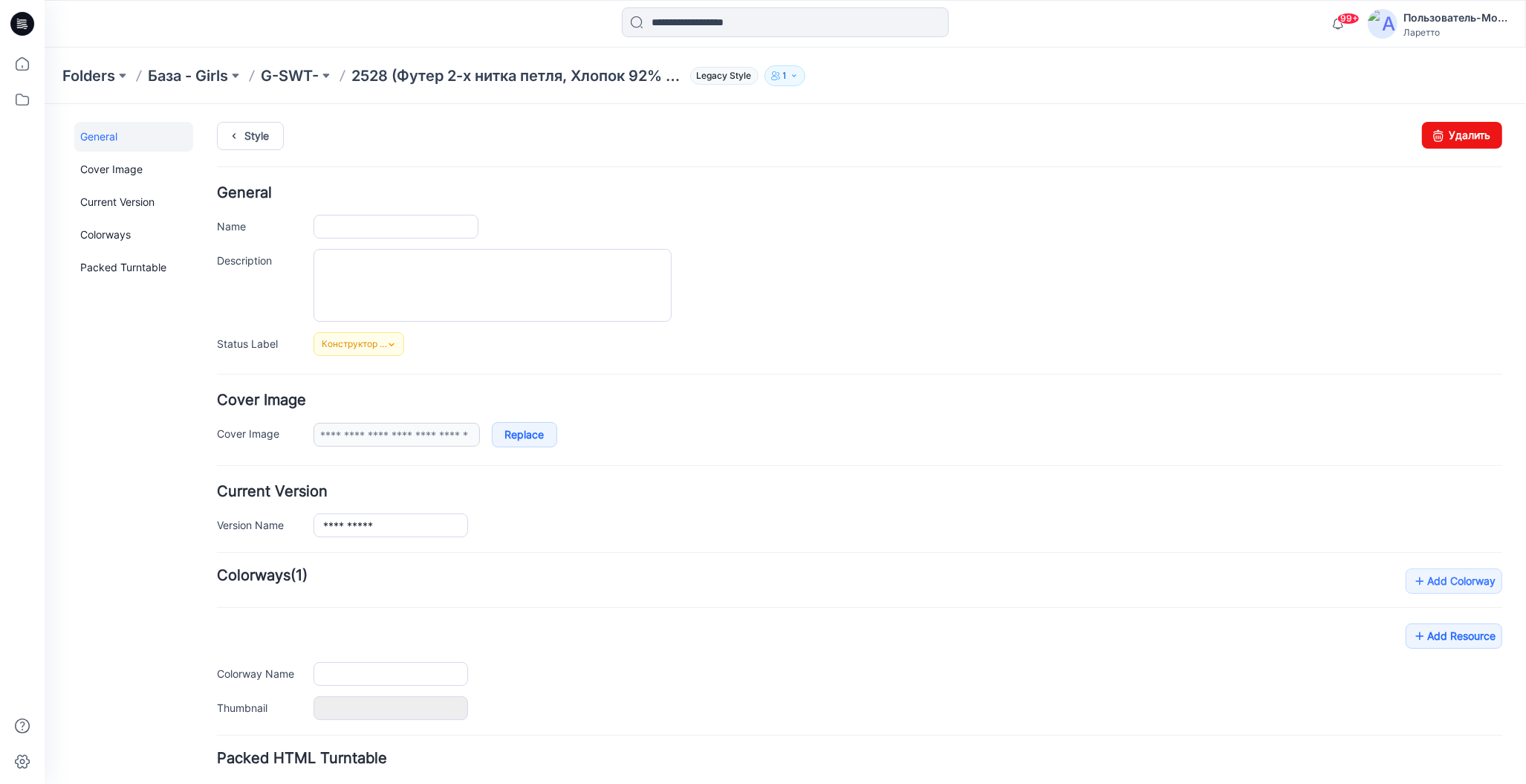
type input "**********"
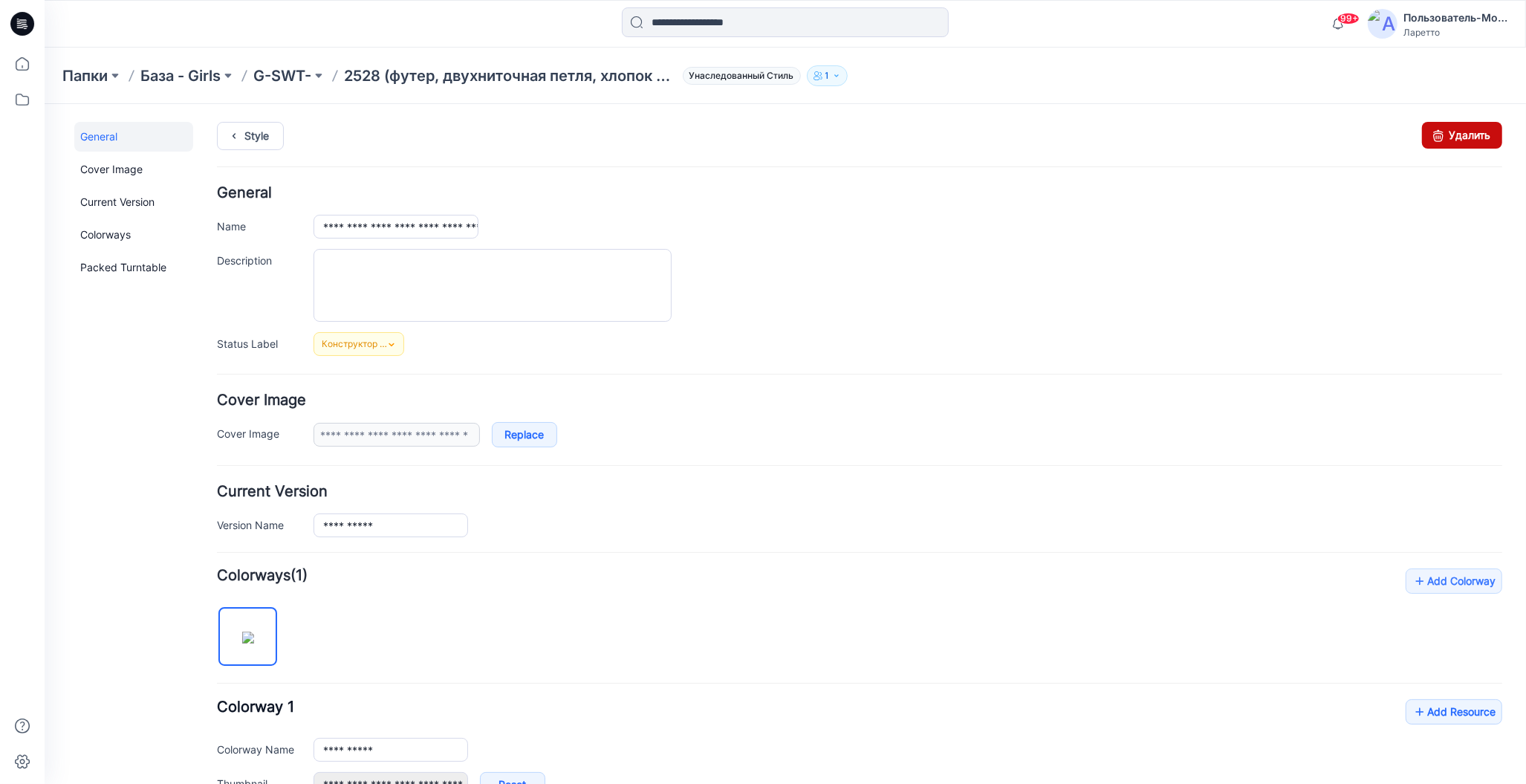
click at [1447, 137] on link "Удалить" at bounding box center [1462, 134] width 80 height 26
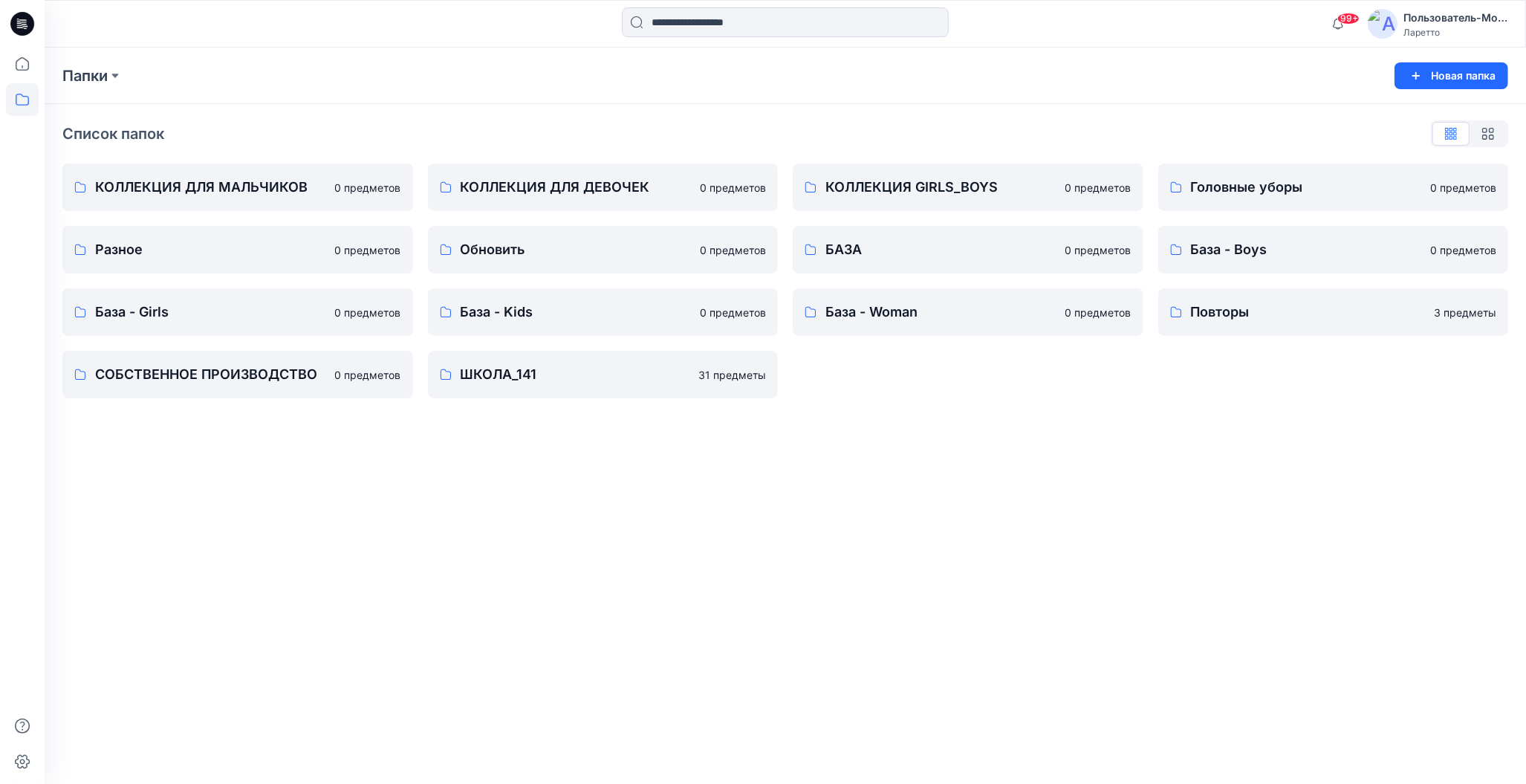
click at [27, 21] on icon at bounding box center [22, 23] width 24 height 24
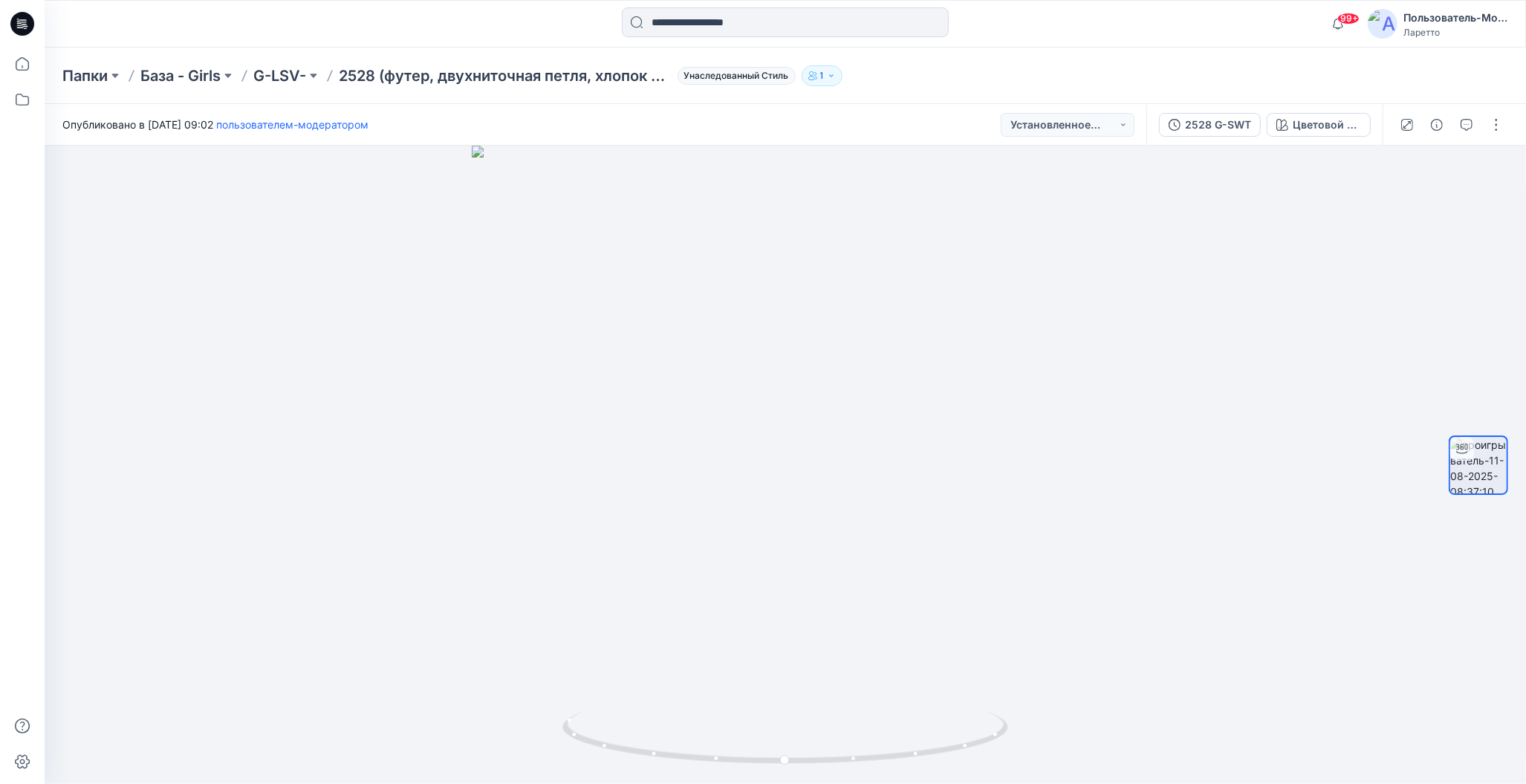
click at [1052, 63] on div "Папки База - Girls G-LSV- 2528 (футер, двухниточная петля, хлопок 92 %, эластан…" at bounding box center [786, 76] width 1482 height 56
click at [1063, 59] on div "Папки База - Girls G-LSV- 2528 (футер, двухниточная петля, хлопок 92 %, эластан…" at bounding box center [786, 76] width 1482 height 56
click at [1067, 61] on div "Папки База - Girls G-LSV- 2528 (футер, двухниточная петля, хлопок 92 %, эластан…" at bounding box center [786, 76] width 1482 height 56
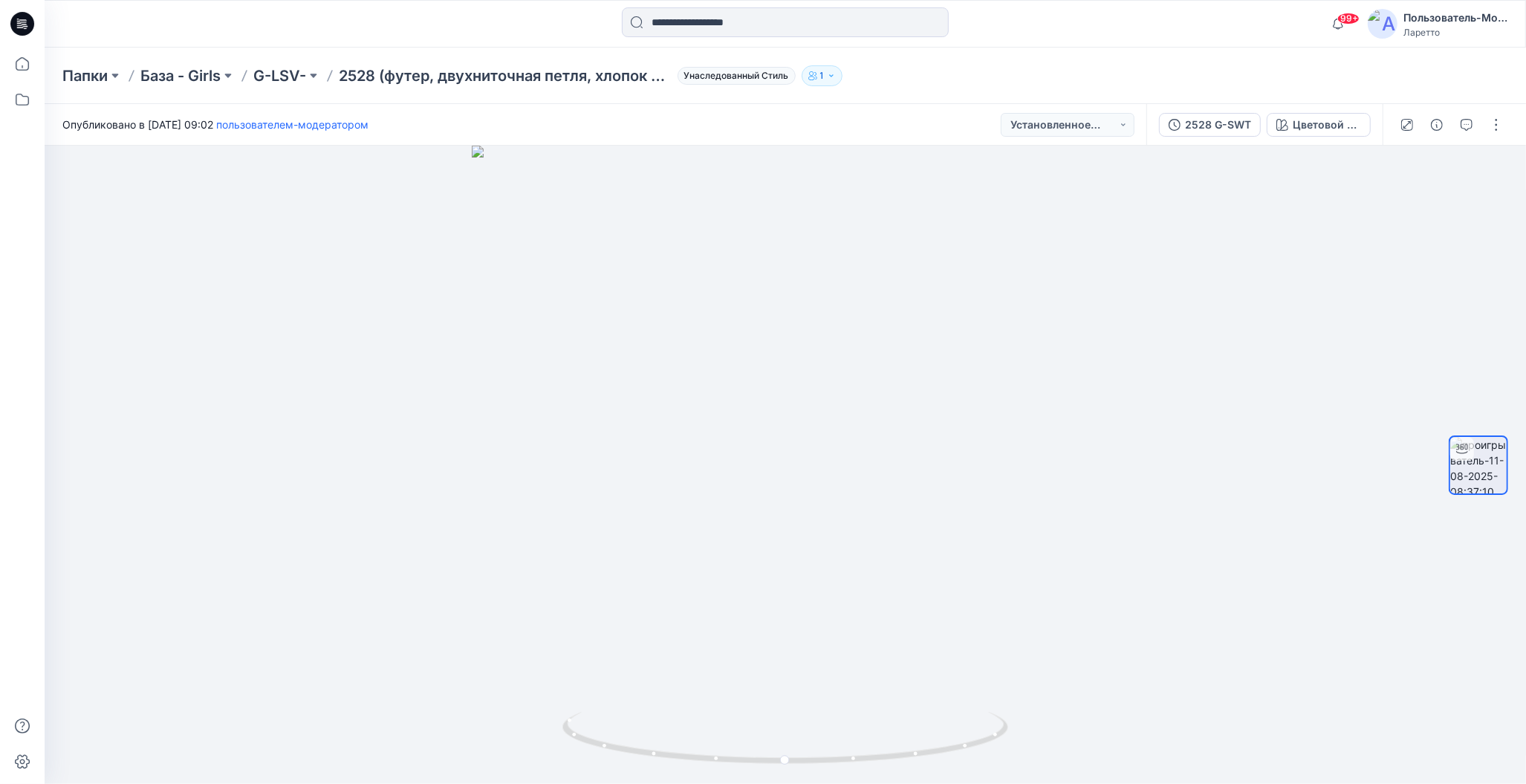
click at [1077, 63] on div "Папки База - Girls G-LSV- 2528 (футер, двухниточная петля, хлопок 92 %, эластан…" at bounding box center [786, 76] width 1482 height 56
click at [1086, 79] on div "Папки База - Girls G-LSV- 2528 (футер, двухниточная петля, хлопок 92 %, эластан…" at bounding box center [728, 76] width 1330 height 21
click at [1497, 126] on button "button" at bounding box center [1496, 124] width 24 height 24
click at [1375, 162] on icon "button" at bounding box center [1380, 159] width 11 height 11
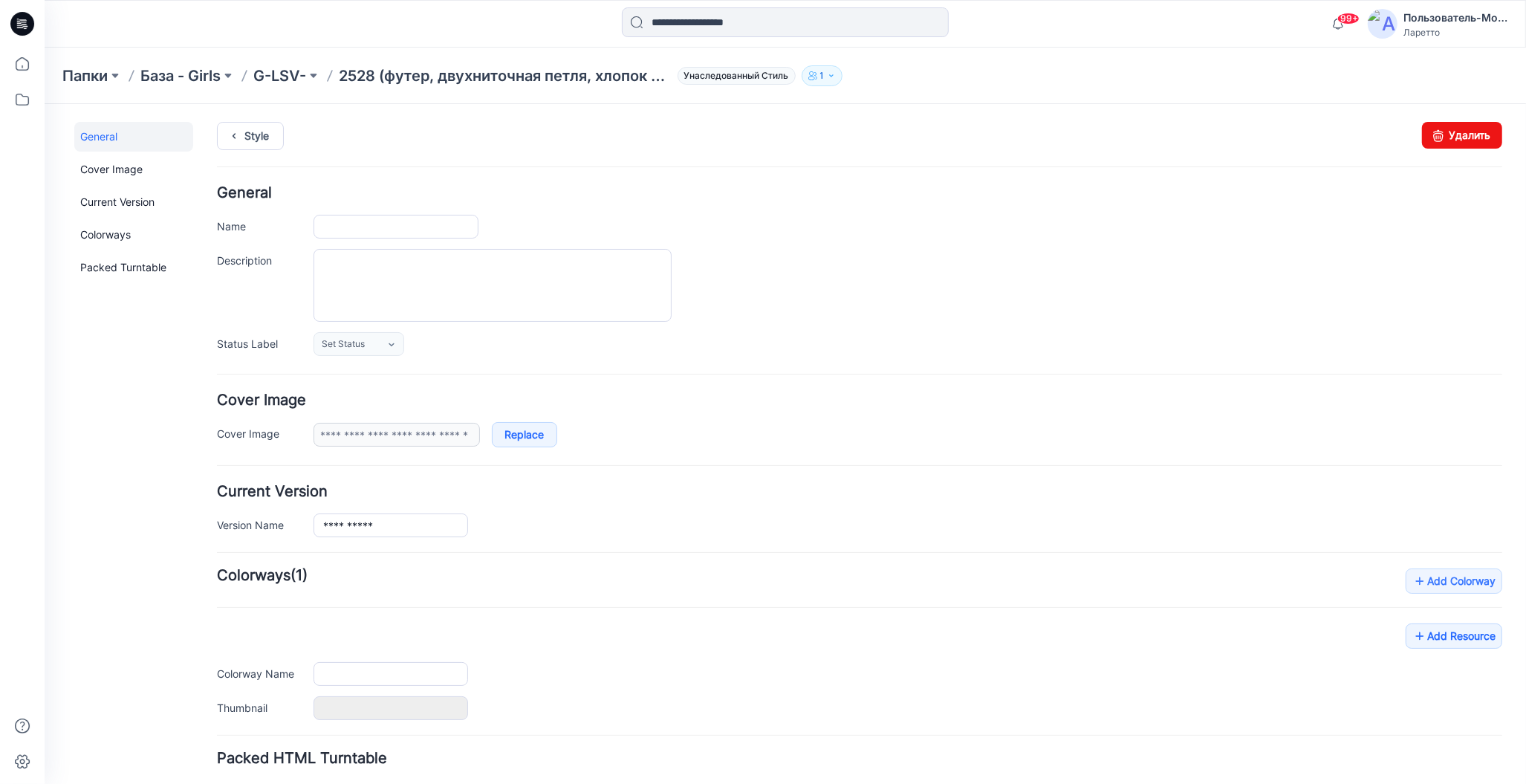
type input "**********"
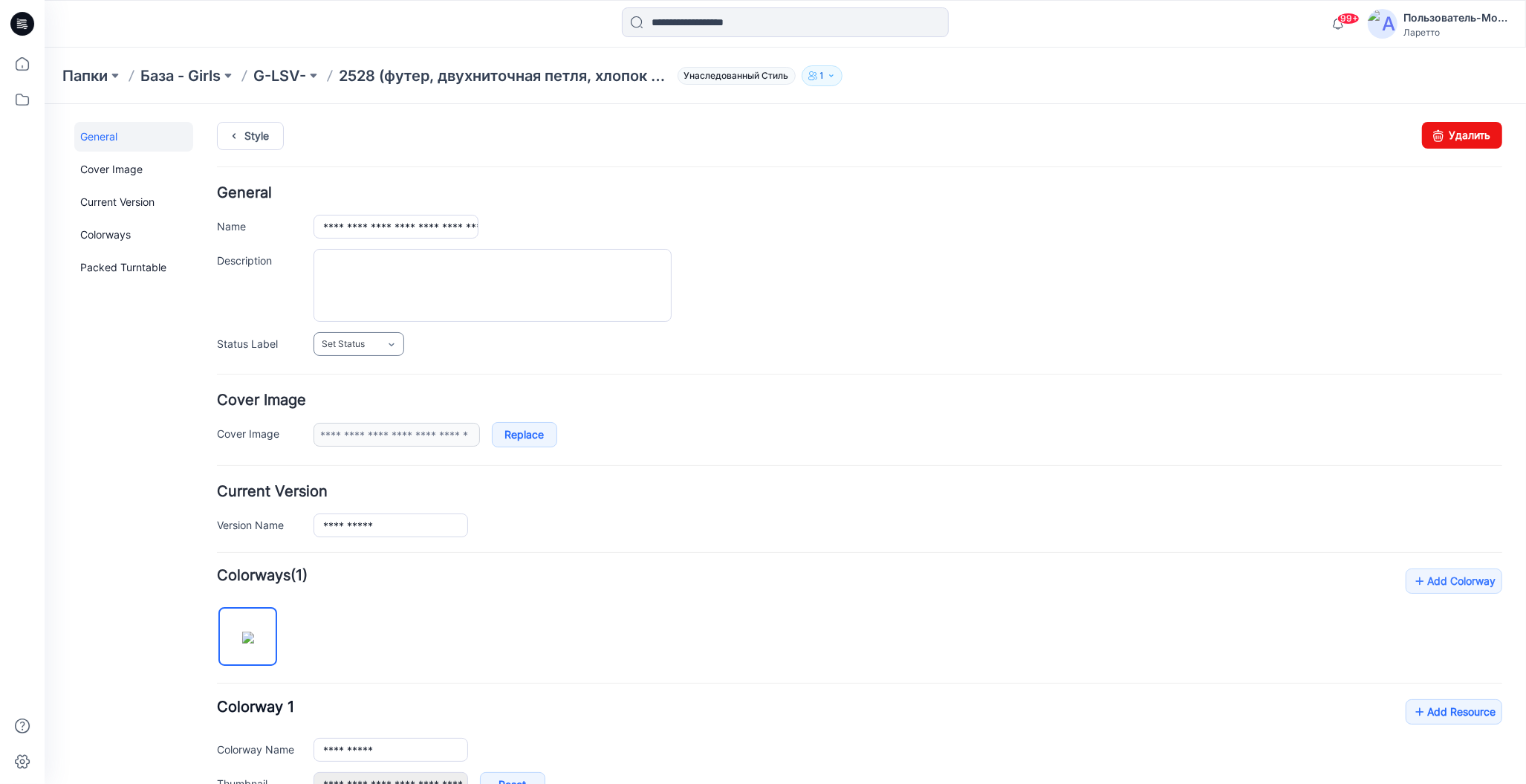
click at [382, 342] on link "Set Status" at bounding box center [358, 343] width 91 height 24
click at [363, 445] on link "Конструктор [PERSON_NAME]" at bounding box center [391, 439] width 148 height 31
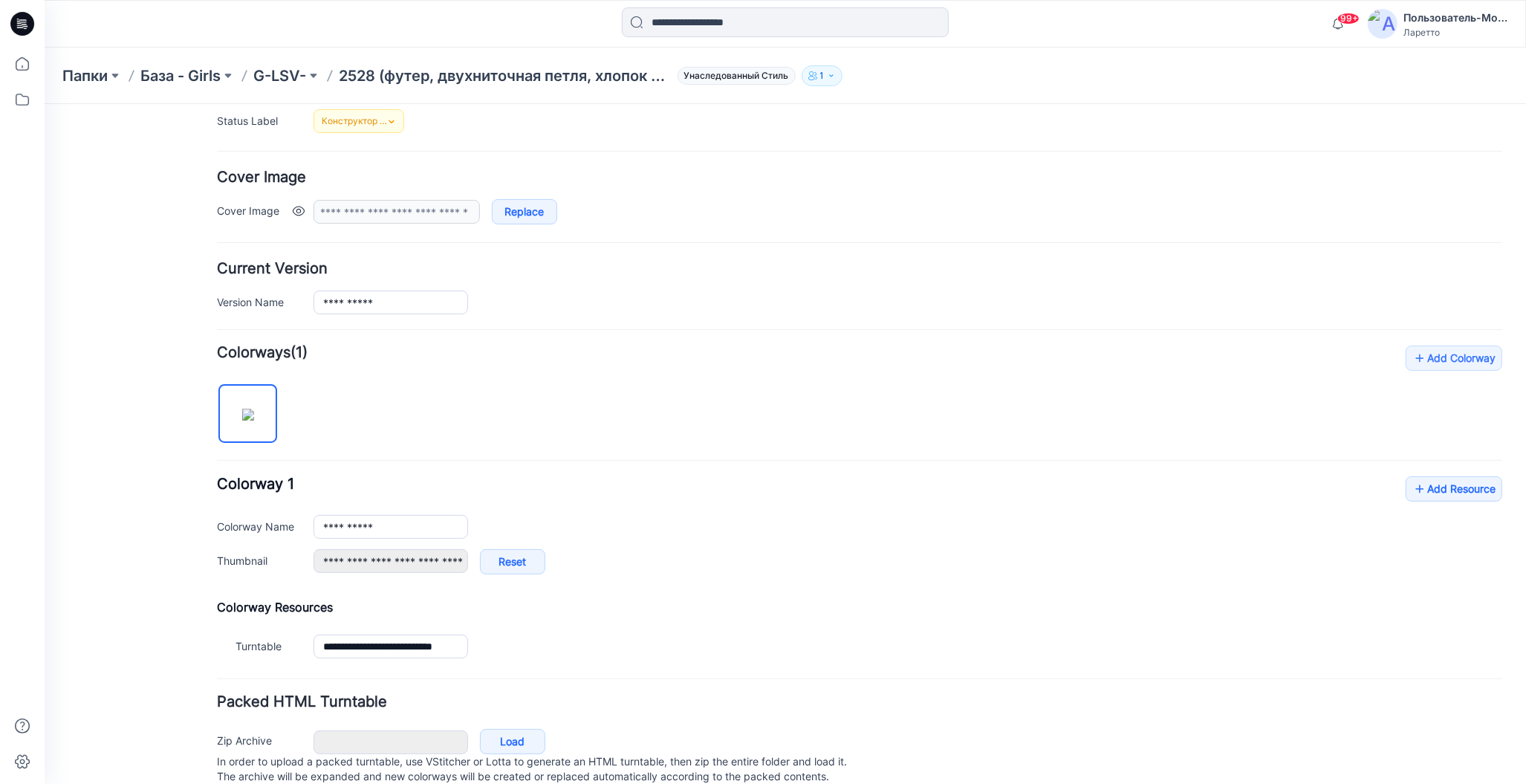
scroll to position [266, 0]
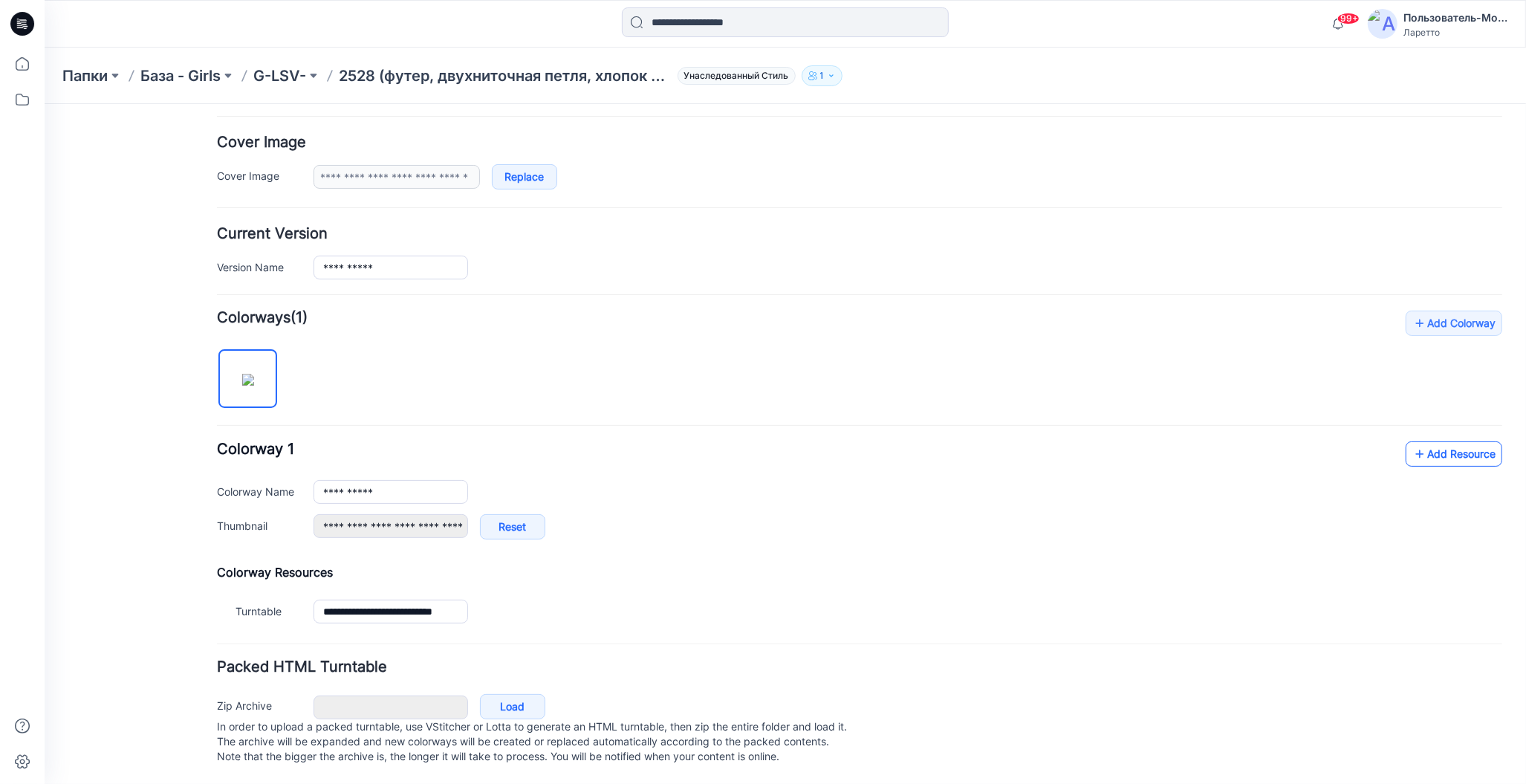
click at [1412, 441] on icon at bounding box center [1419, 452] width 15 height 24
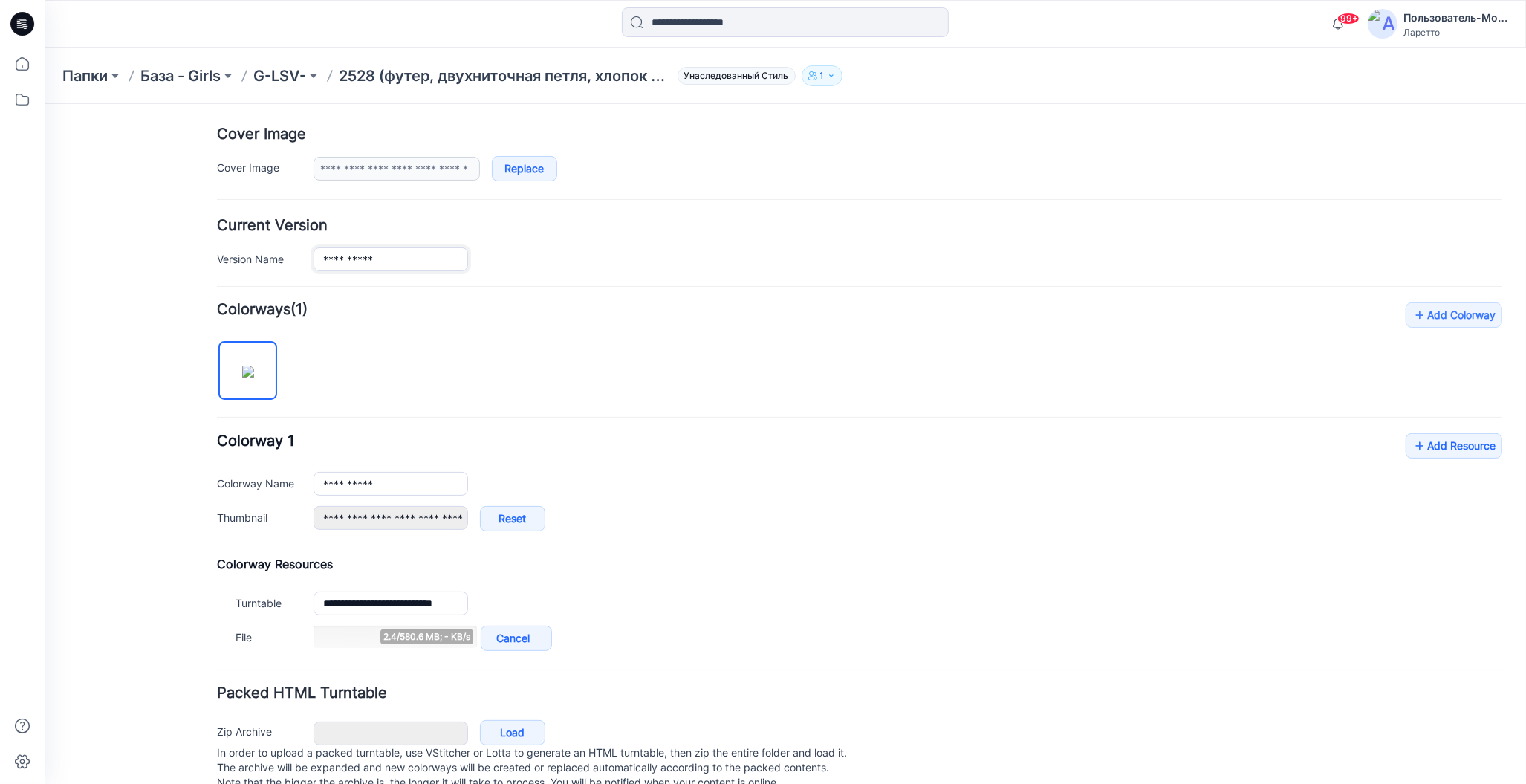
click at [386, 256] on input "**********" at bounding box center [390, 258] width 154 height 24
type input "**********"
click at [683, 236] on div "**********" at bounding box center [858, 244] width 1285 height 53
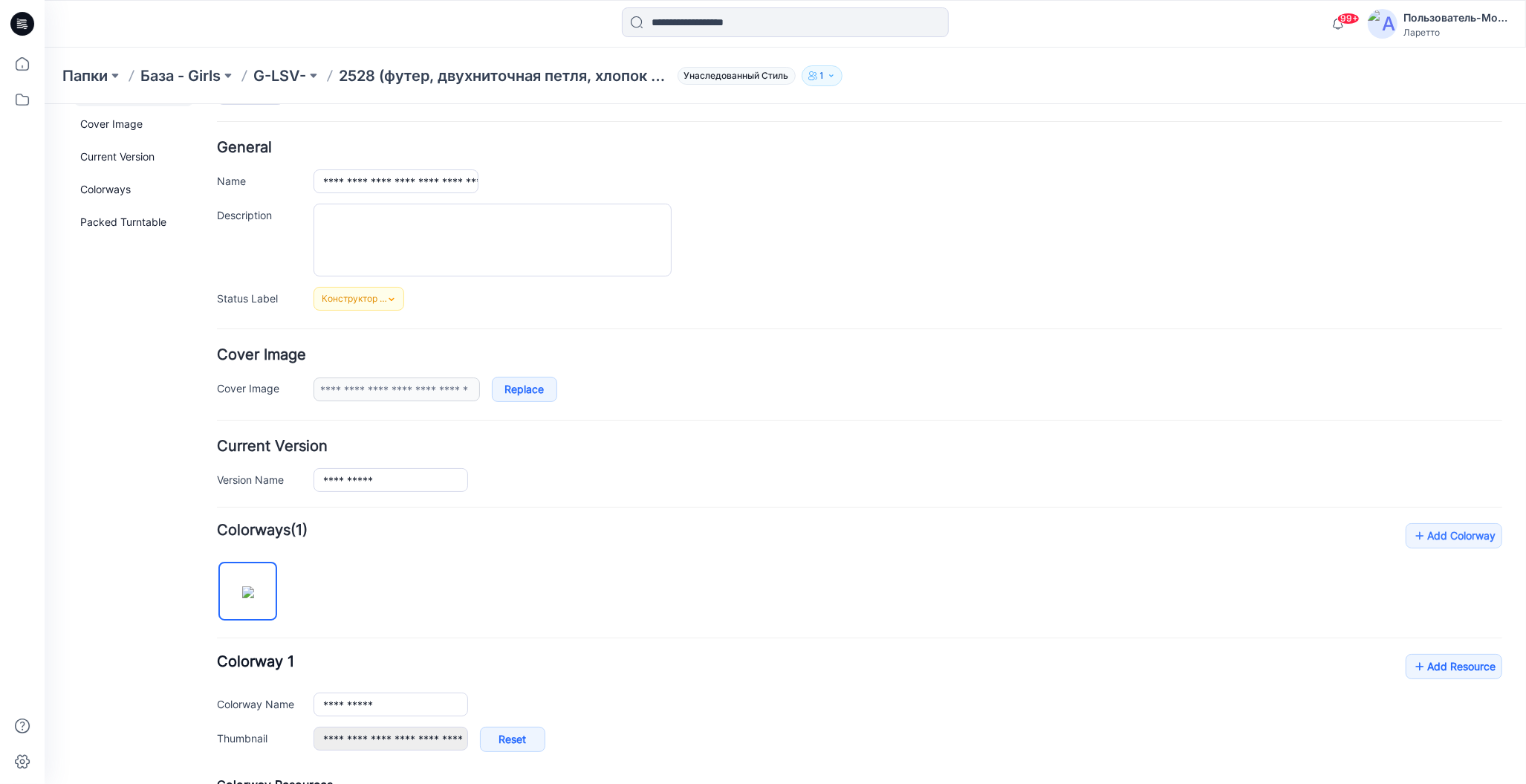
scroll to position [43, 0]
click at [829, 260] on div at bounding box center [908, 242] width 1189 height 73
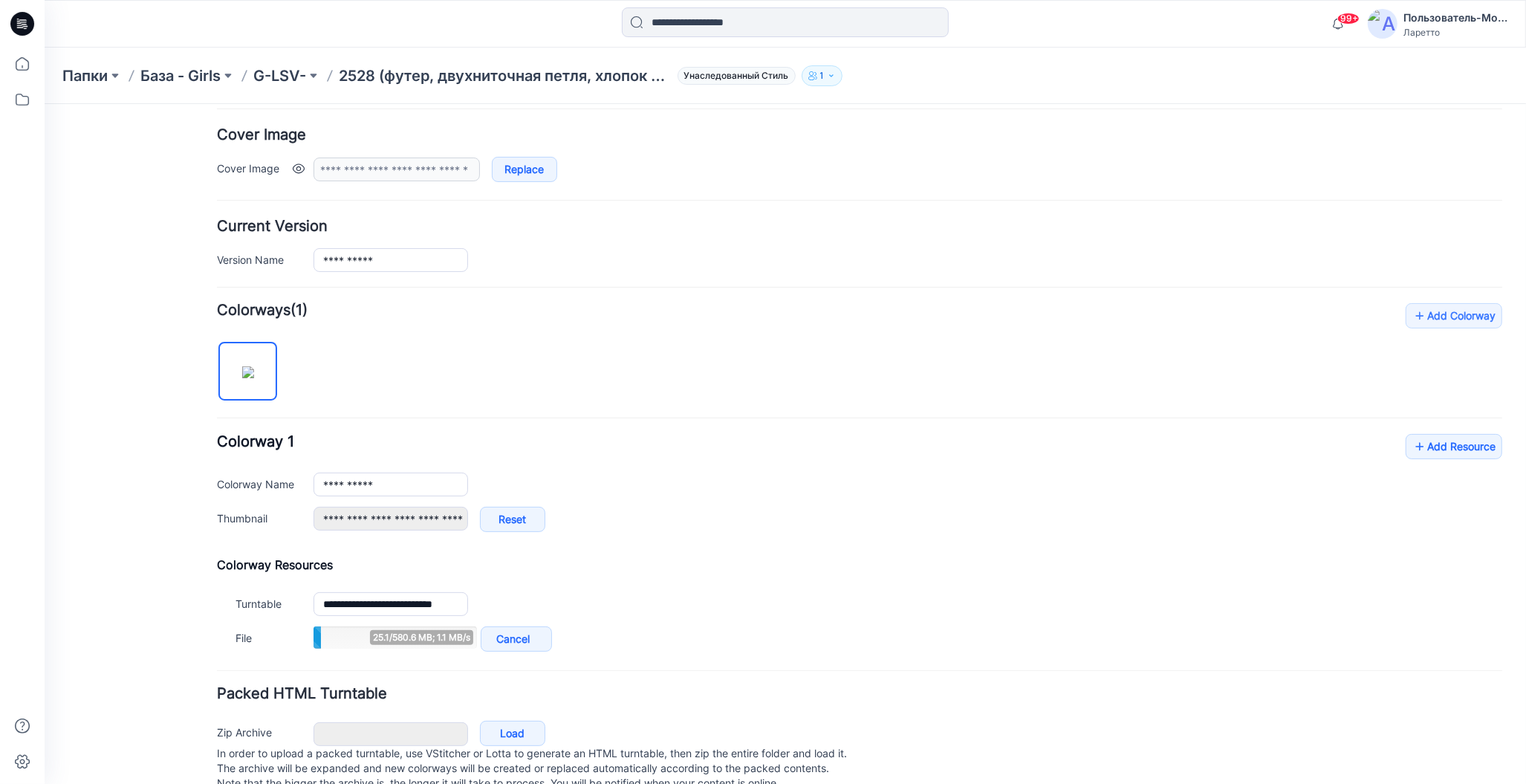
scroll to position [266, 0]
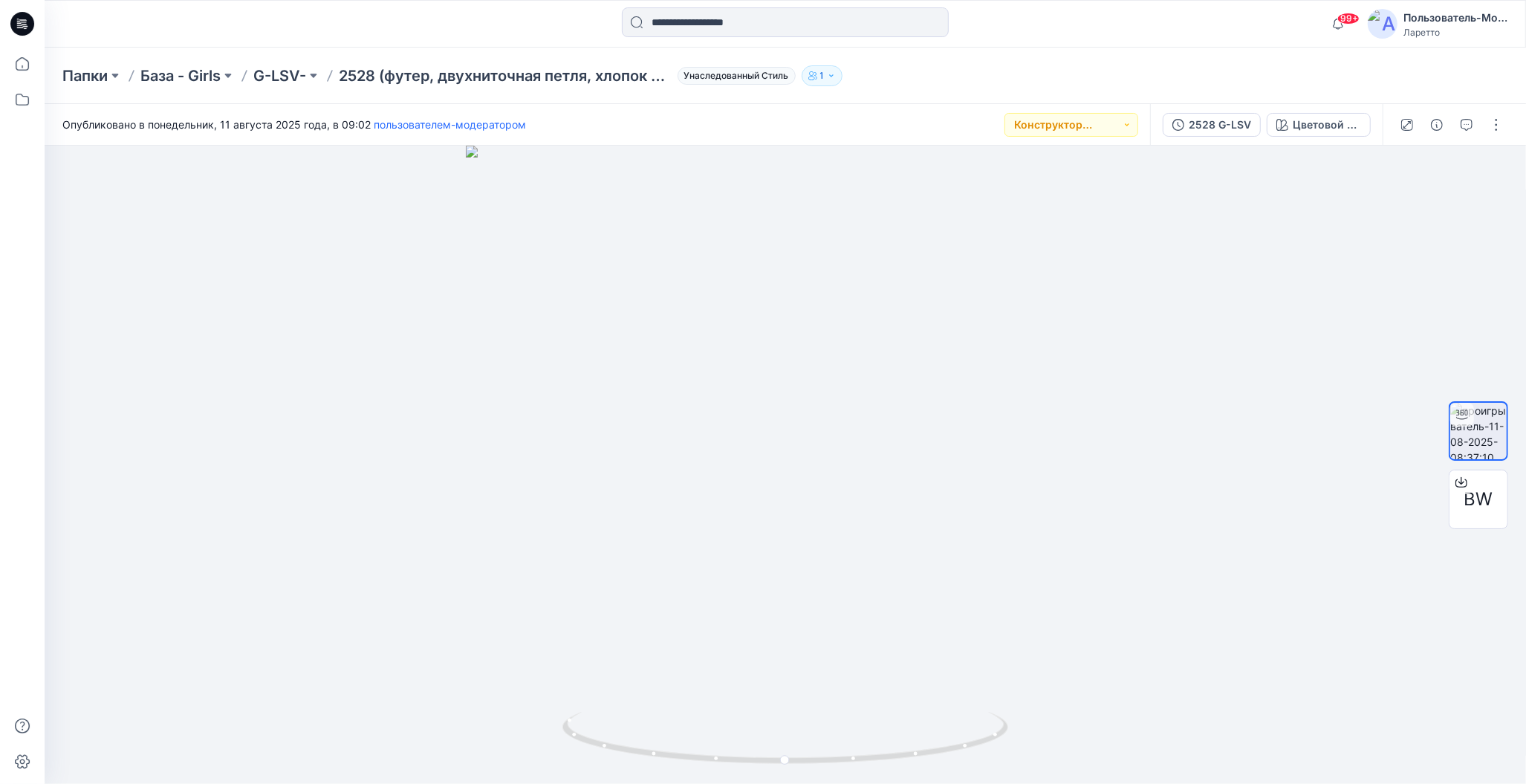
click at [941, 81] on div "Папки База - Girls G-LSV- 2528 (футер, двухниточная петля, хлопок 92 %, эластан…" at bounding box center [728, 76] width 1330 height 21
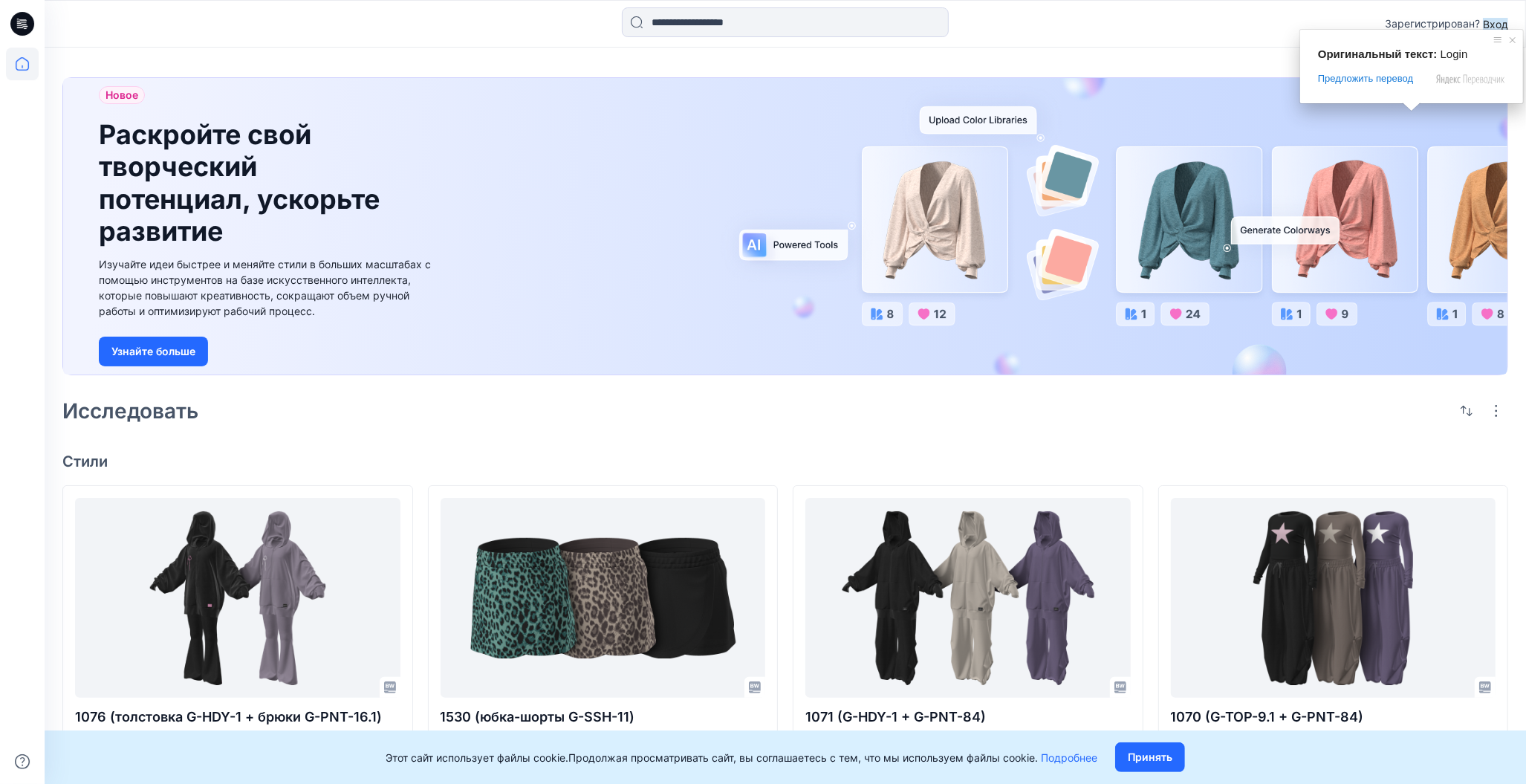
click at [1495, 24] on ya-tr-span "Вход" at bounding box center [1496, 24] width 26 height 12
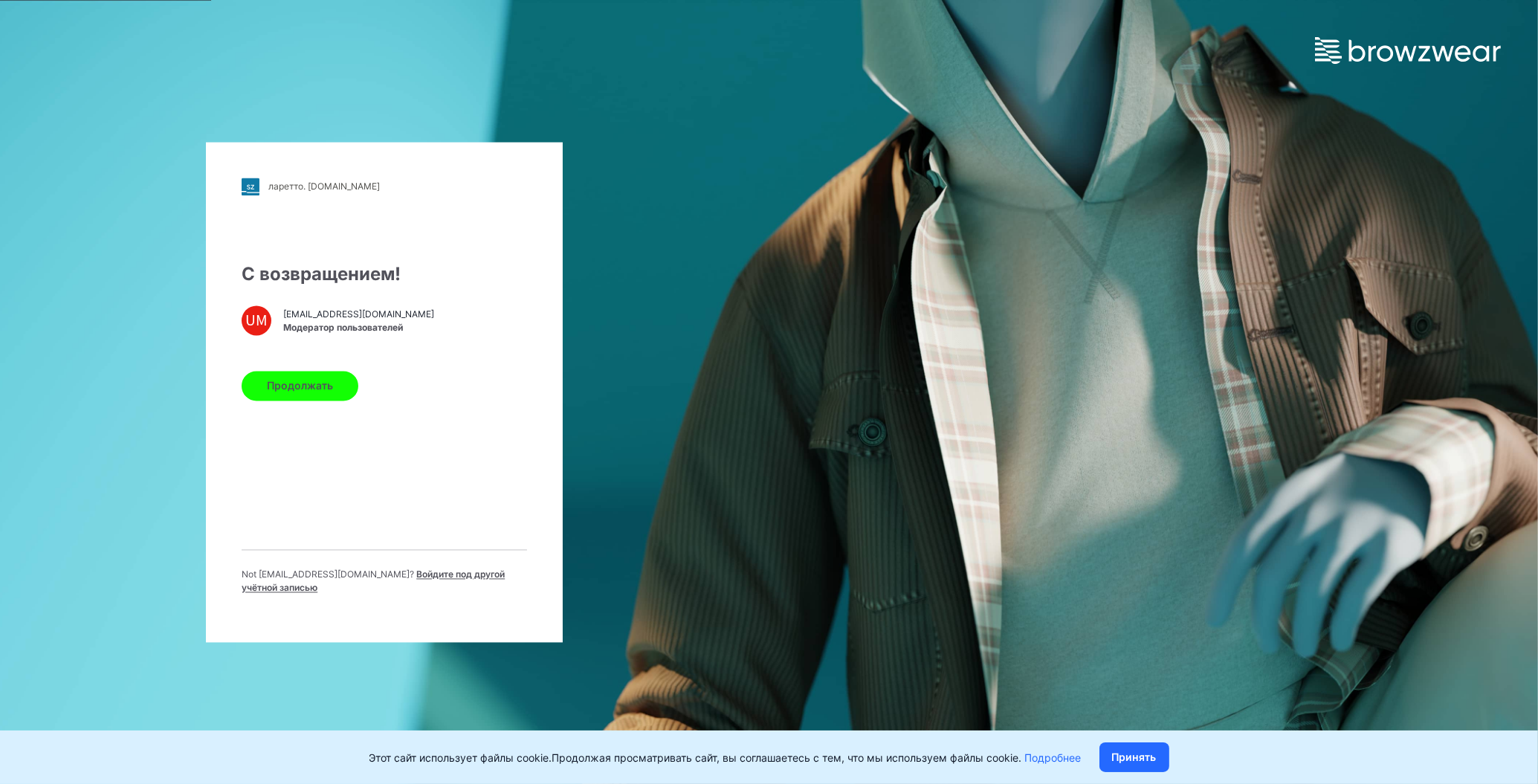
click at [346, 394] on button "Продолжать" at bounding box center [300, 385] width 116 height 30
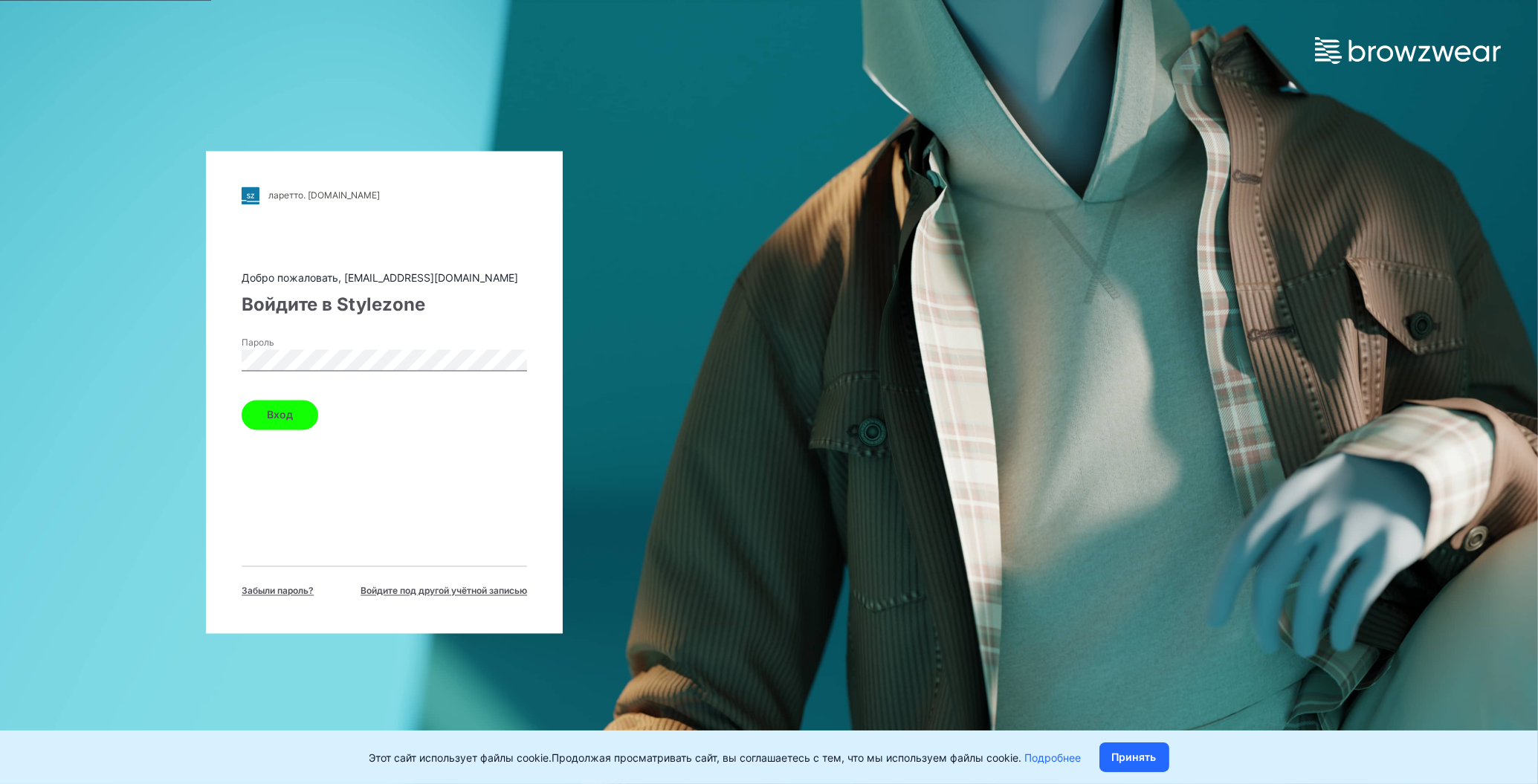
click at [304, 415] on button "Вход" at bounding box center [280, 414] width 77 height 30
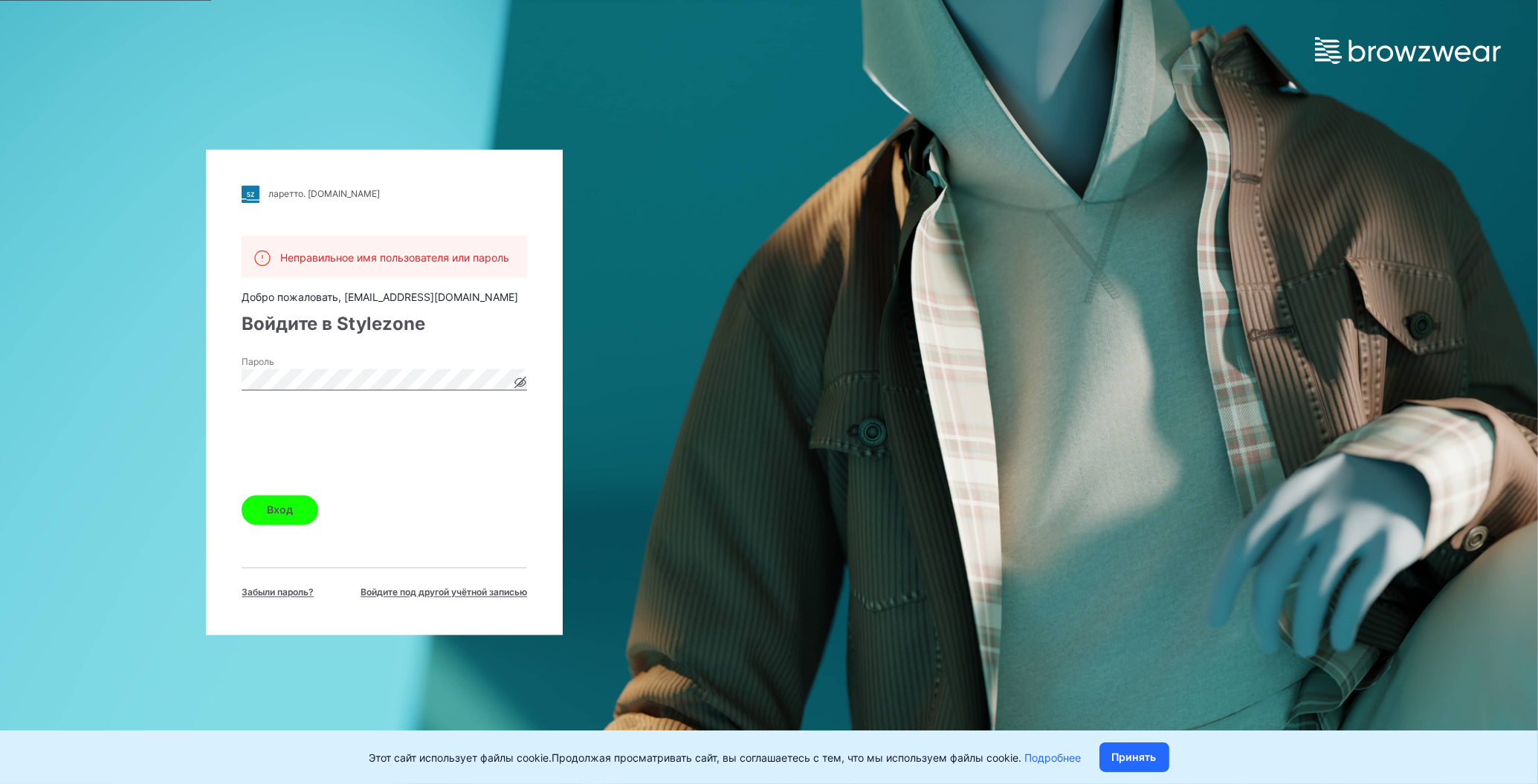
click at [300, 504] on button "Вход" at bounding box center [280, 510] width 77 height 30
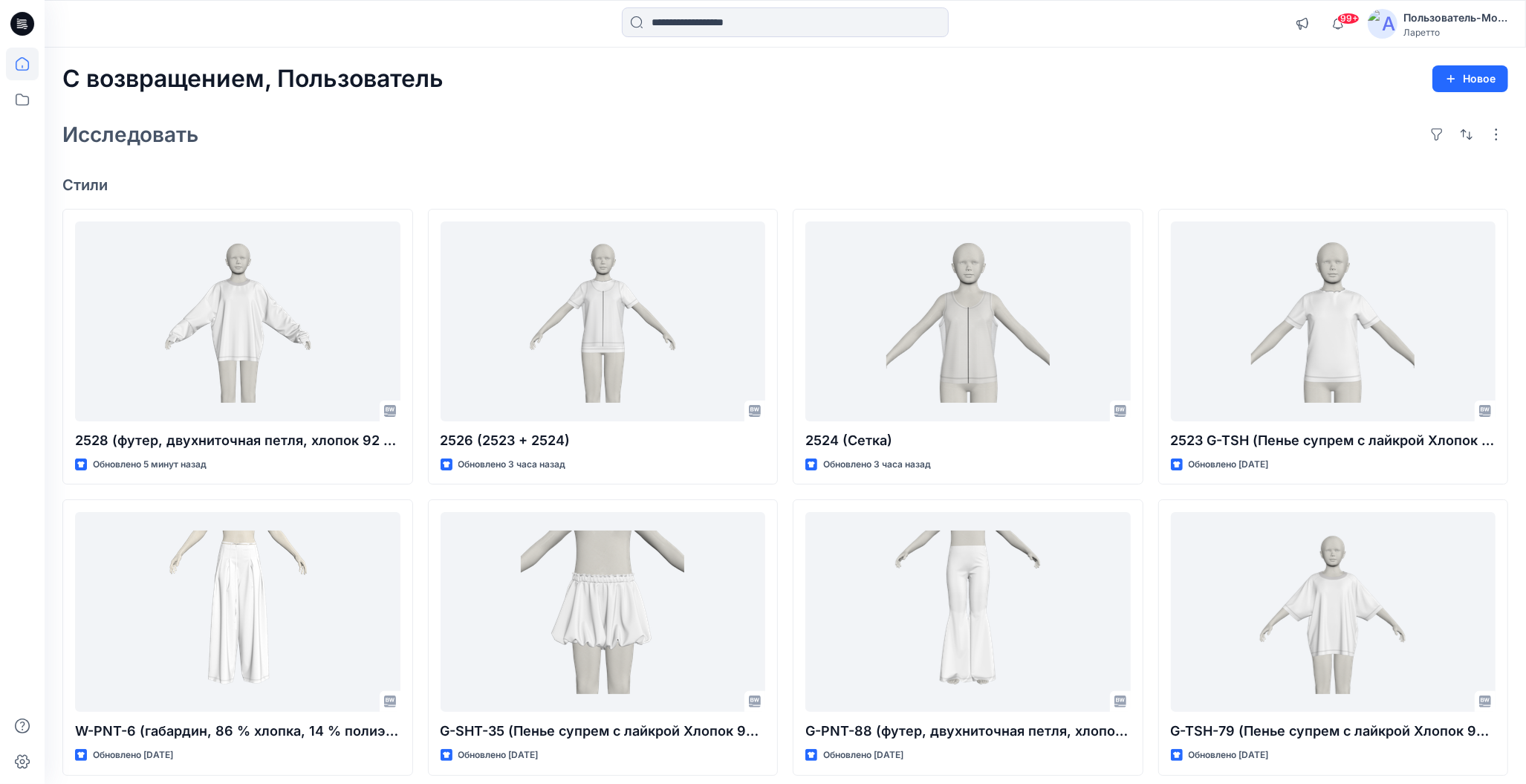
click at [578, 118] on div "Исследовать" at bounding box center [785, 134] width 1446 height 35
click at [694, 156] on div "С возвращением, Пользователь Новое Исследовать Стили 2528 (футер, двухниточная …" at bounding box center [786, 593] width 1482 height 1090
click at [697, 142] on div "Исследовать" at bounding box center [785, 134] width 1446 height 35
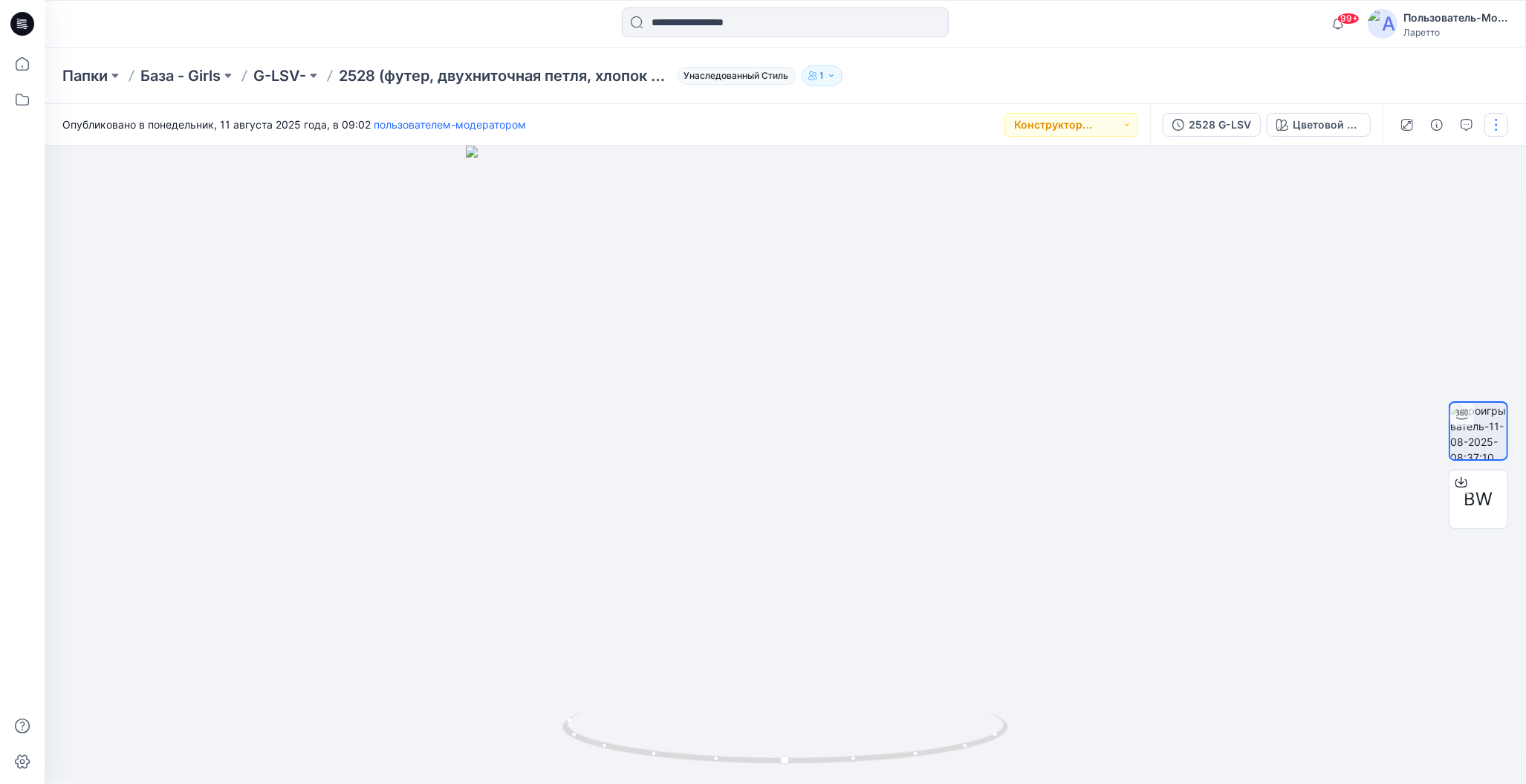
click at [1501, 125] on button "button" at bounding box center [1496, 124] width 24 height 24
click at [1380, 157] on icon "button" at bounding box center [1380, 159] width 11 height 11
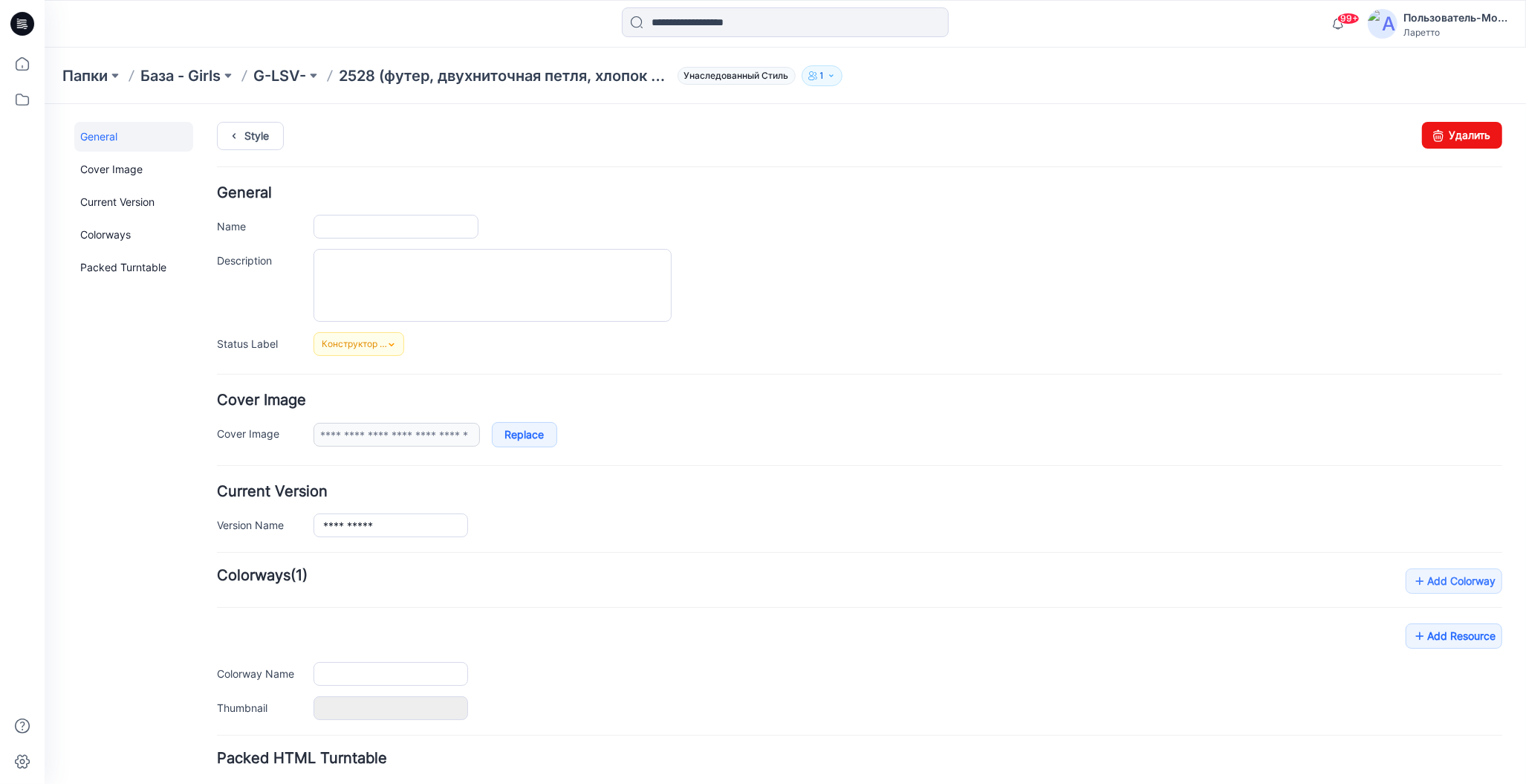
type input "**********"
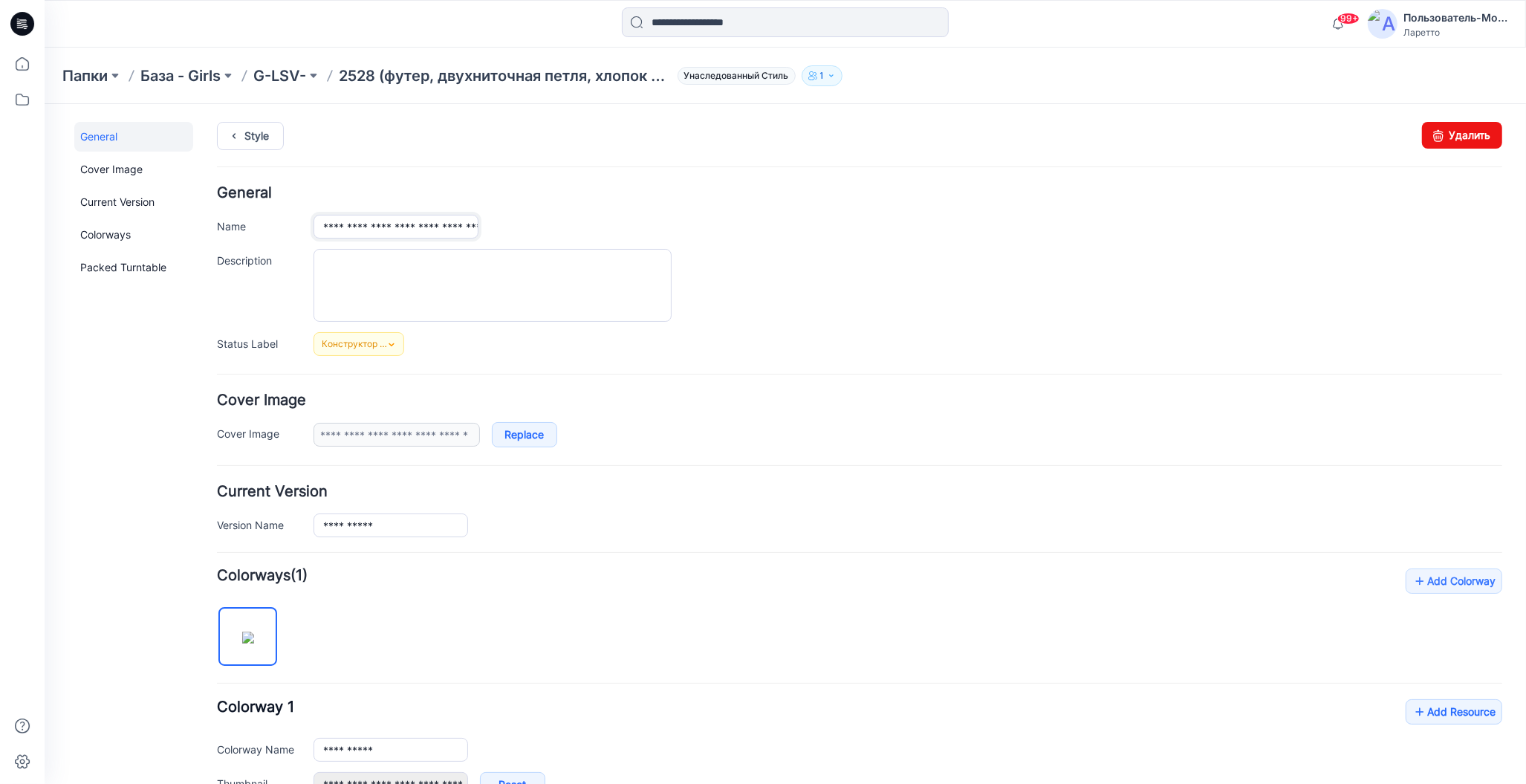
click at [344, 227] on input "**********" at bounding box center [395, 226] width 165 height 24
type input "**********"
click at [346, 526] on input "**********" at bounding box center [390, 524] width 154 height 24
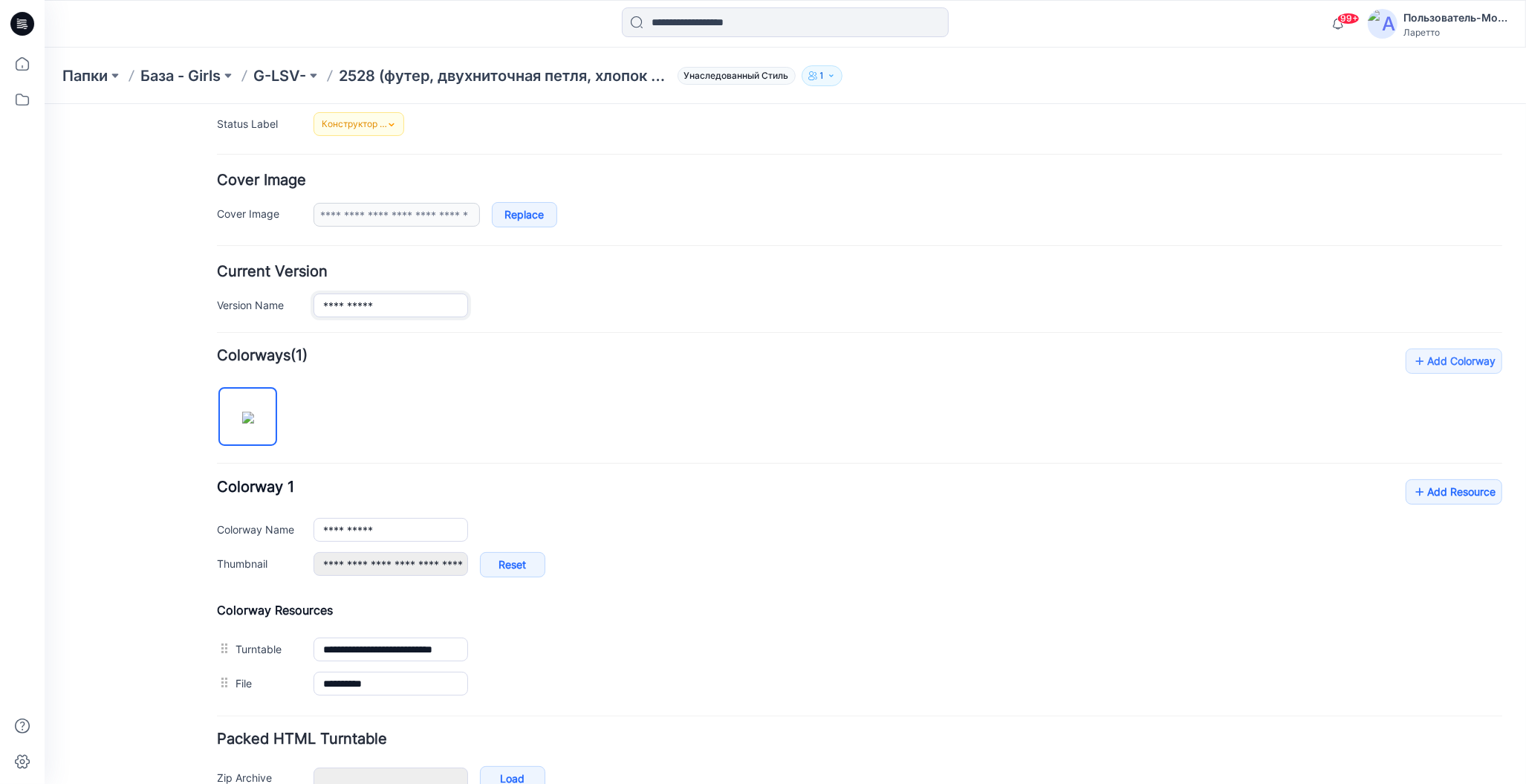
scroll to position [223, 0]
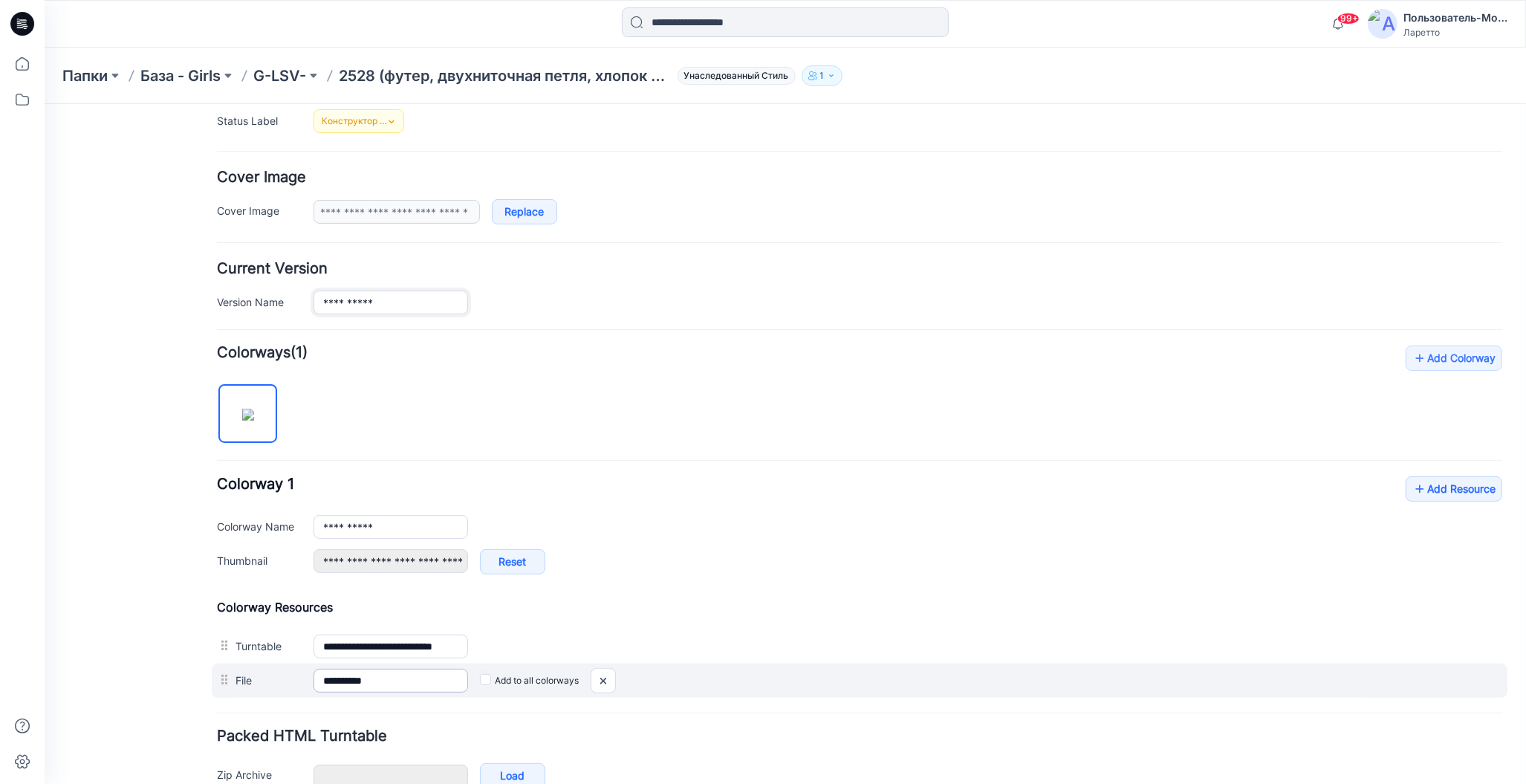
type input "**********"
click at [346, 678] on input "**********" at bounding box center [390, 679] width 154 height 24
type input "**********"
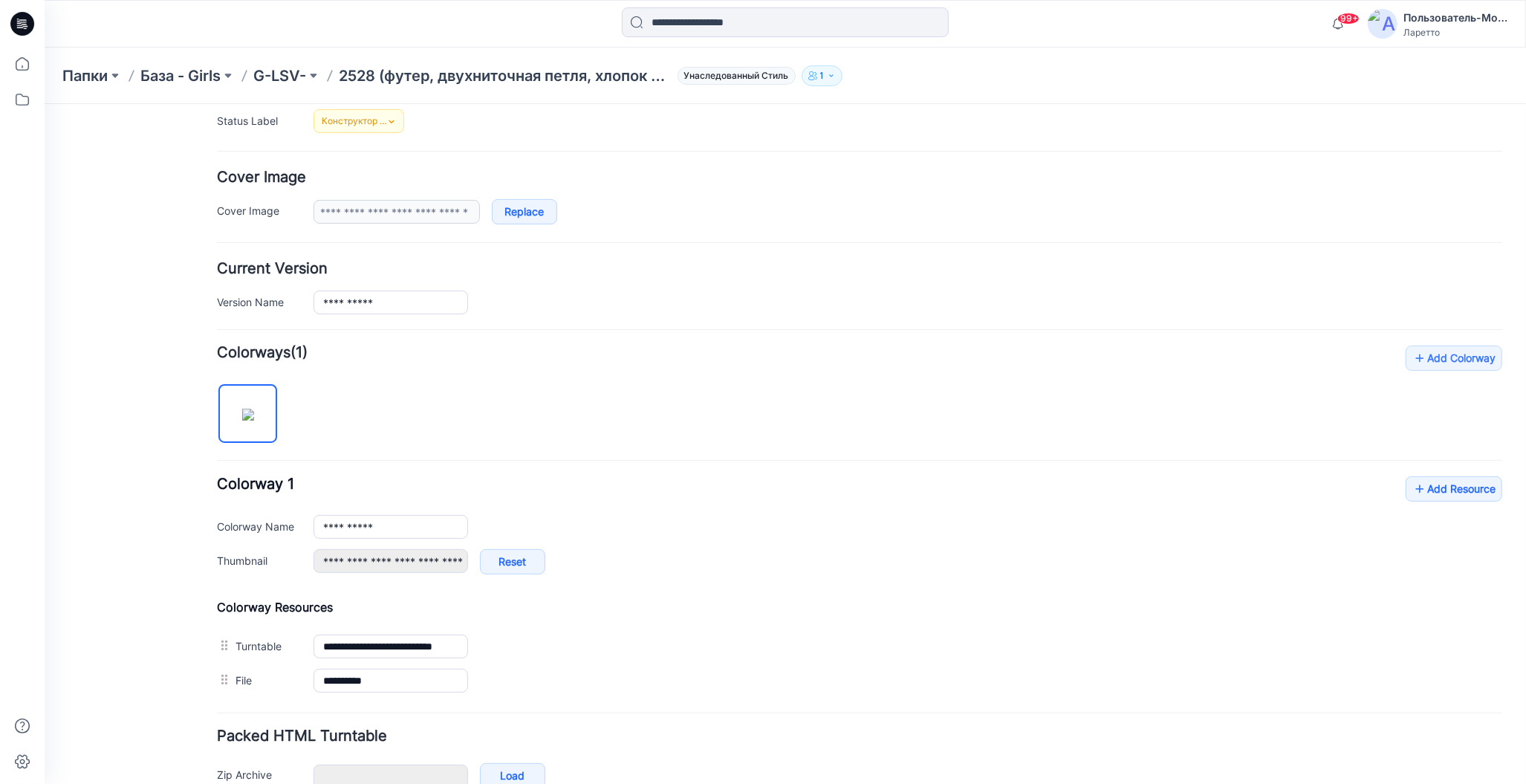
click at [829, 345] on h4 "Add Colorway Colorways (1)" at bounding box center [858, 352] width 1285 height 15
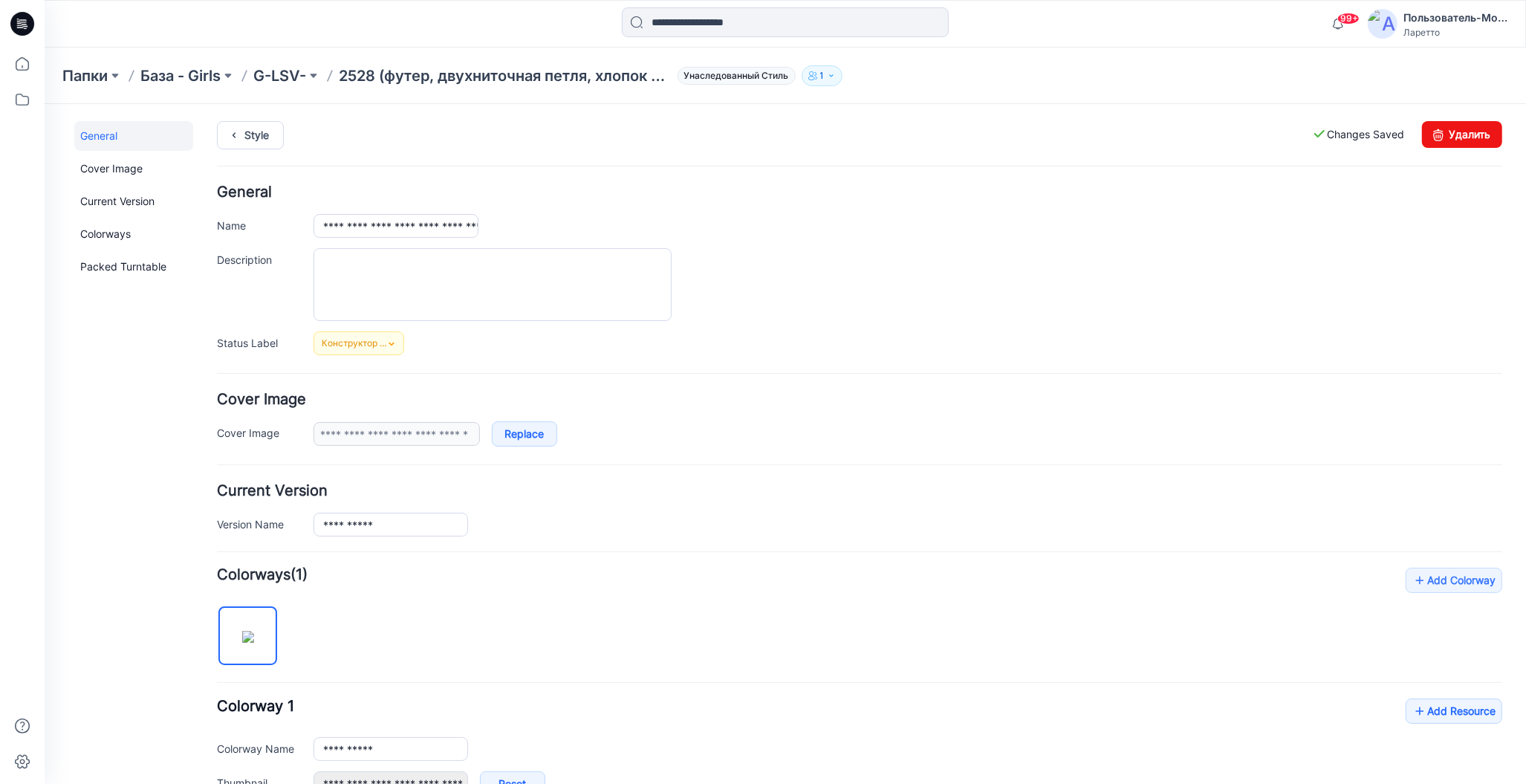
scroll to position [0, 0]
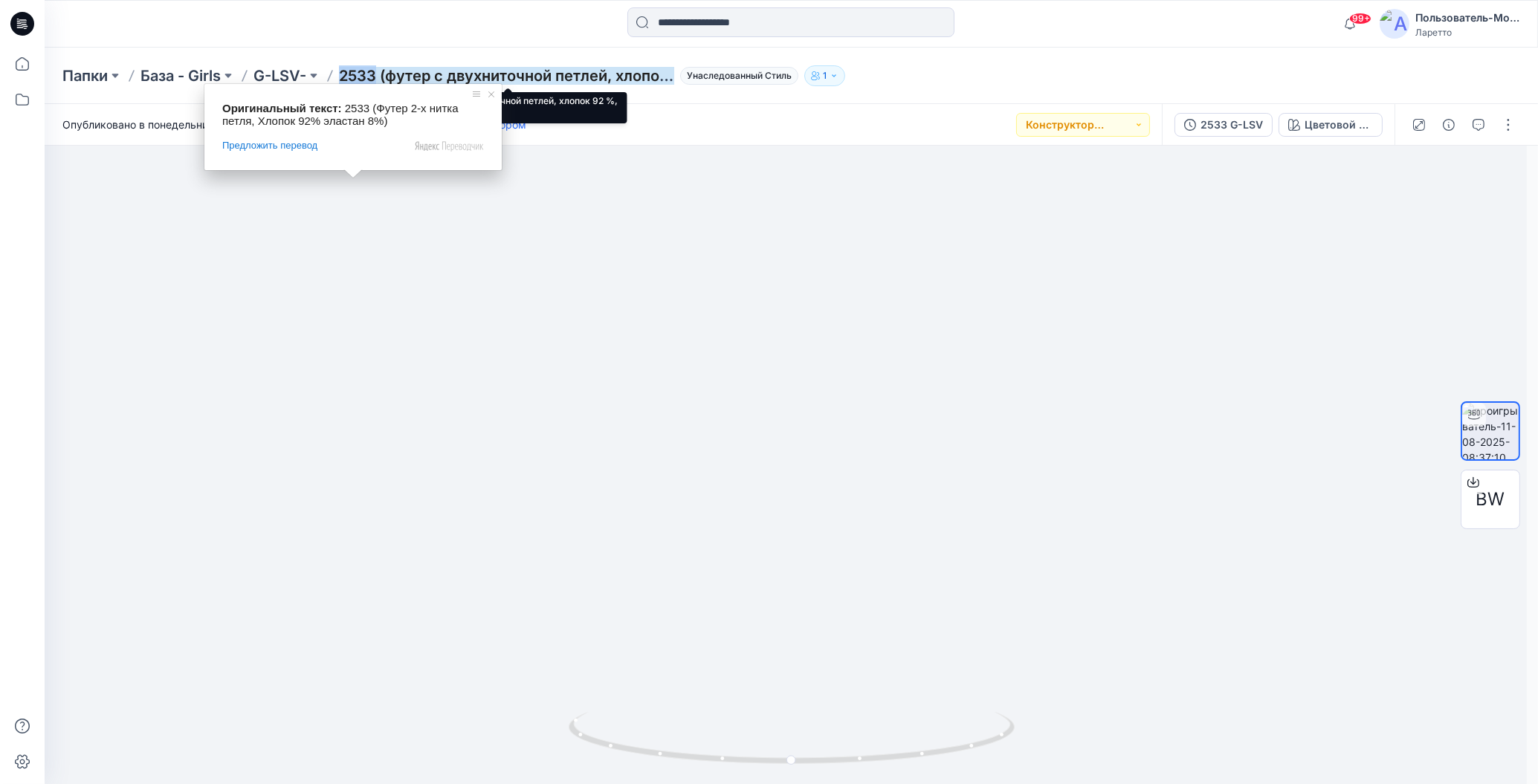
drag, startPoint x: 341, startPoint y: 59, endPoint x: 379, endPoint y: 76, distance: 41.6
click at [379, 76] on div "Папки База - Girls G-LSV- 2533 (футер с двухниточной петлей, хлопок 92 %, эласт…" at bounding box center [792, 76] width 1493 height 56
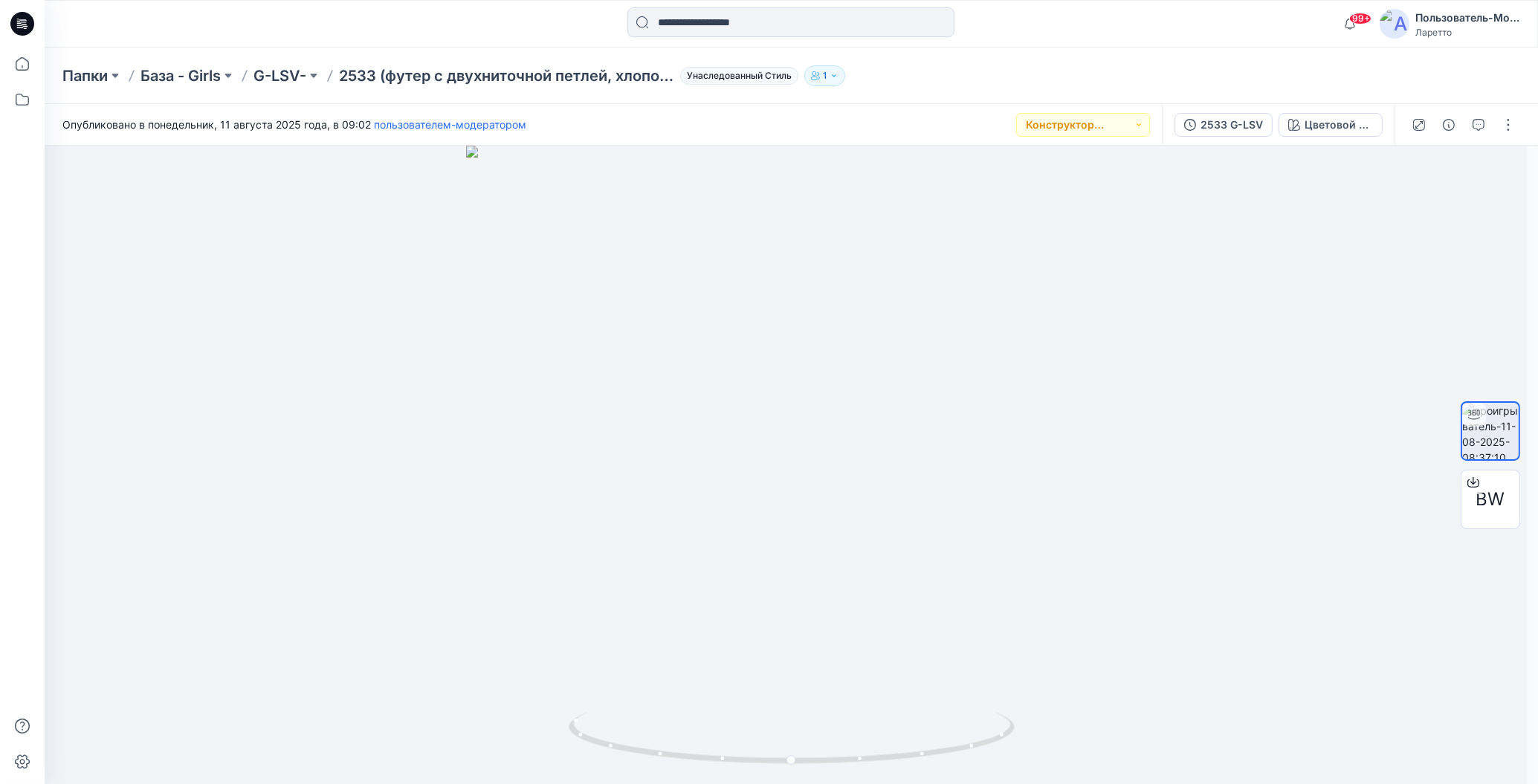
click at [390, 19] on div at bounding box center [231, 23] width 373 height 33
